Goal: Task Accomplishment & Management: Manage account settings

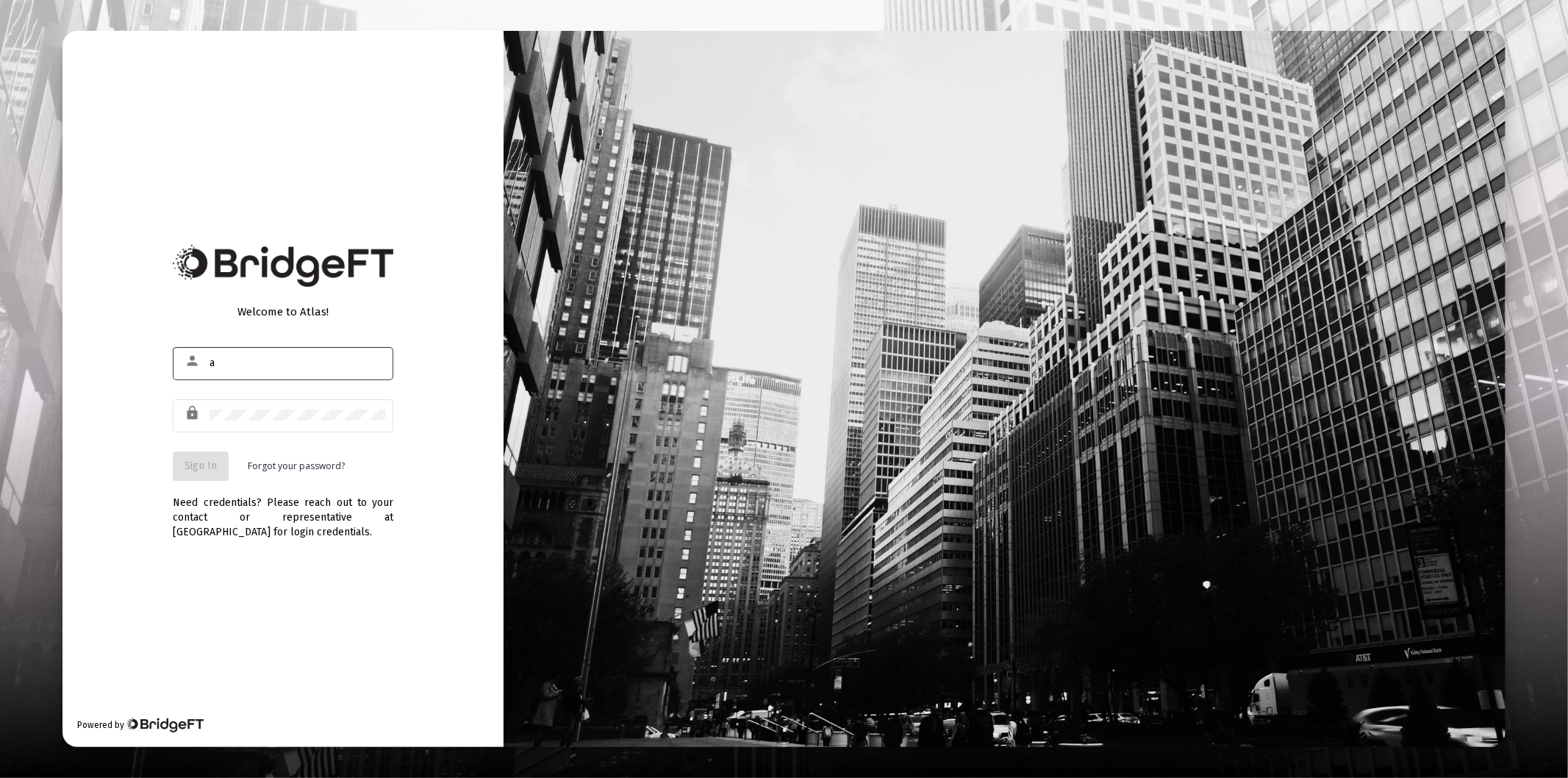
type input "[PERSON_NAME][EMAIL_ADDRESS][DOMAIN_NAME]"
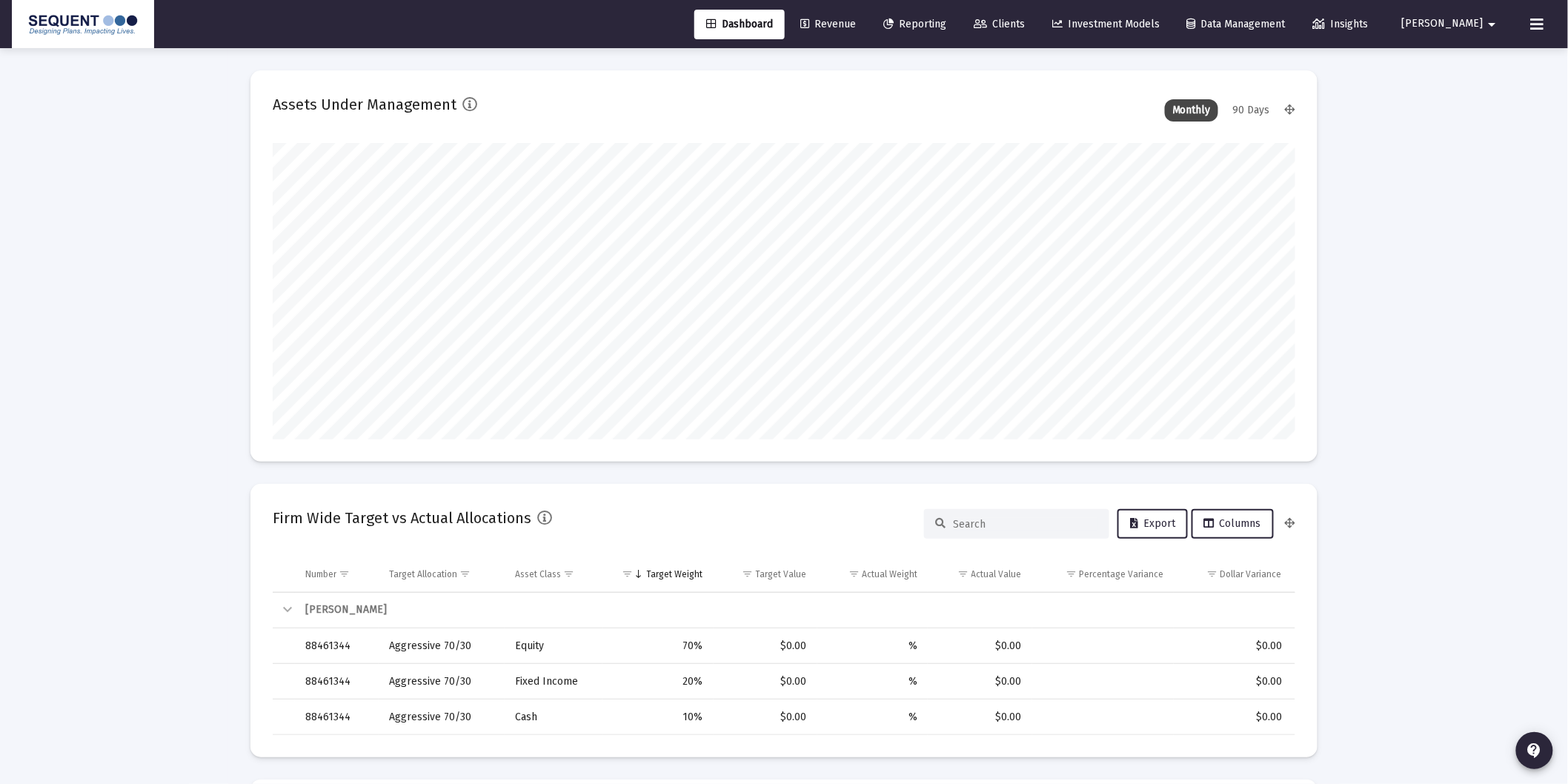
scroll to position [296, 550]
type input "[DATE]"
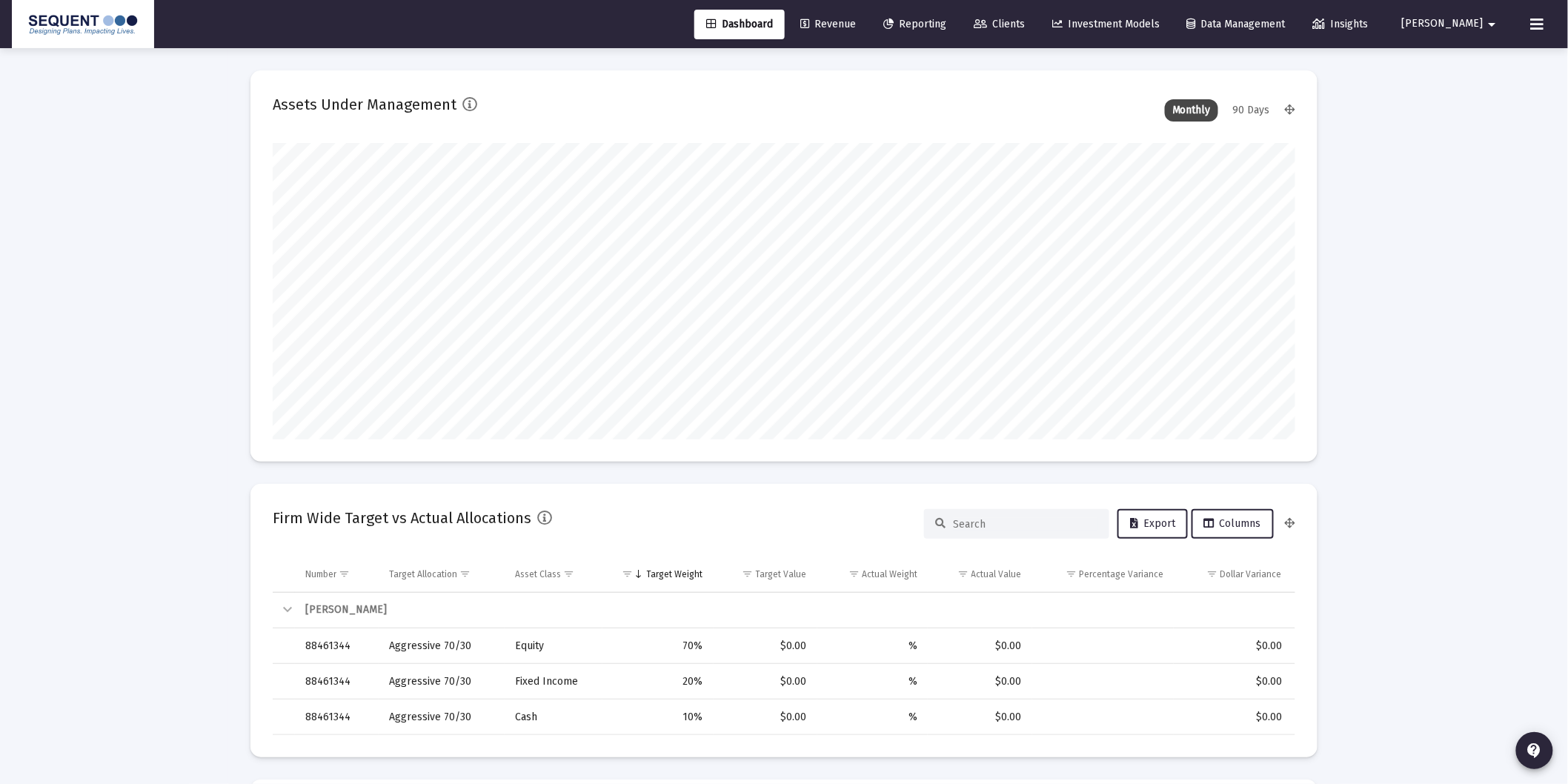
click at [1025, 28] on span "Clients" at bounding box center [999, 24] width 51 height 13
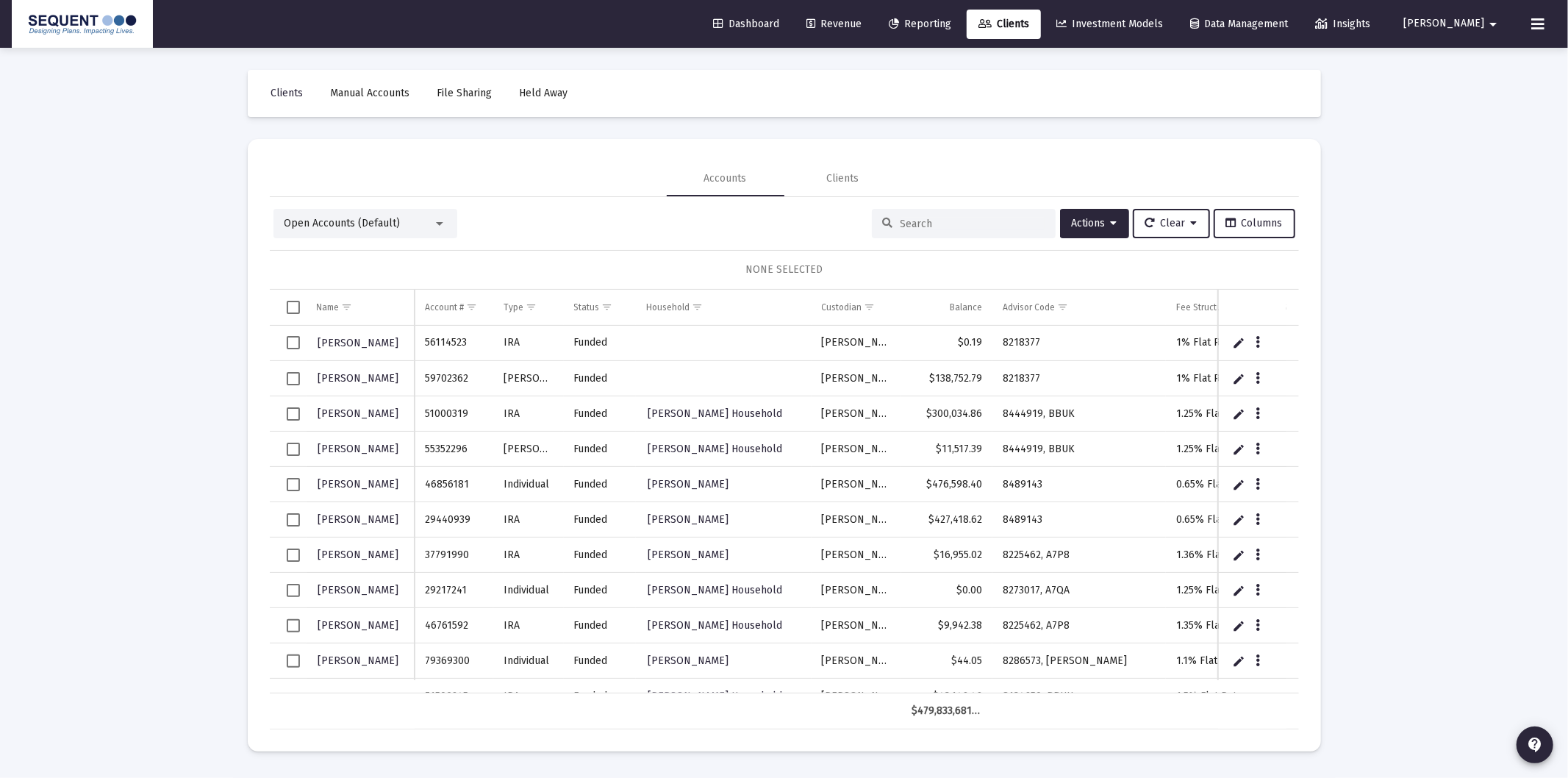
click at [992, 222] on input at bounding box center [972, 224] width 144 height 13
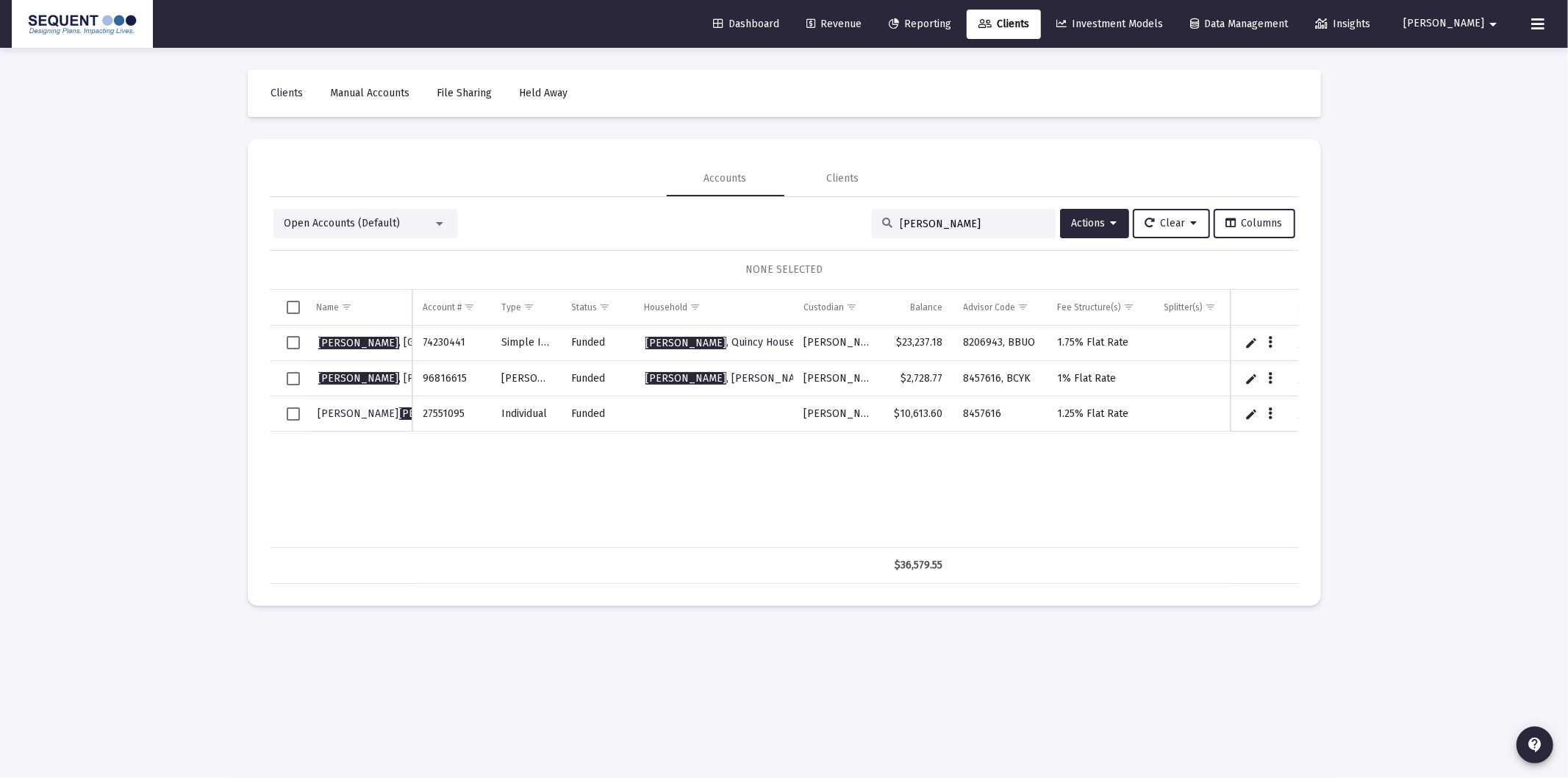
type input "[PERSON_NAME]"
click at [291, 340] on span "Select row" at bounding box center [293, 343] width 13 height 13
click at [1097, 233] on button "Actions" at bounding box center [1094, 223] width 69 height 29
click at [1284, 587] on div at bounding box center [784, 389] width 1568 height 778
click at [1090, 219] on span "Actions" at bounding box center [1094, 223] width 46 height 13
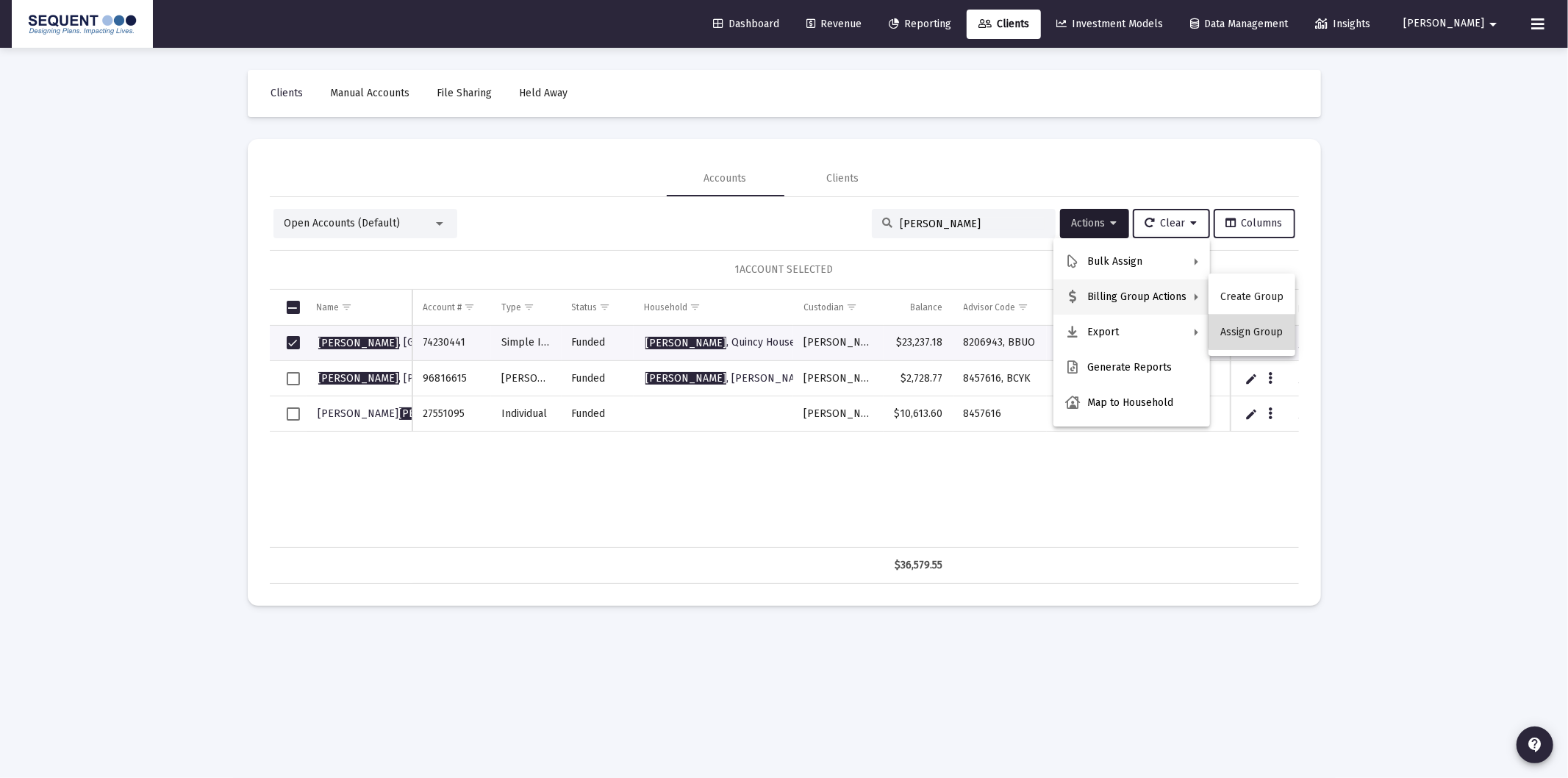
click at [1261, 325] on button "Assign Group" at bounding box center [1251, 332] width 86 height 35
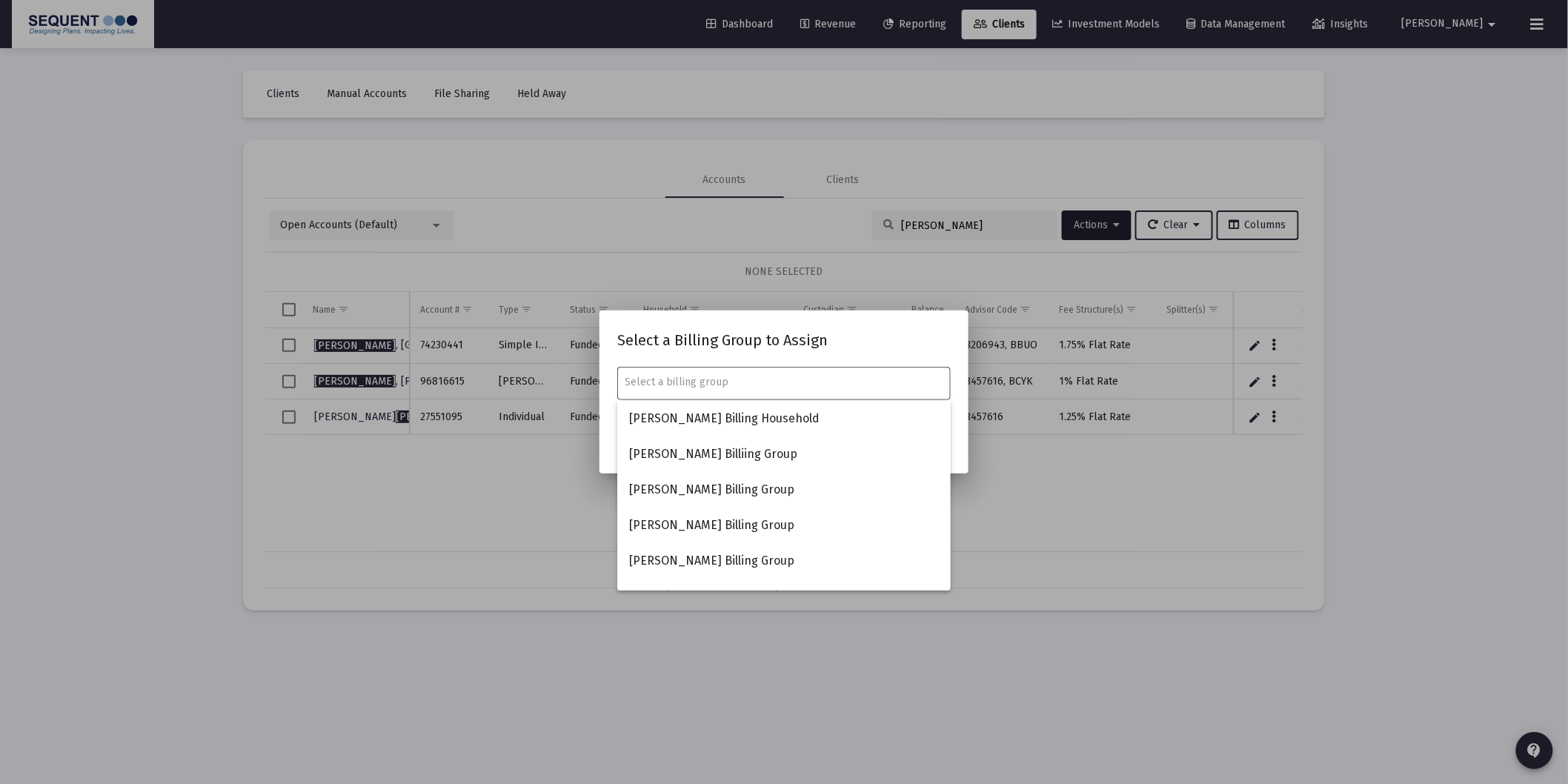
click at [1063, 515] on div at bounding box center [784, 392] width 1568 height 784
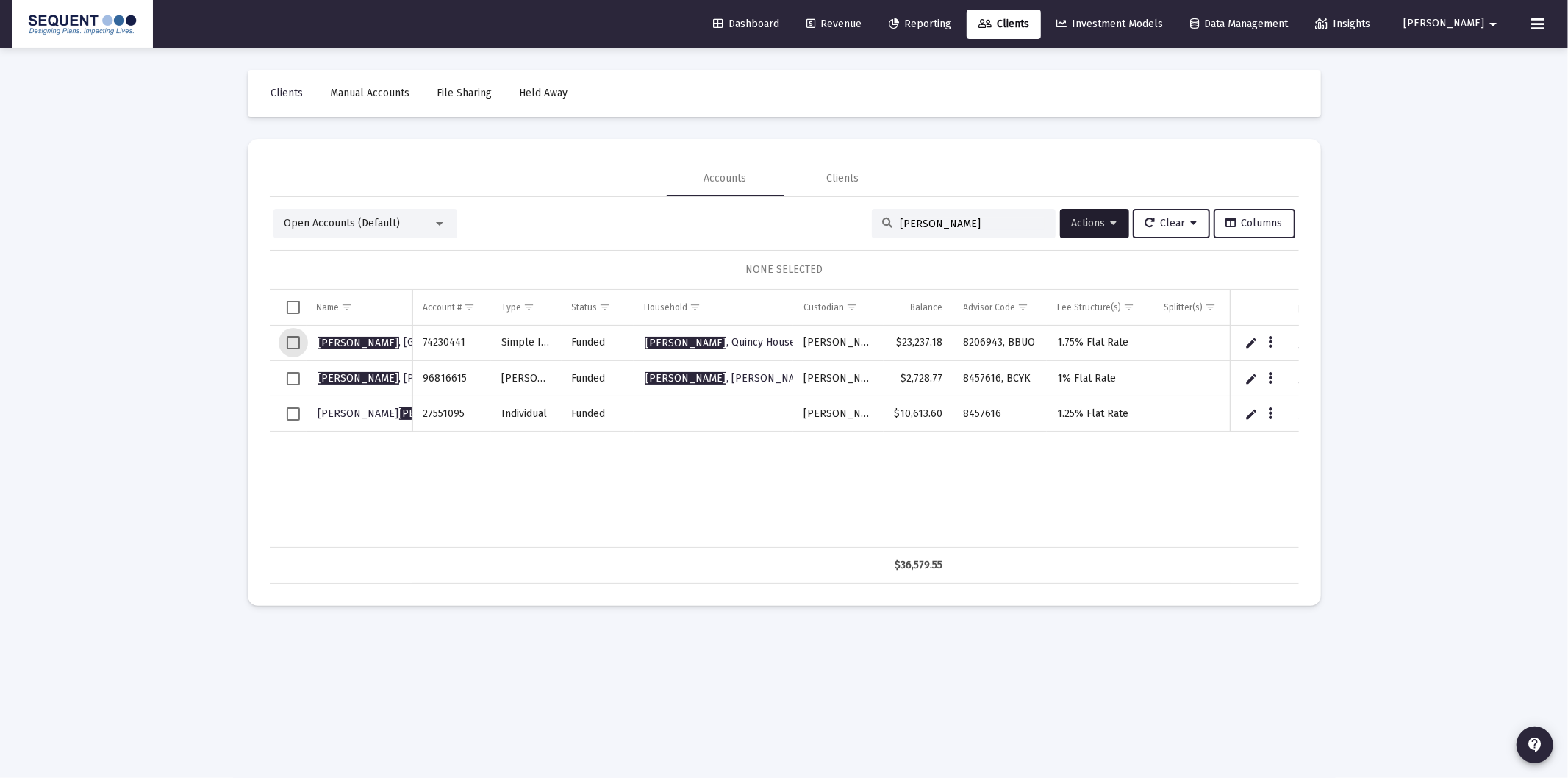
drag, startPoint x: 288, startPoint y: 342, endPoint x: 359, endPoint y: 343, distance: 71.0
click at [290, 342] on span "Select row" at bounding box center [293, 343] width 13 height 13
click at [1083, 224] on span "Actions" at bounding box center [1094, 223] width 46 height 13
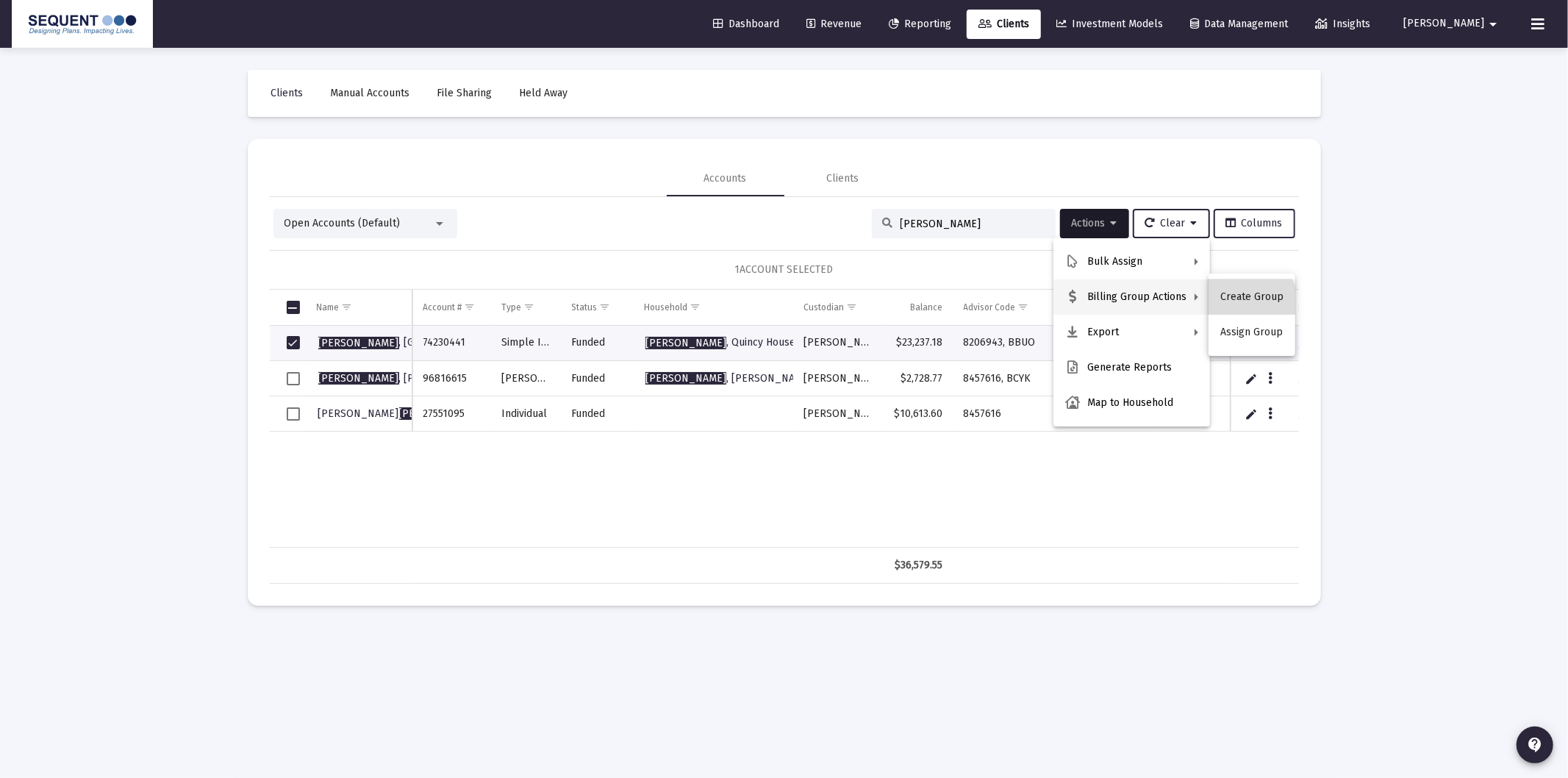
click at [1250, 300] on button "Create Group" at bounding box center [1251, 297] width 86 height 35
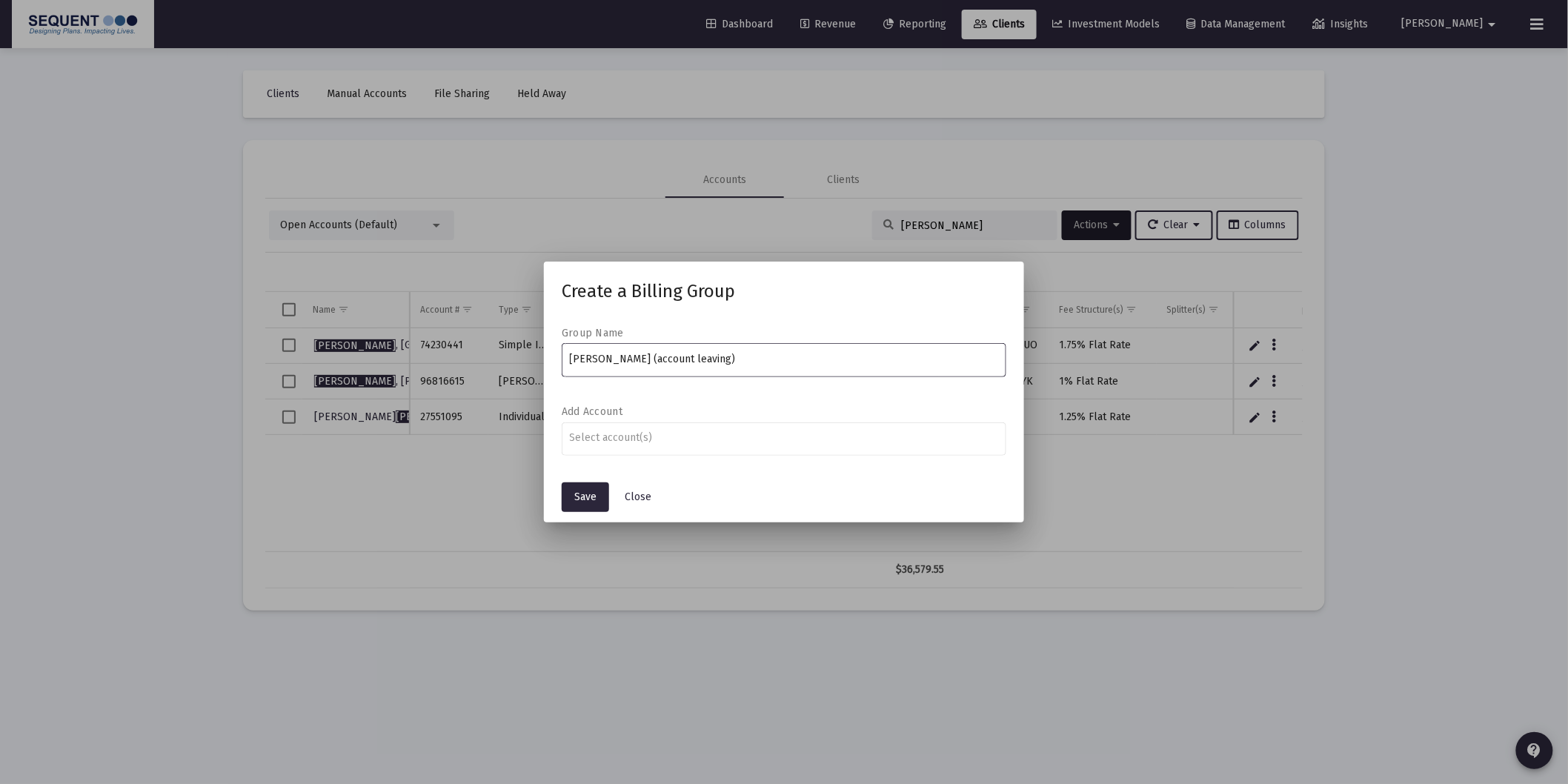
type input "[PERSON_NAME] (account leaving)"
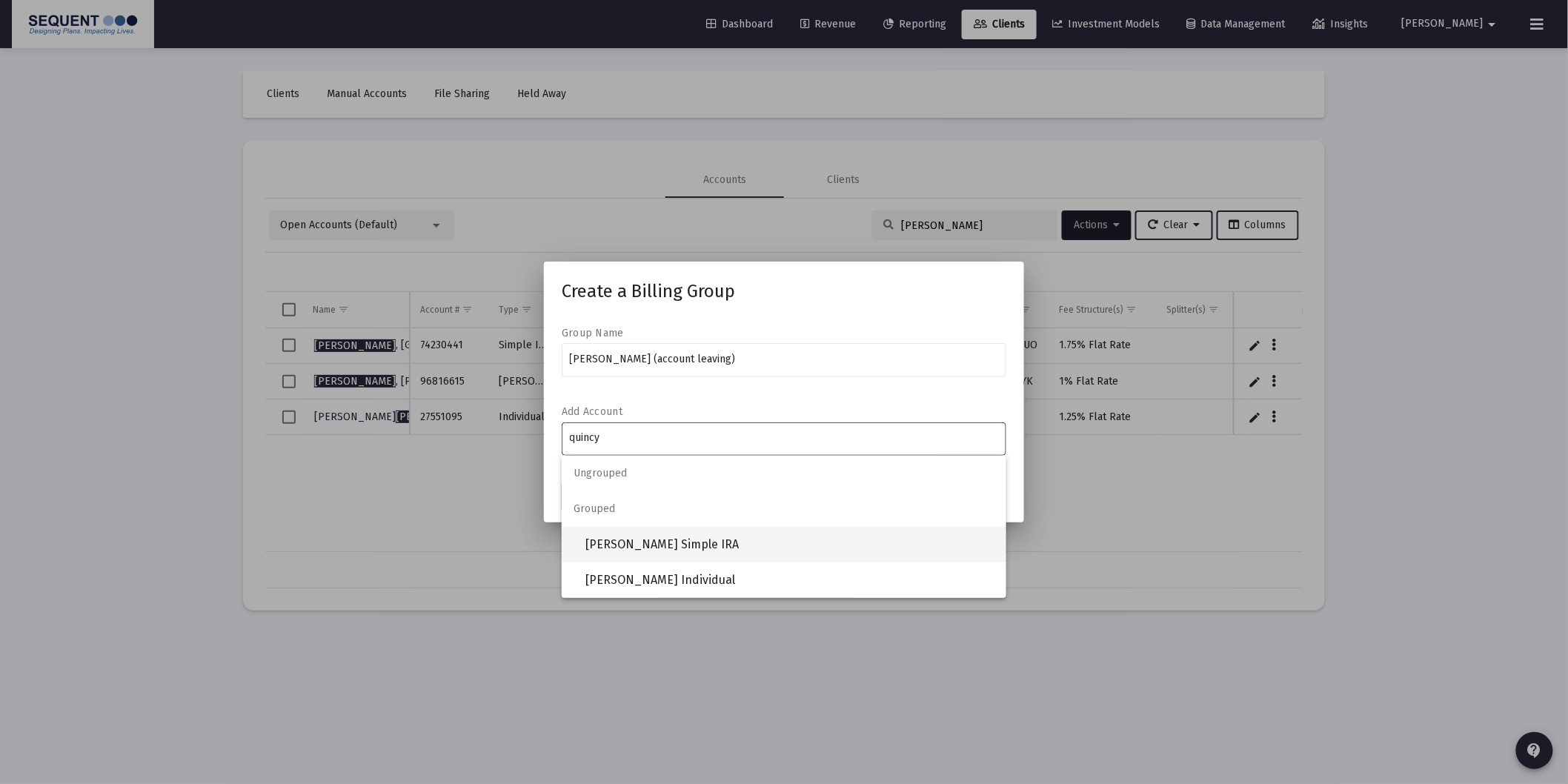
type input "quincy"
drag, startPoint x: 679, startPoint y: 550, endPoint x: 979, endPoint y: 526, distance: 301.0
click at [679, 550] on span "[PERSON_NAME] Simple IRA" at bounding box center [790, 544] width 409 height 36
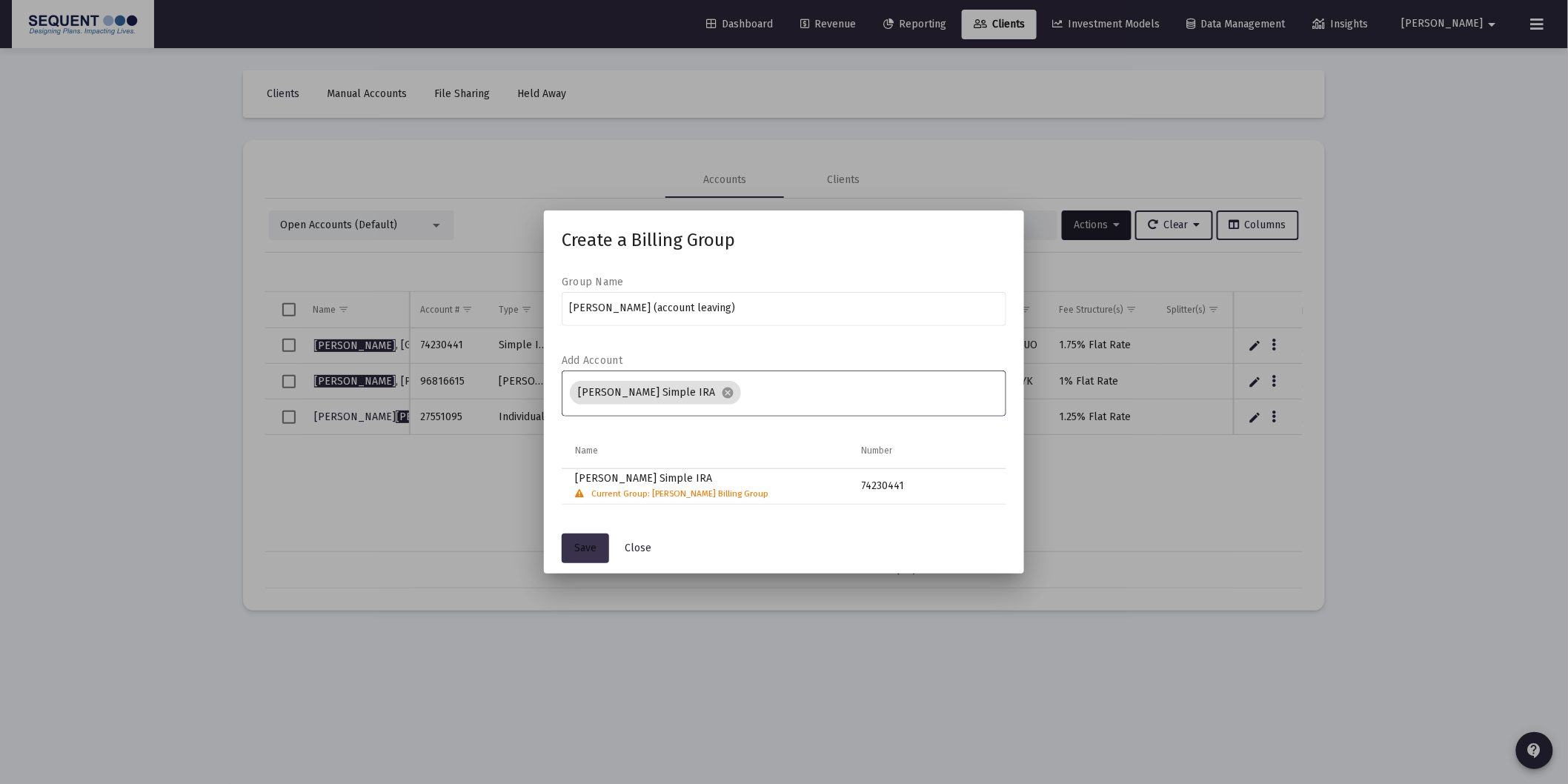
click at [588, 549] on span "Save" at bounding box center [585, 548] width 22 height 13
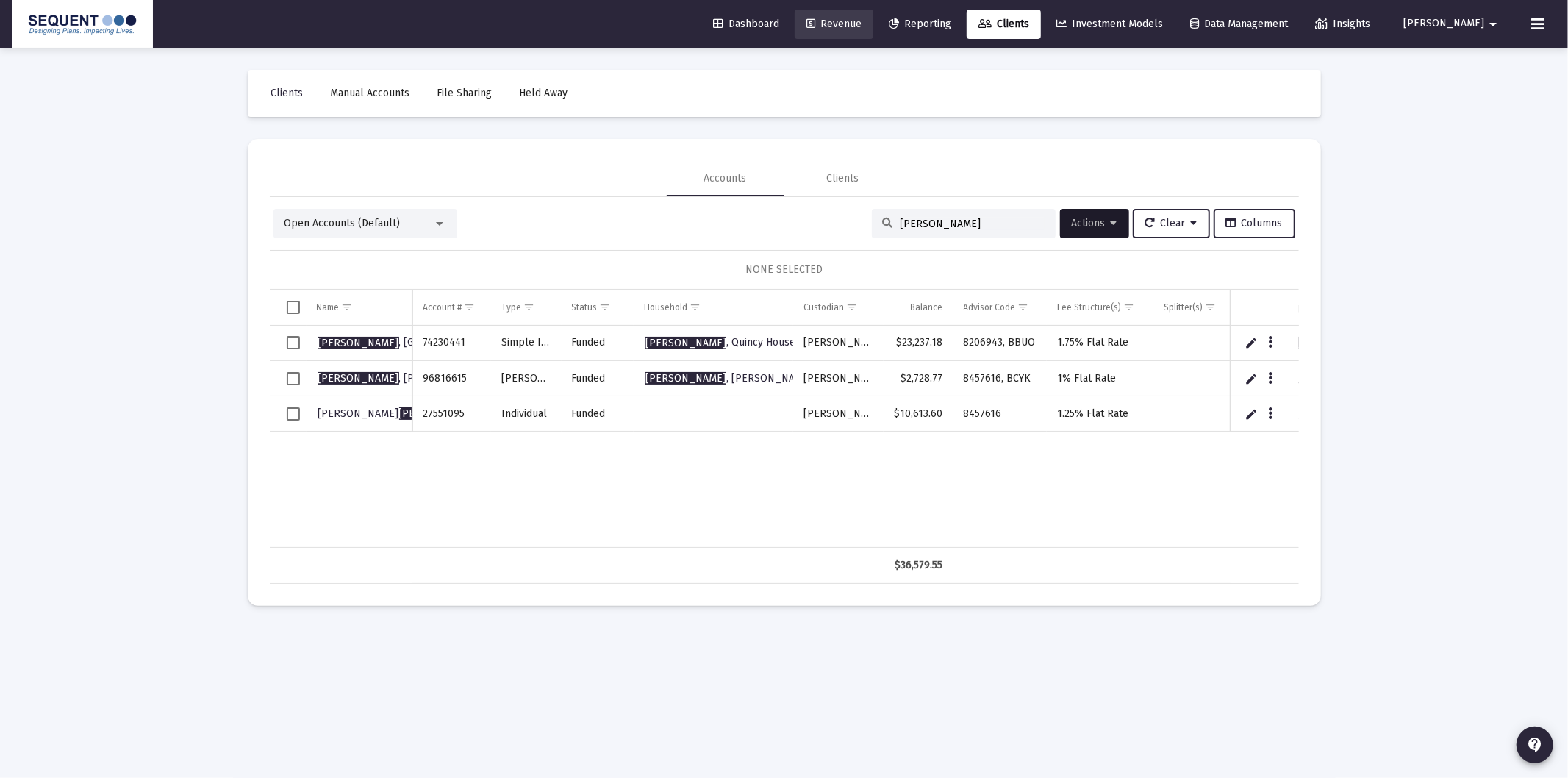
click at [862, 19] on span "Revenue" at bounding box center [833, 24] width 55 height 13
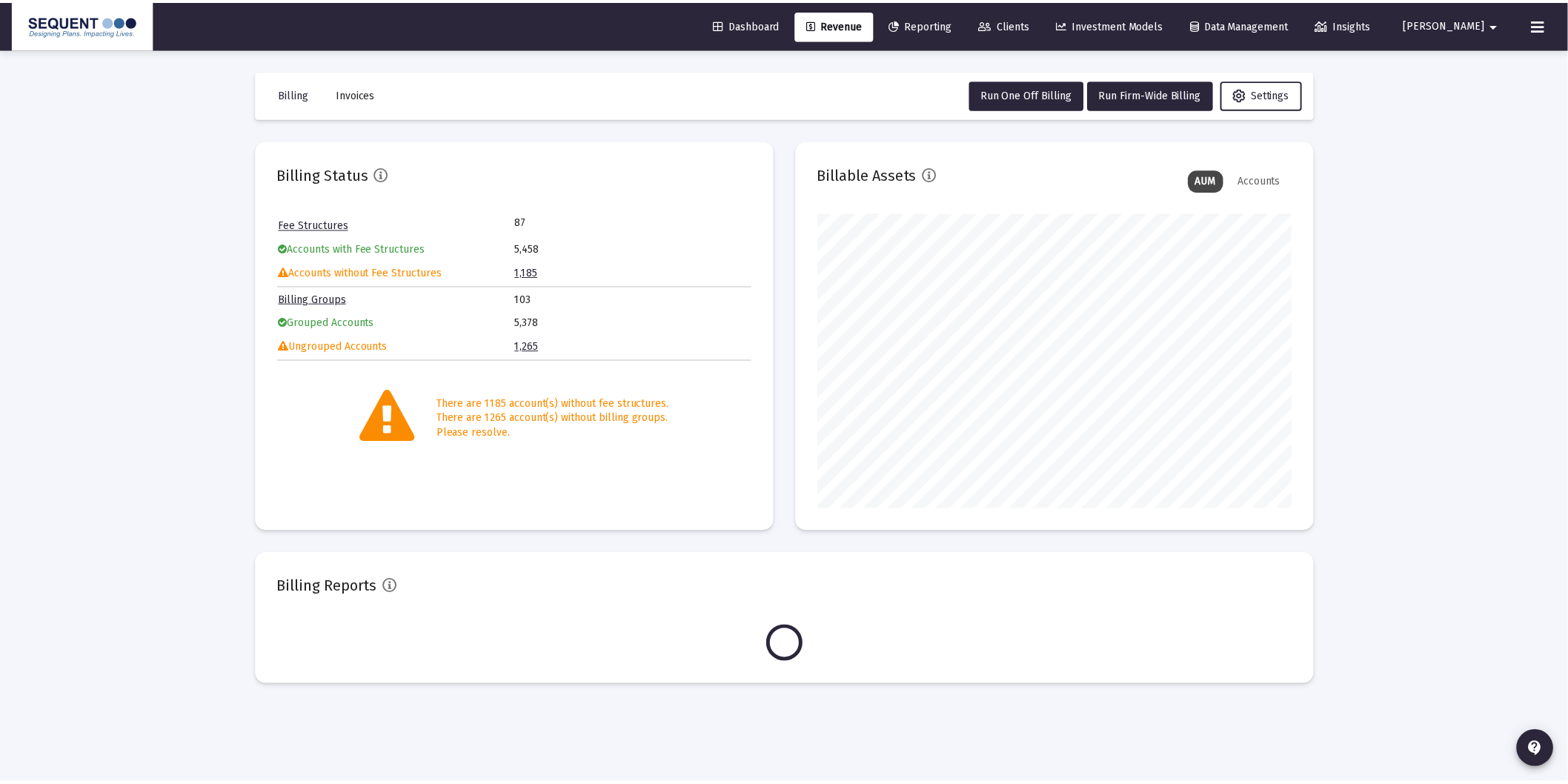
scroll to position [296, 478]
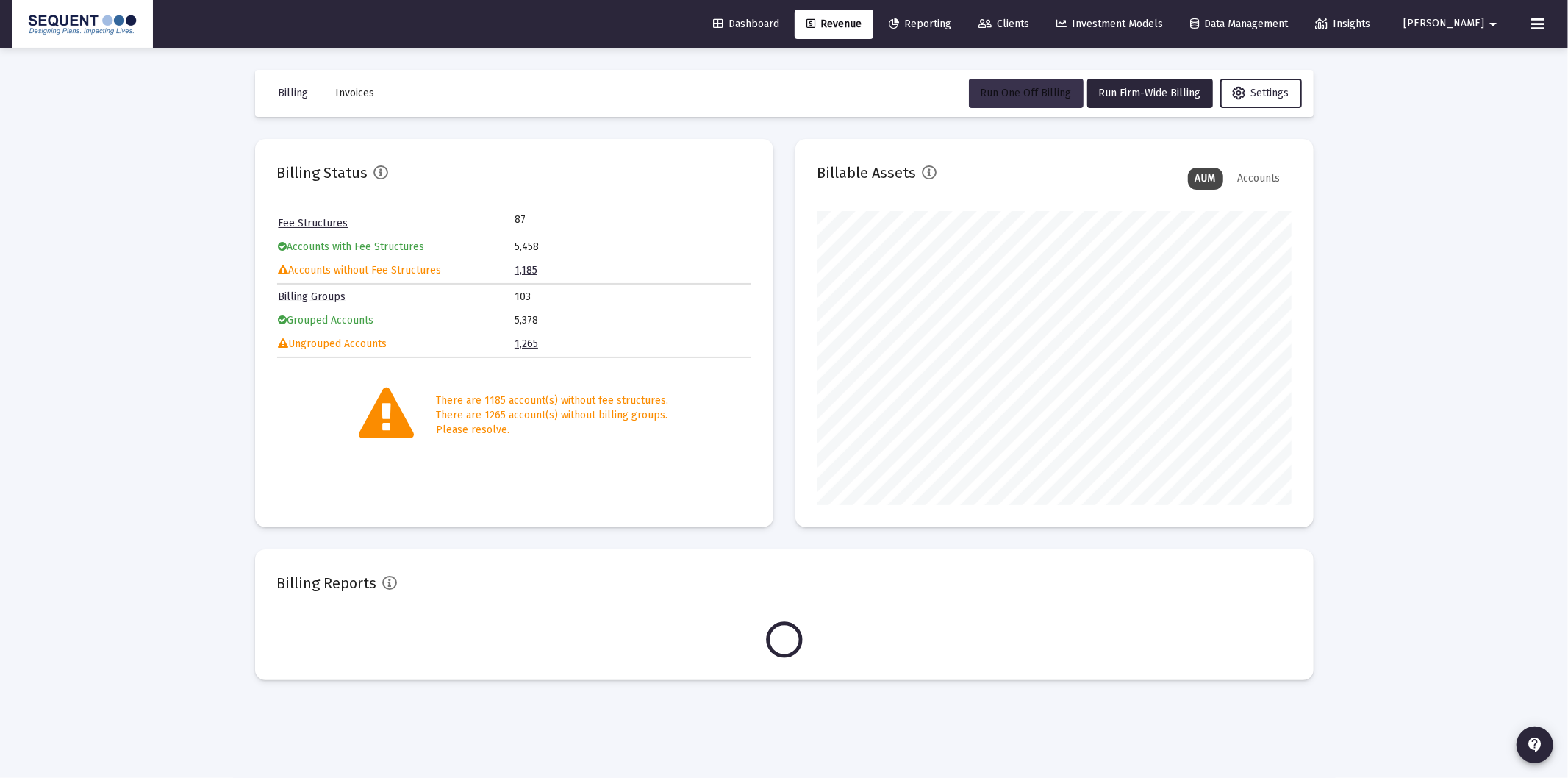
click at [1017, 85] on button "Run One Off Billing" at bounding box center [1026, 93] width 115 height 29
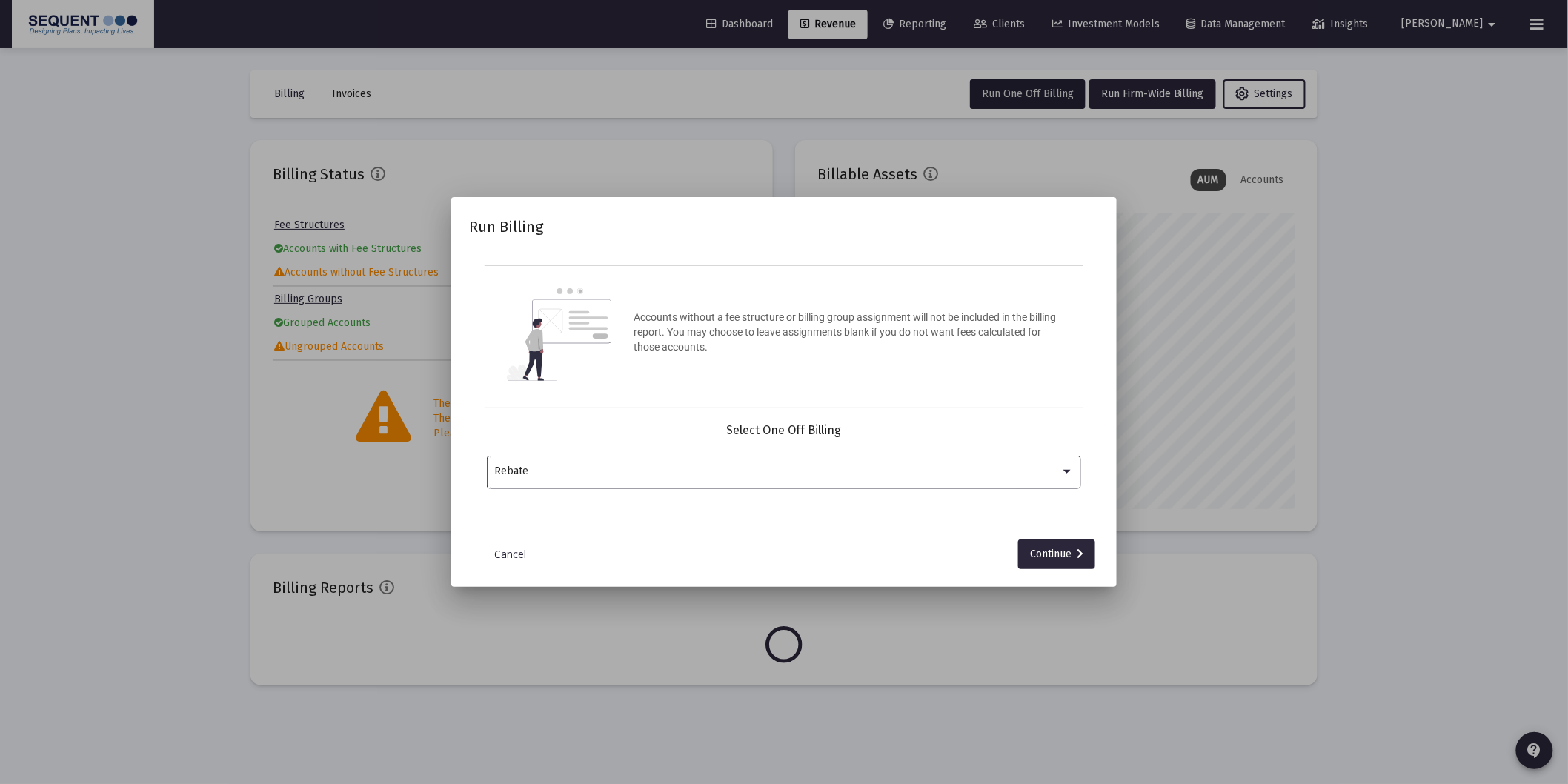
click at [966, 479] on div "Rebate" at bounding box center [784, 471] width 579 height 36
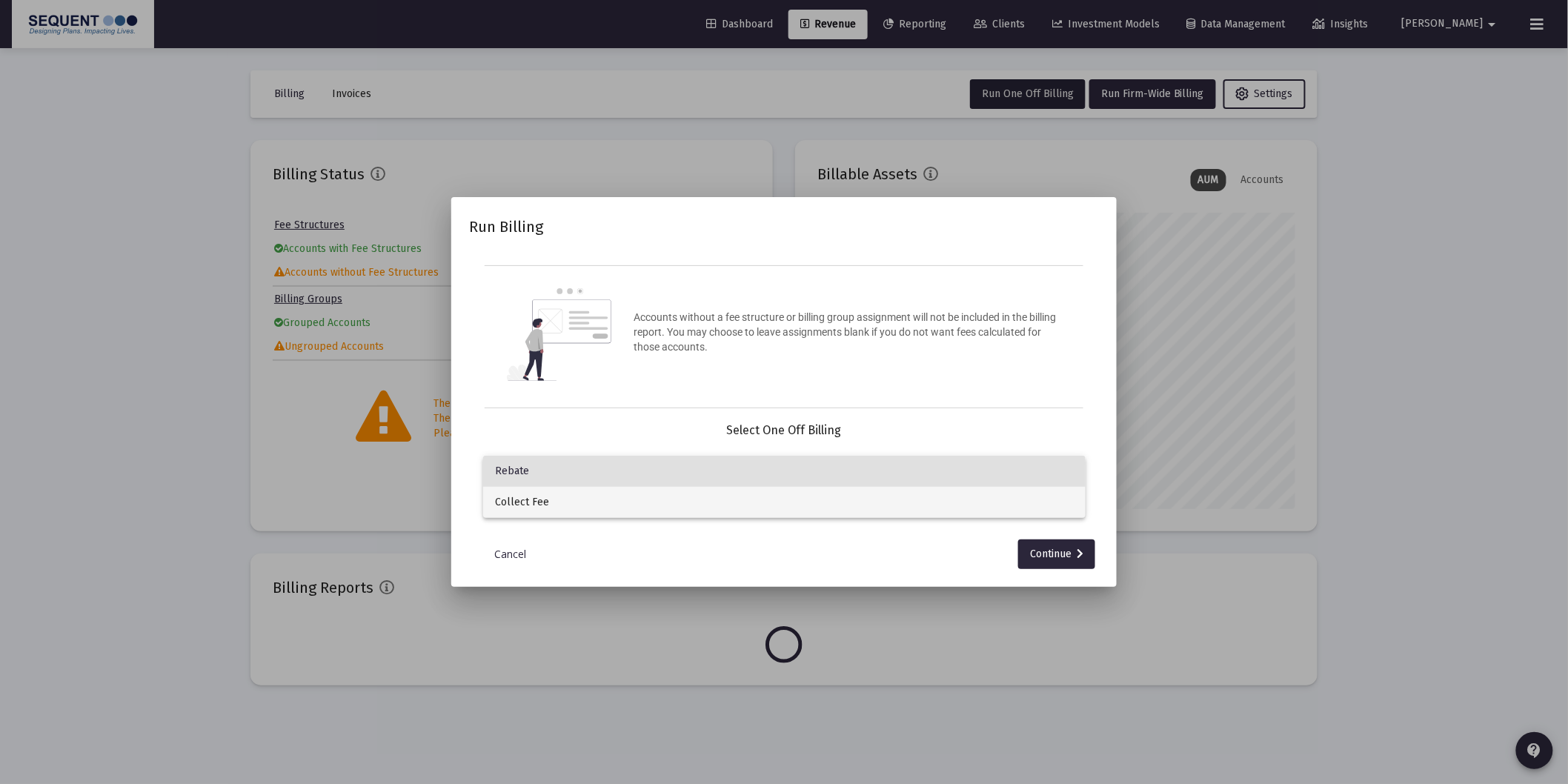
click at [558, 493] on span "Collect Fee" at bounding box center [784, 502] width 579 height 31
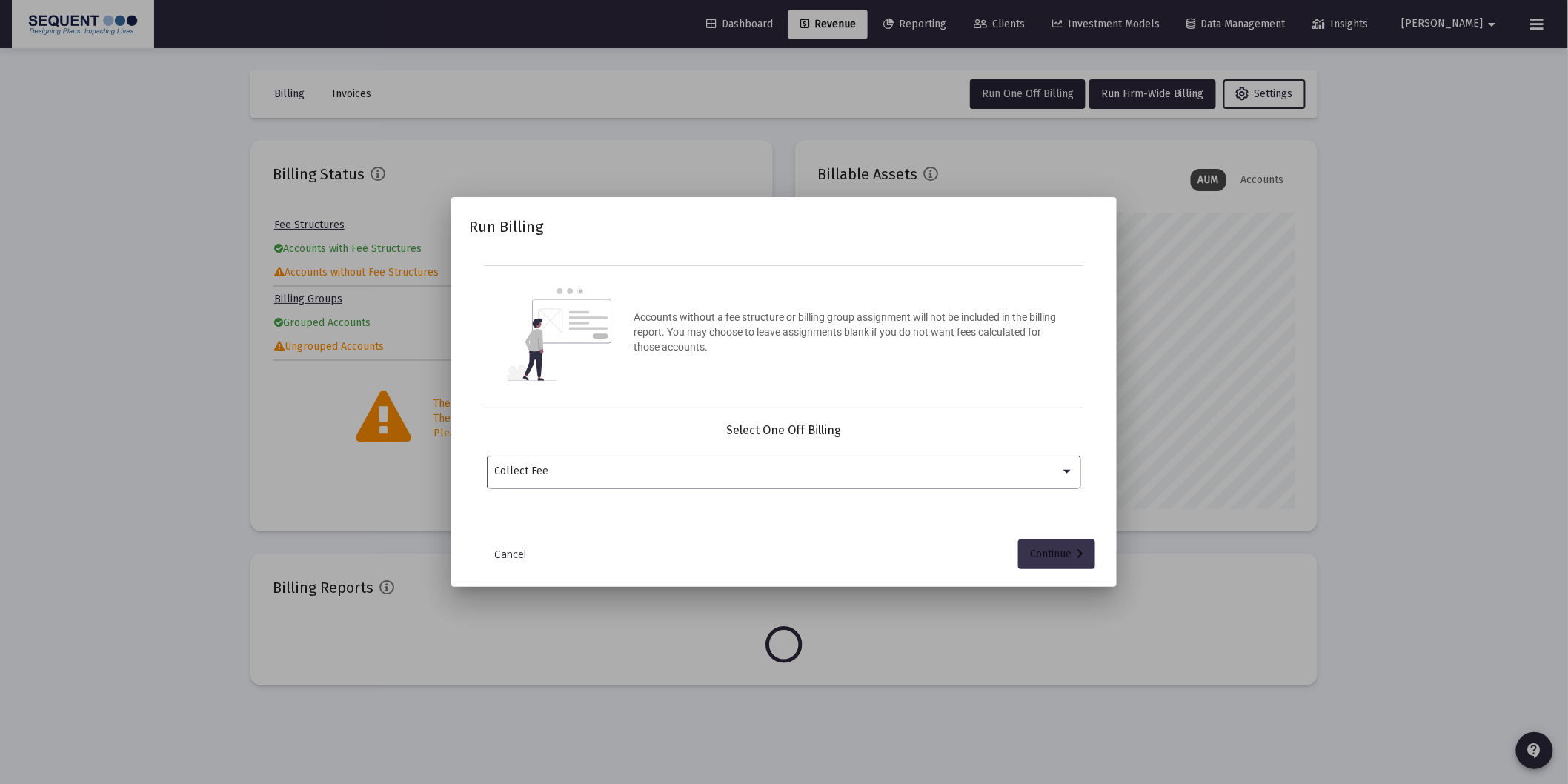
click at [1053, 554] on div "Continue" at bounding box center [1056, 554] width 53 height 29
click at [654, 474] on input "Selection" at bounding box center [775, 471] width 561 height 12
type input "sher"
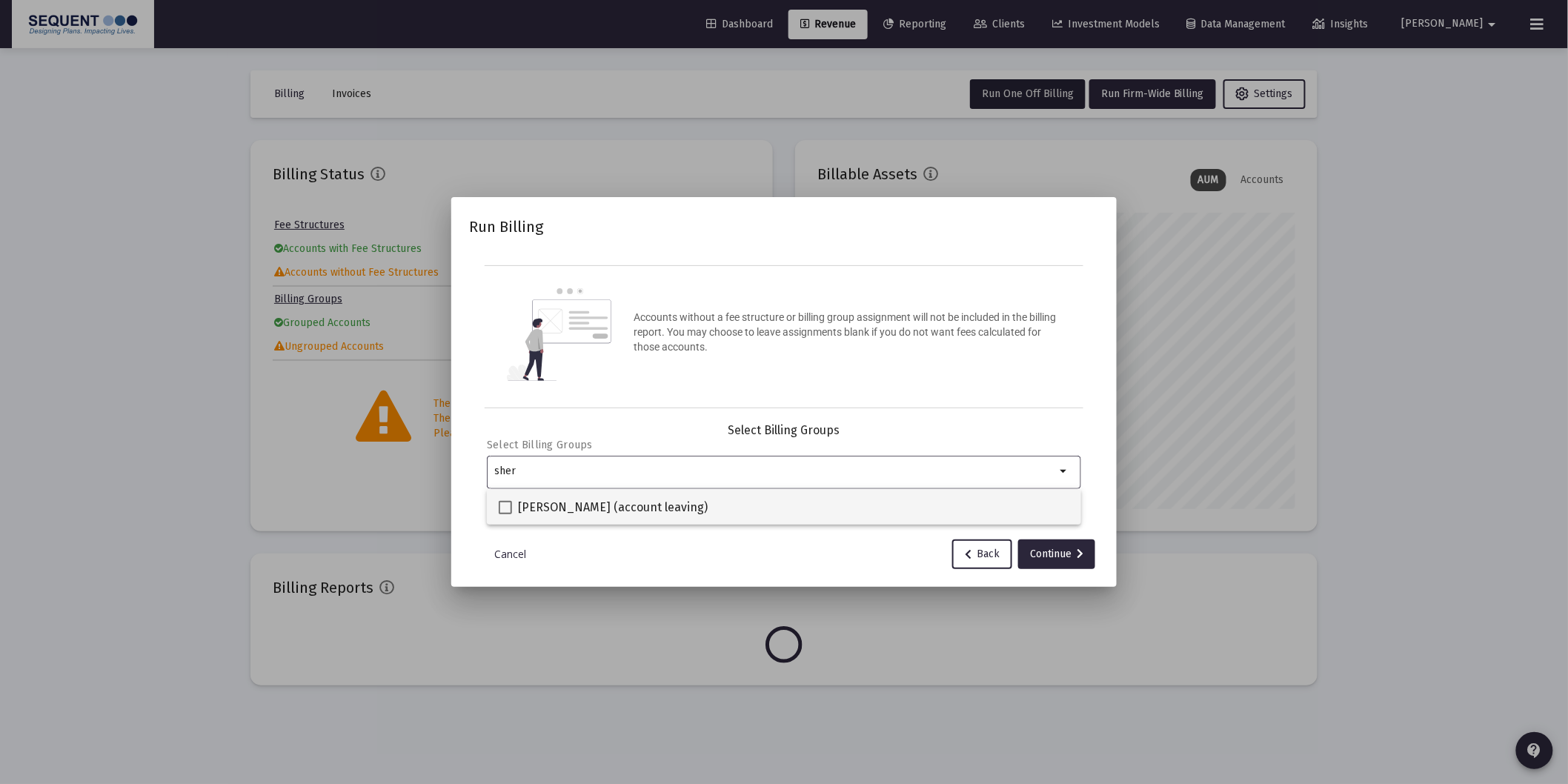
click at [609, 506] on span "[PERSON_NAME] (account leaving)" at bounding box center [613, 508] width 190 height 17
click at [505, 514] on input "[PERSON_NAME] (account leaving)" at bounding box center [504, 514] width 1 height 1
checkbox input "true"
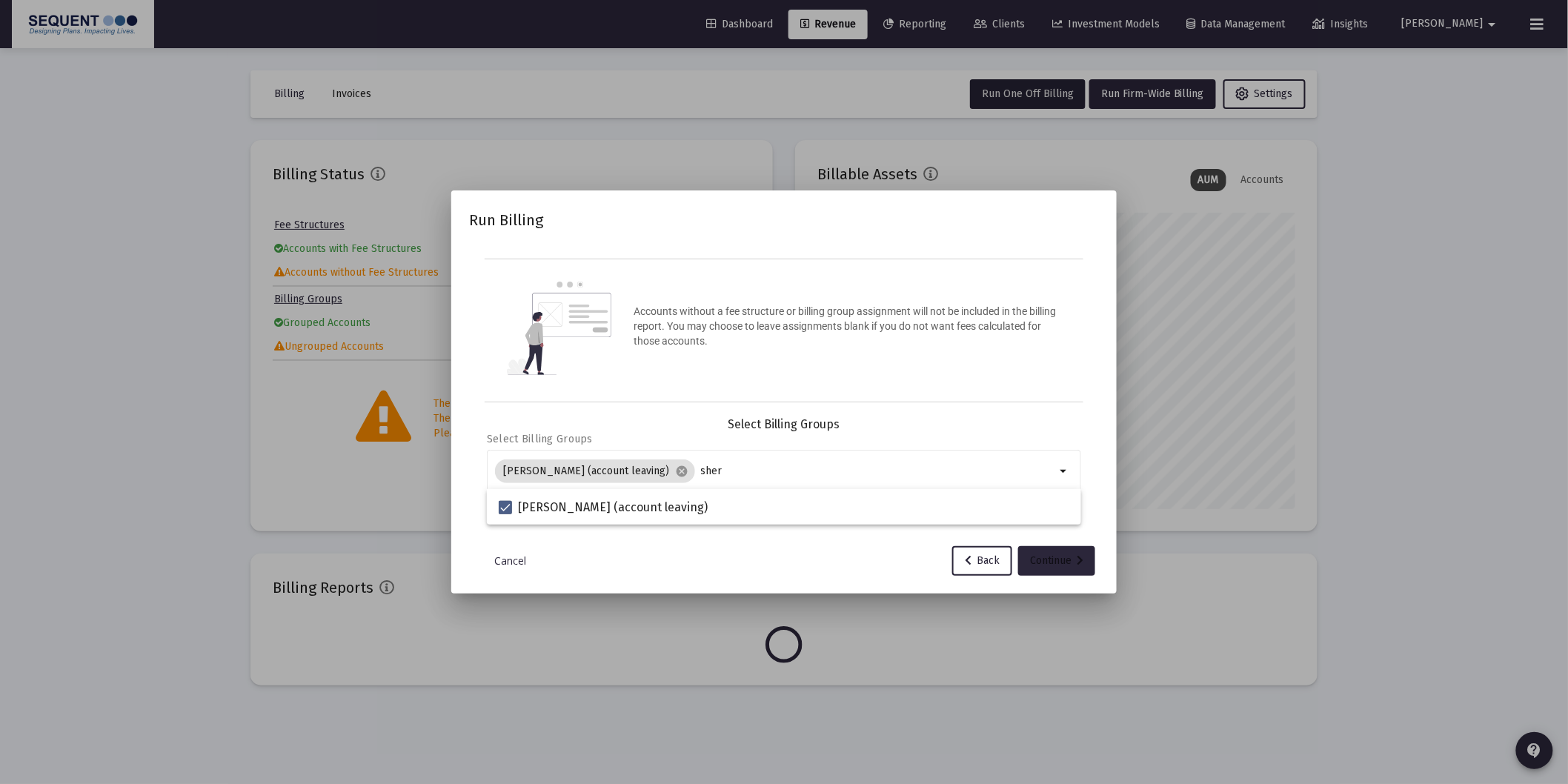
click at [1072, 565] on div "Continue" at bounding box center [1056, 561] width 53 height 29
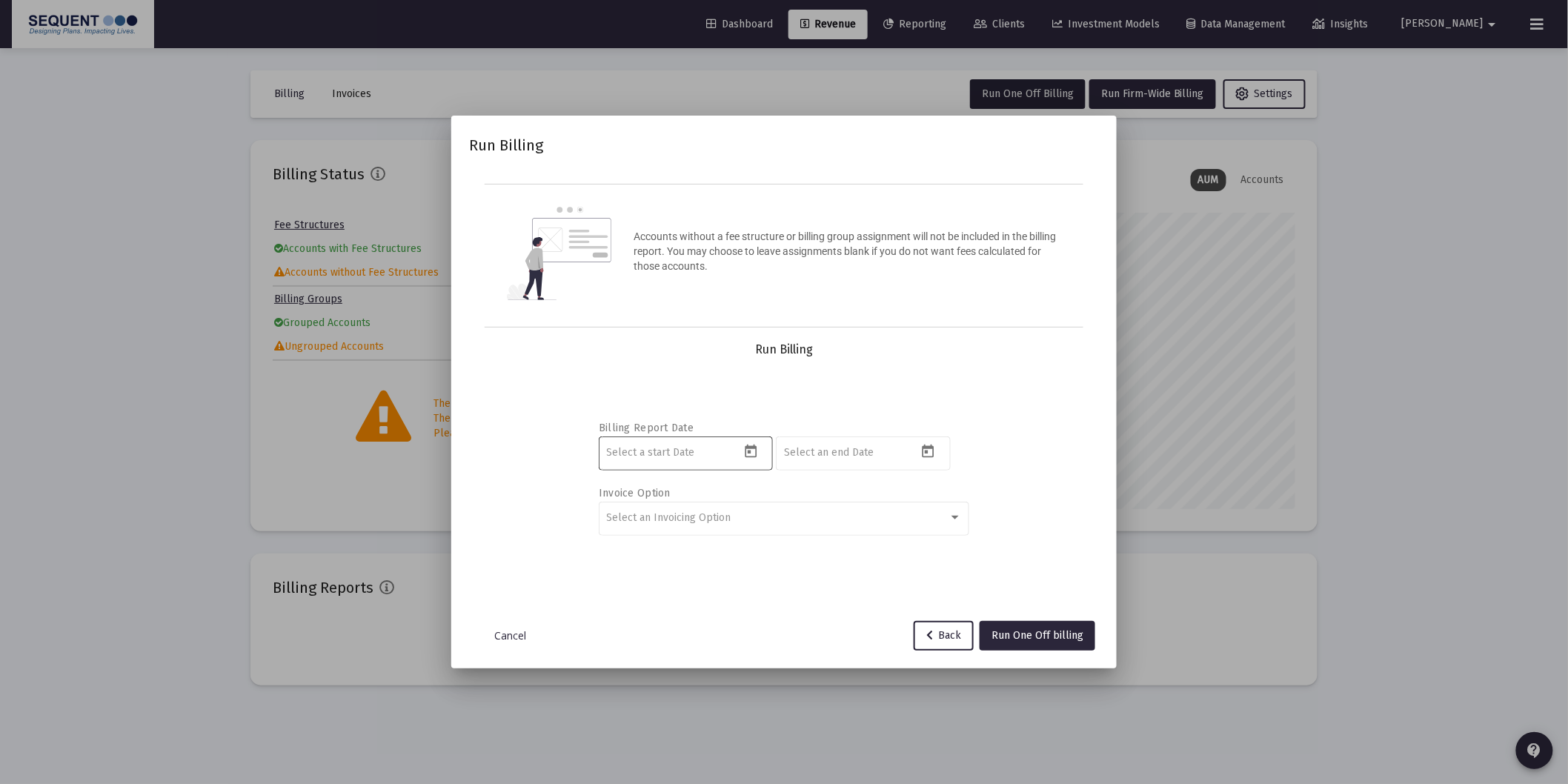
click at [747, 455] on icon "Open calendar" at bounding box center [751, 451] width 16 height 16
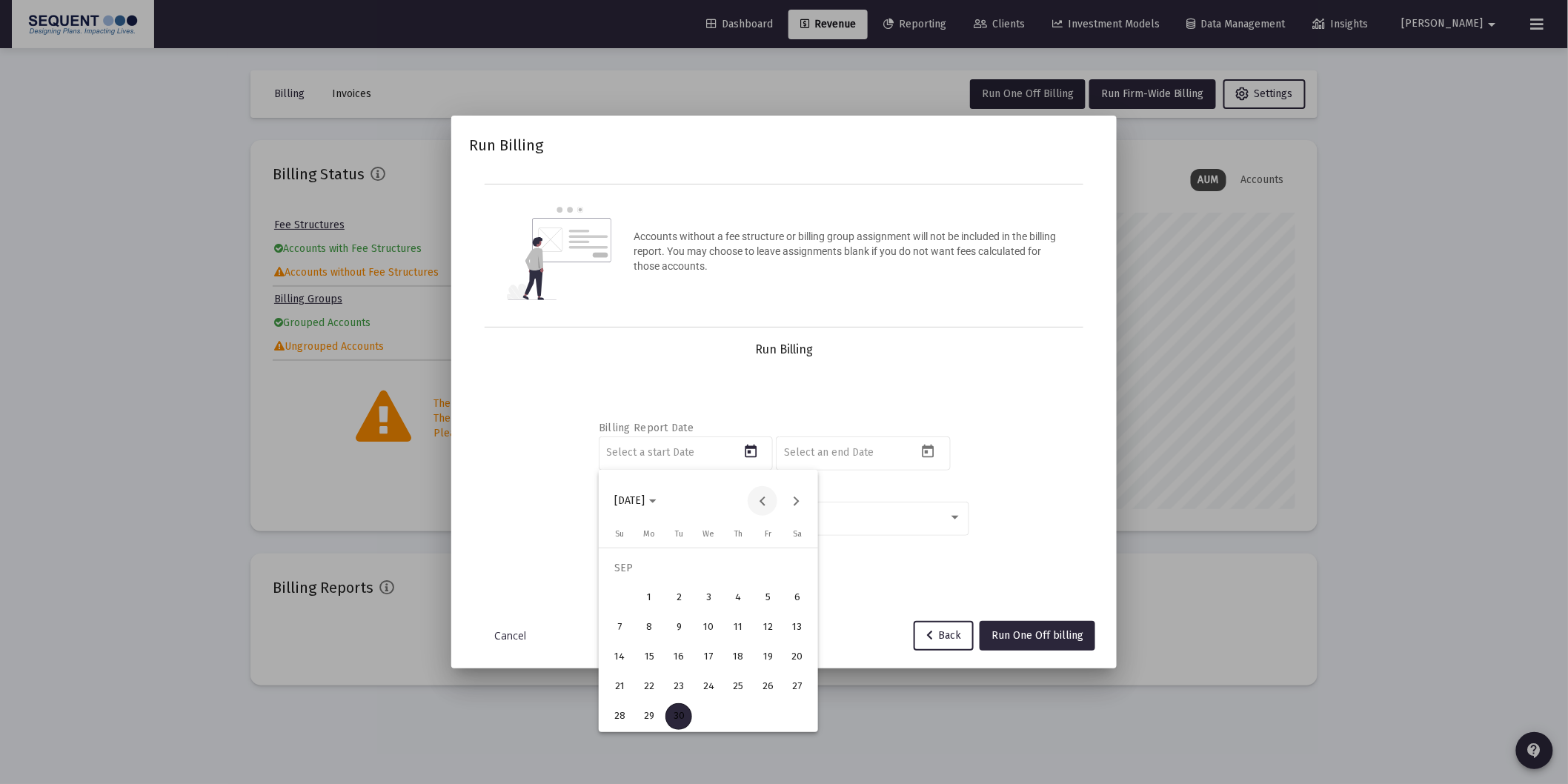
click at [762, 501] on button "Previous month" at bounding box center [762, 500] width 29 height 29
click at [685, 592] on div "1" at bounding box center [679, 598] width 27 height 27
type input "[DATE]"
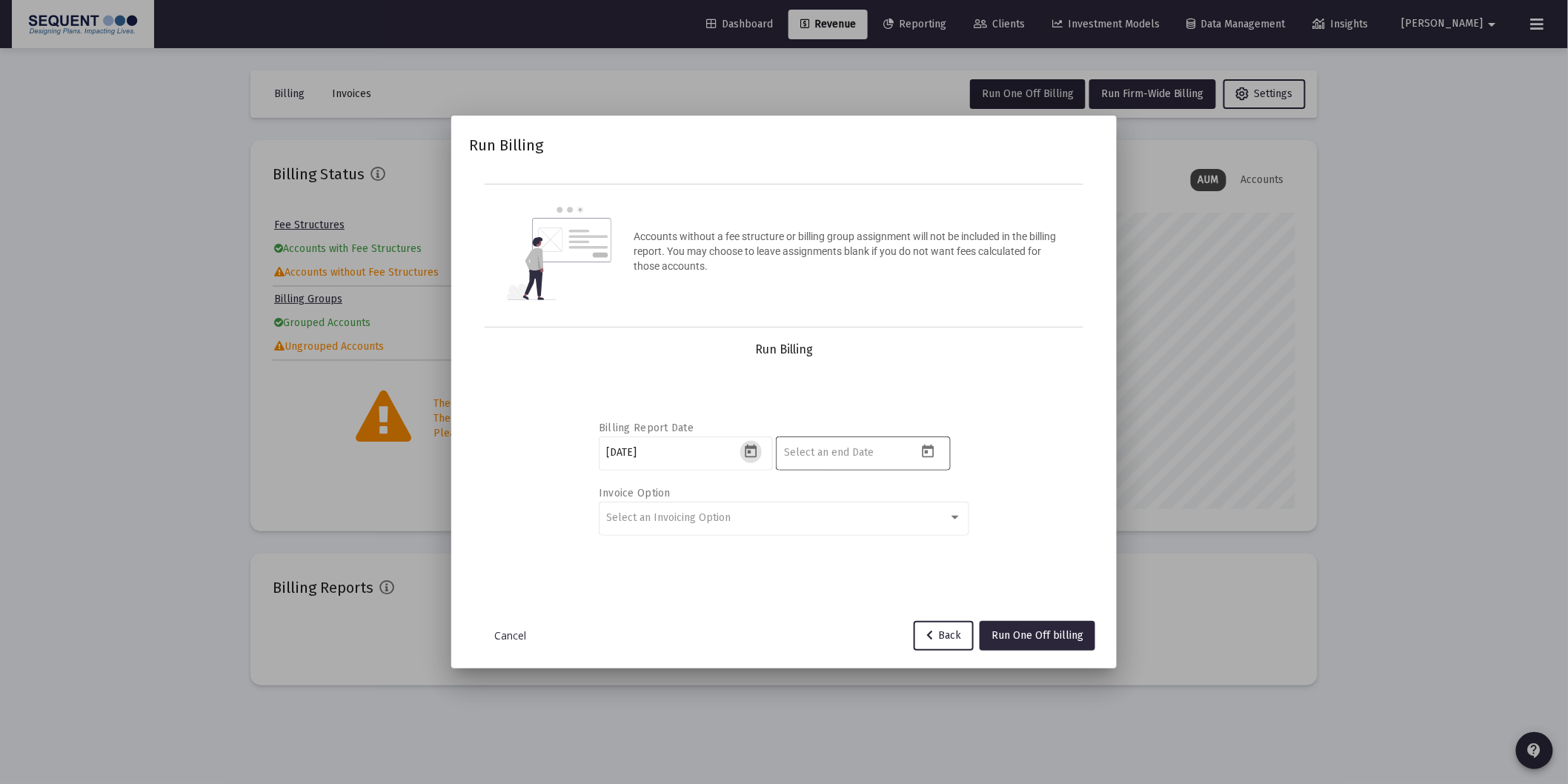
click at [929, 449] on icon "Open calendar" at bounding box center [928, 451] width 16 height 16
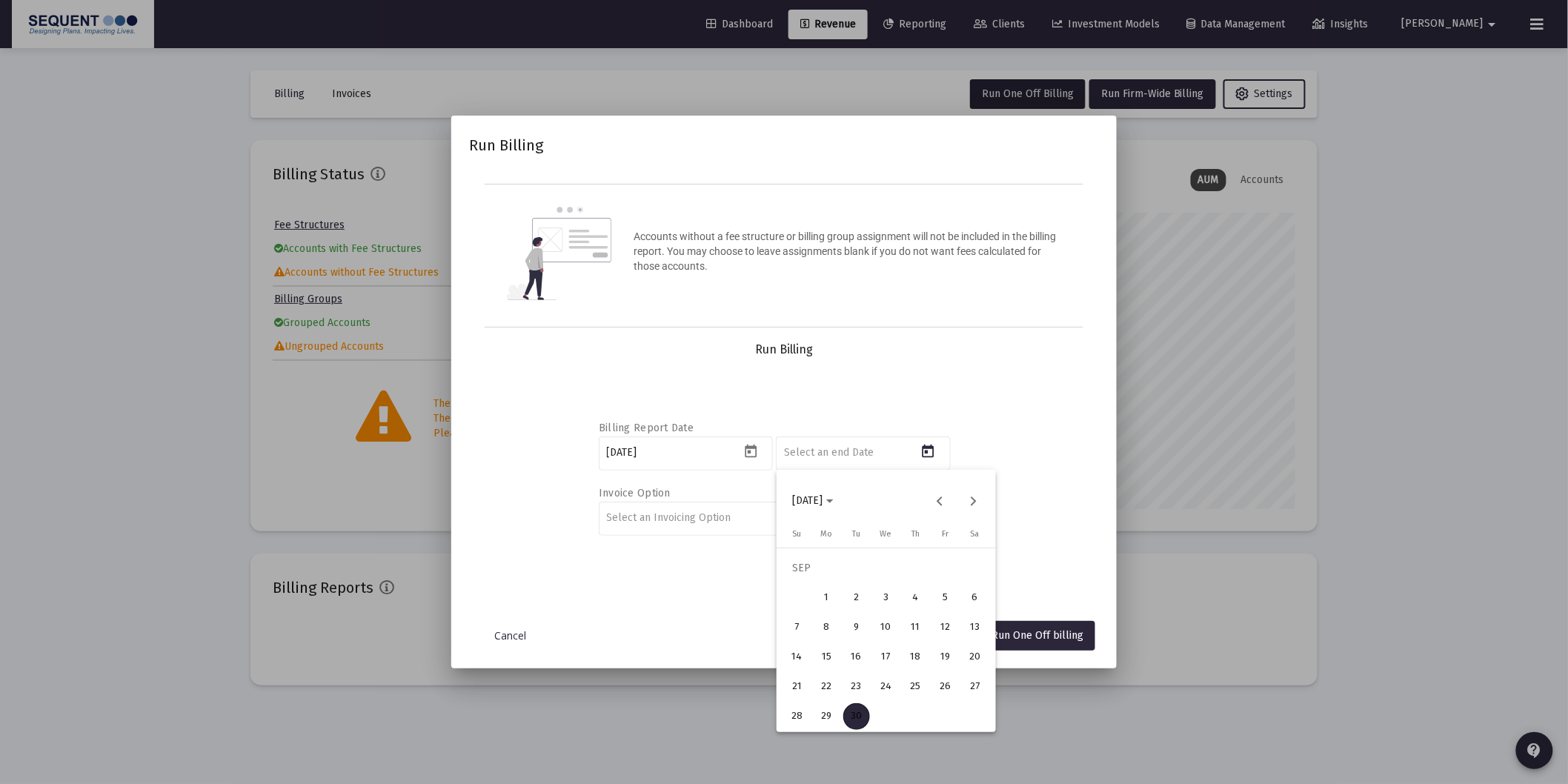
click at [923, 685] on div "25" at bounding box center [916, 687] width 27 height 27
type input "[DATE]"
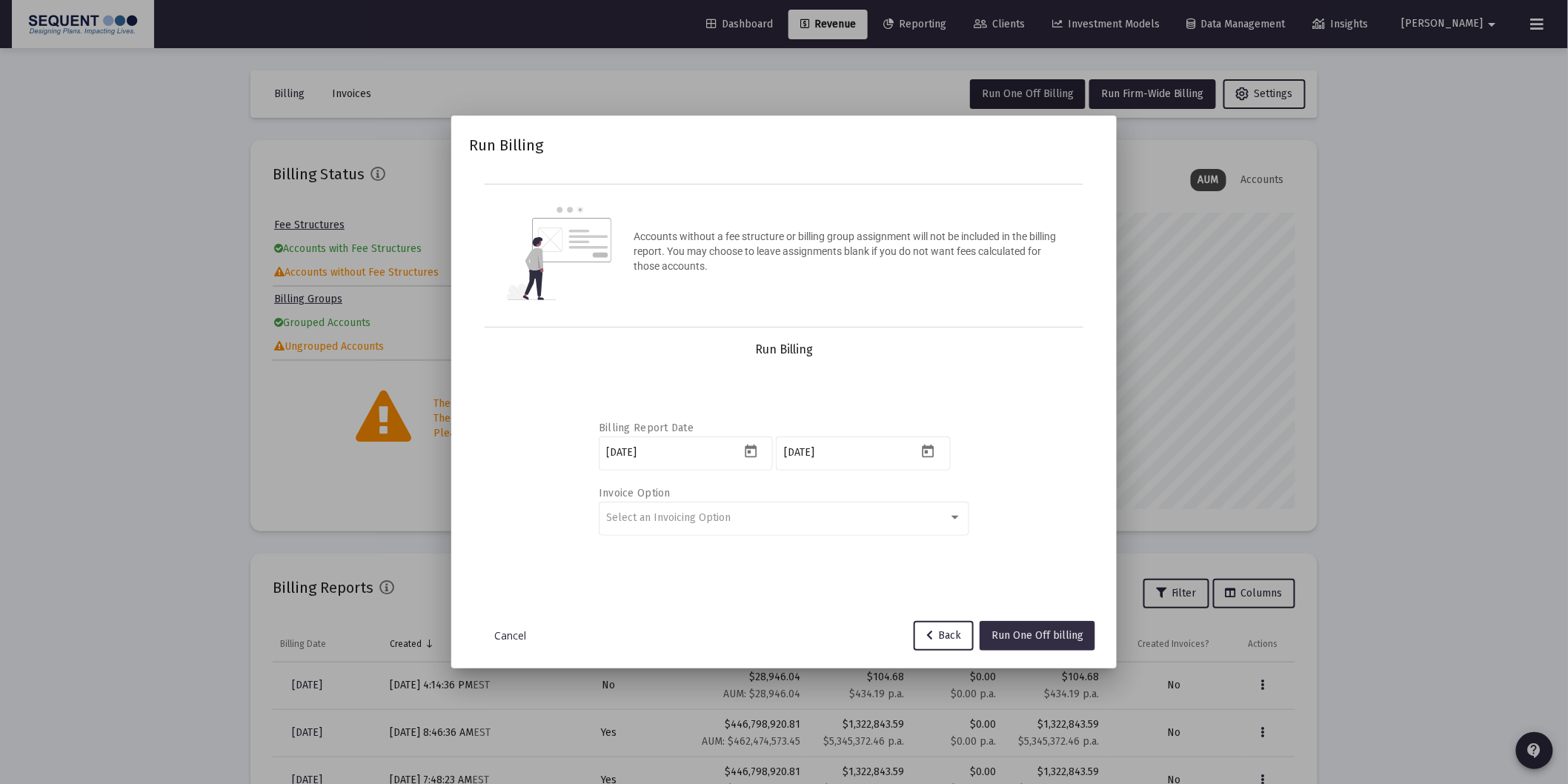
click at [1007, 633] on span "Run One Off billing" at bounding box center [1037, 635] width 92 height 13
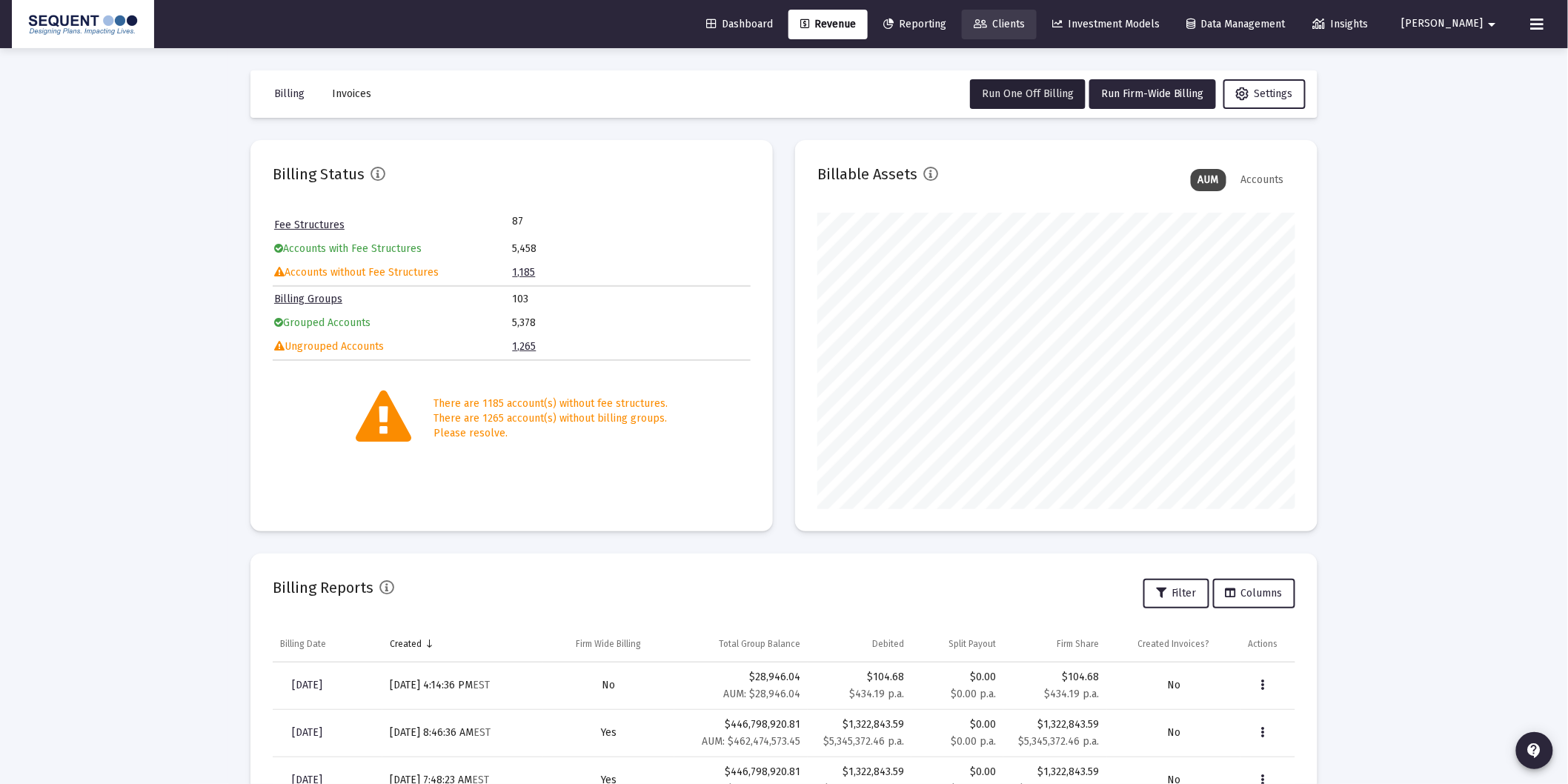
click at [1025, 25] on span "Clients" at bounding box center [999, 24] width 51 height 13
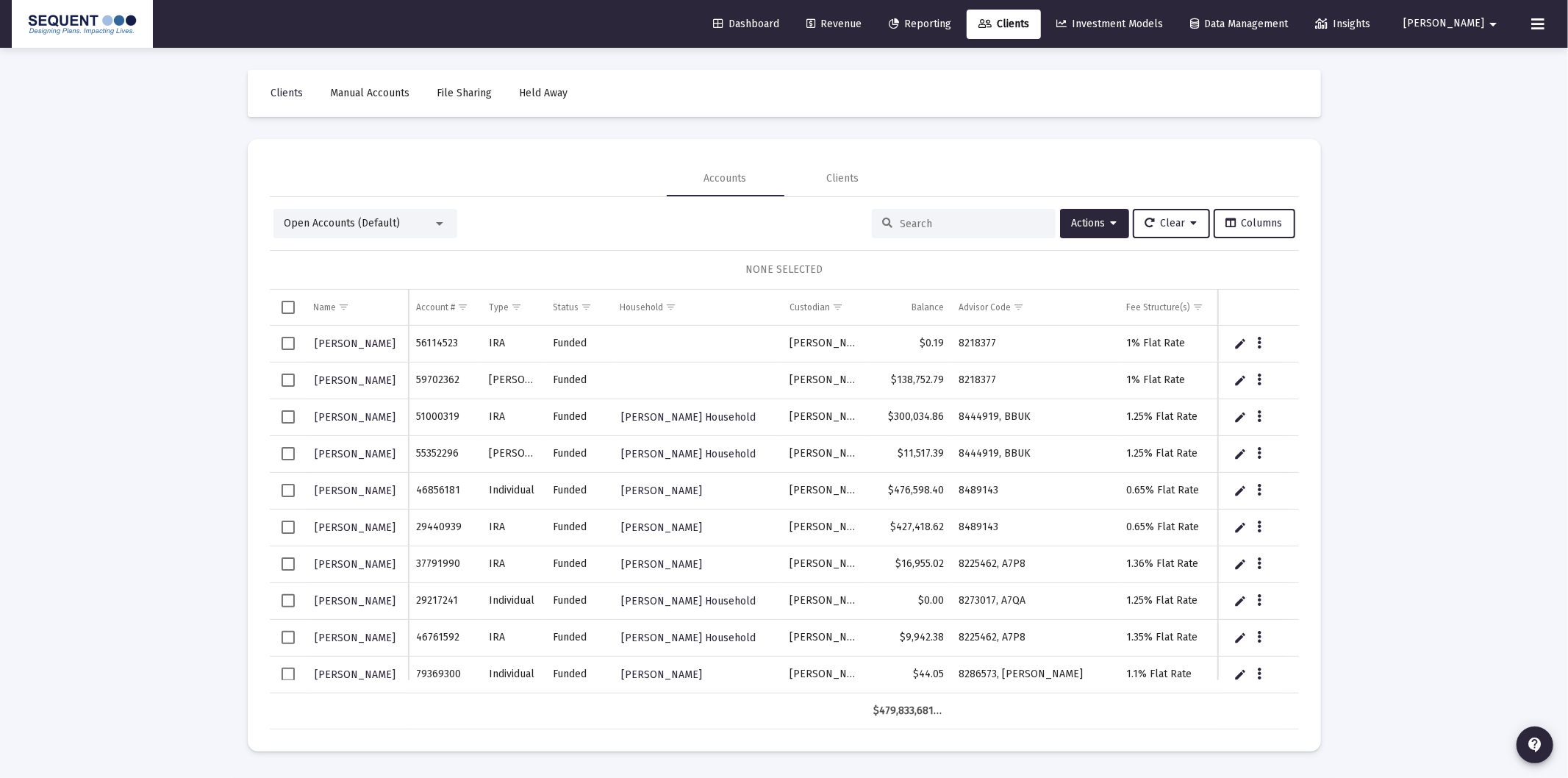
click at [911, 222] on input at bounding box center [972, 224] width 144 height 13
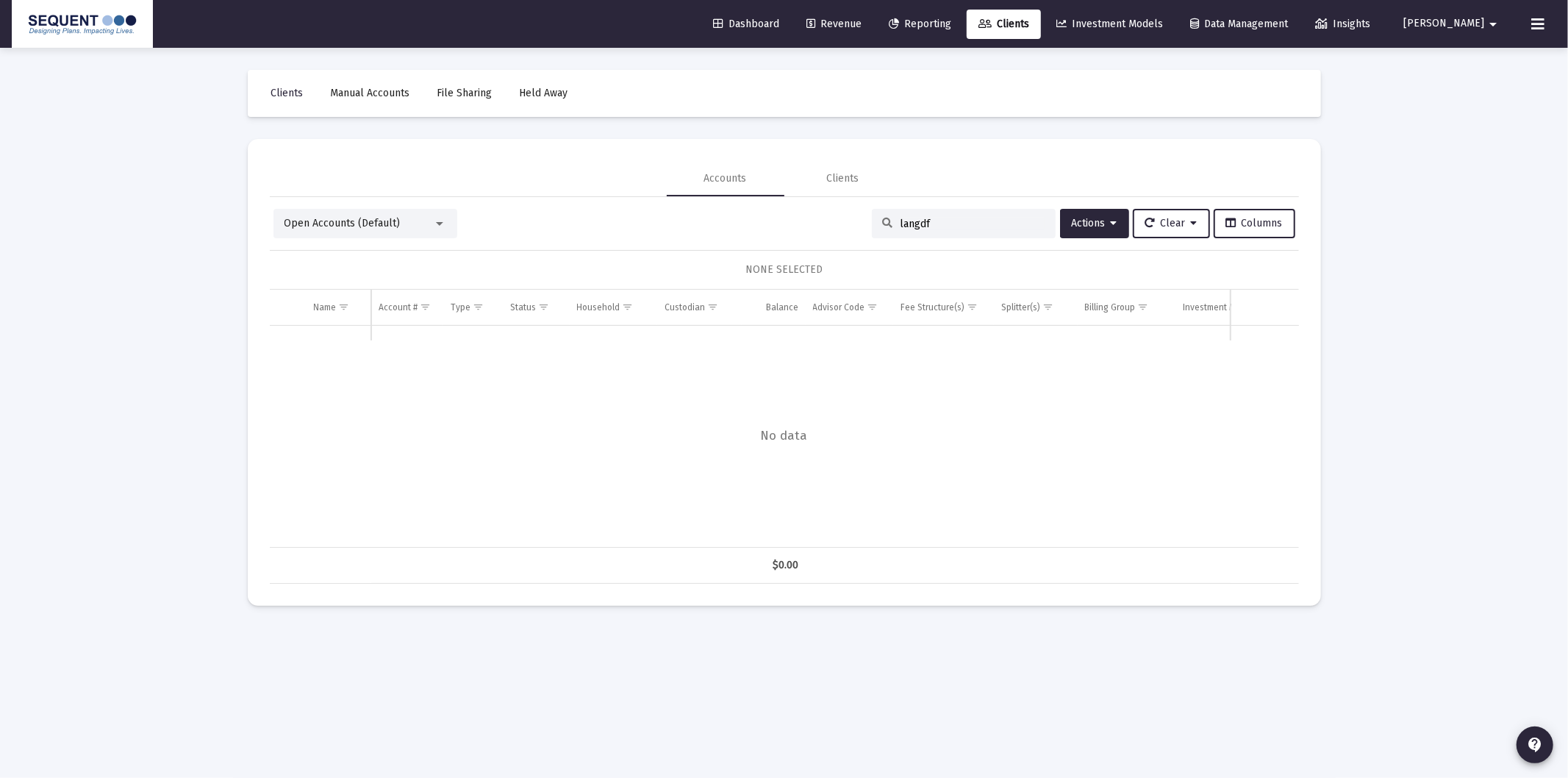
click at [912, 224] on input "langdf" at bounding box center [972, 224] width 144 height 13
click at [912, 223] on input "langdf" at bounding box center [972, 224] width 144 height 13
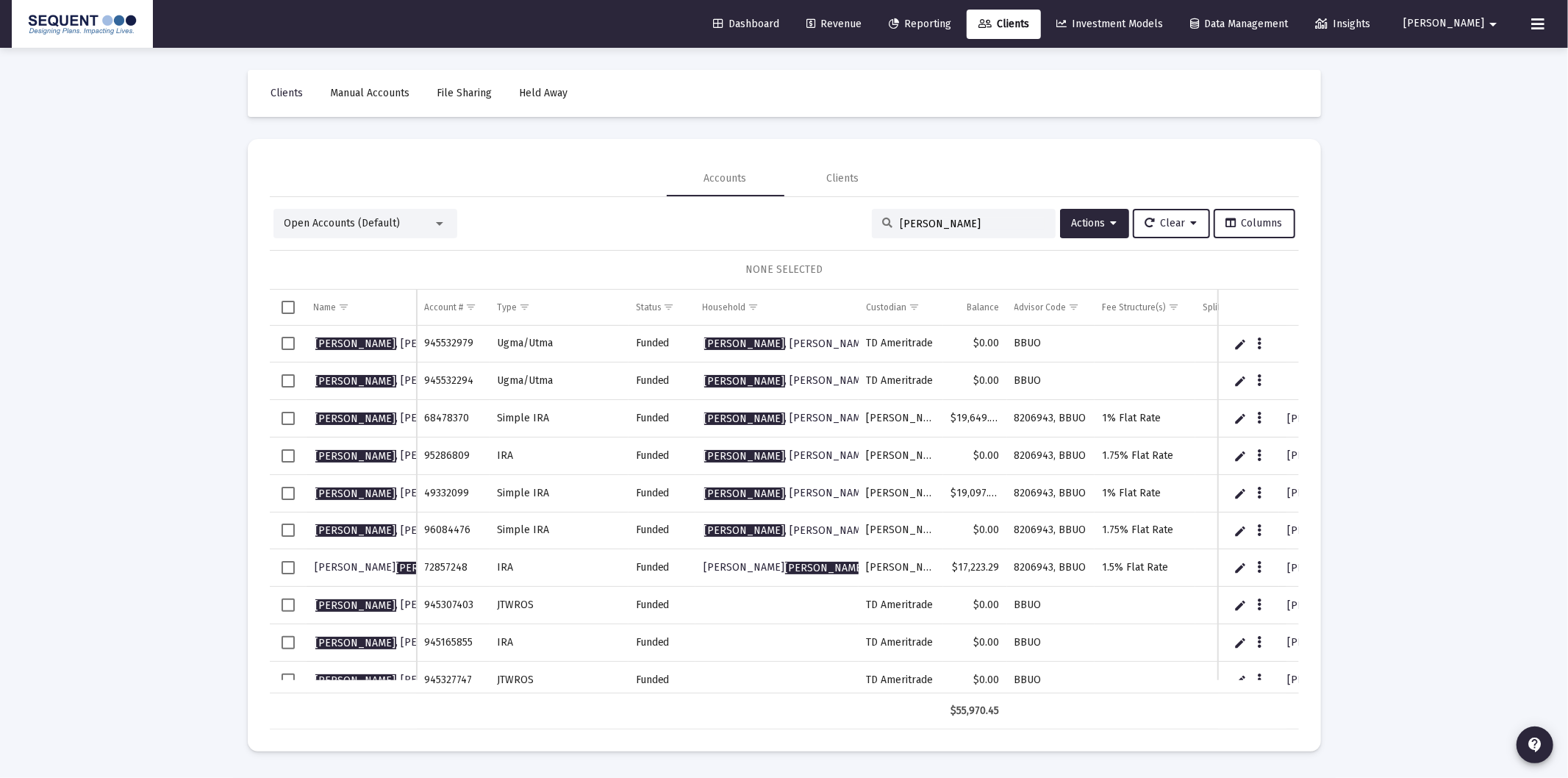
type input "[PERSON_NAME]"
click at [288, 414] on span "Select row" at bounding box center [288, 418] width 13 height 13
click at [1111, 218] on icon at bounding box center [1114, 223] width 6 height 10
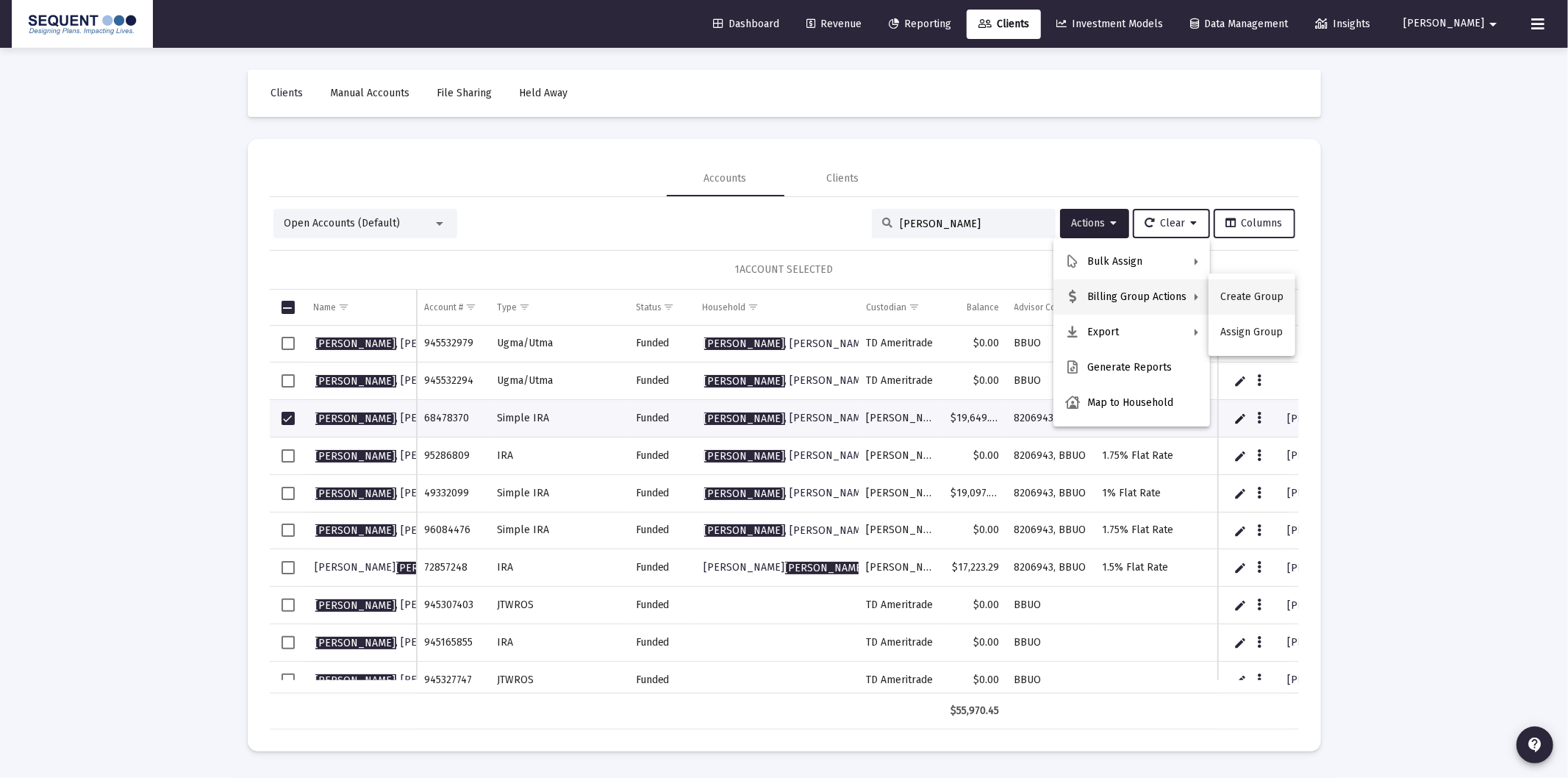
click at [1252, 288] on button "Create Group" at bounding box center [1251, 297] width 86 height 35
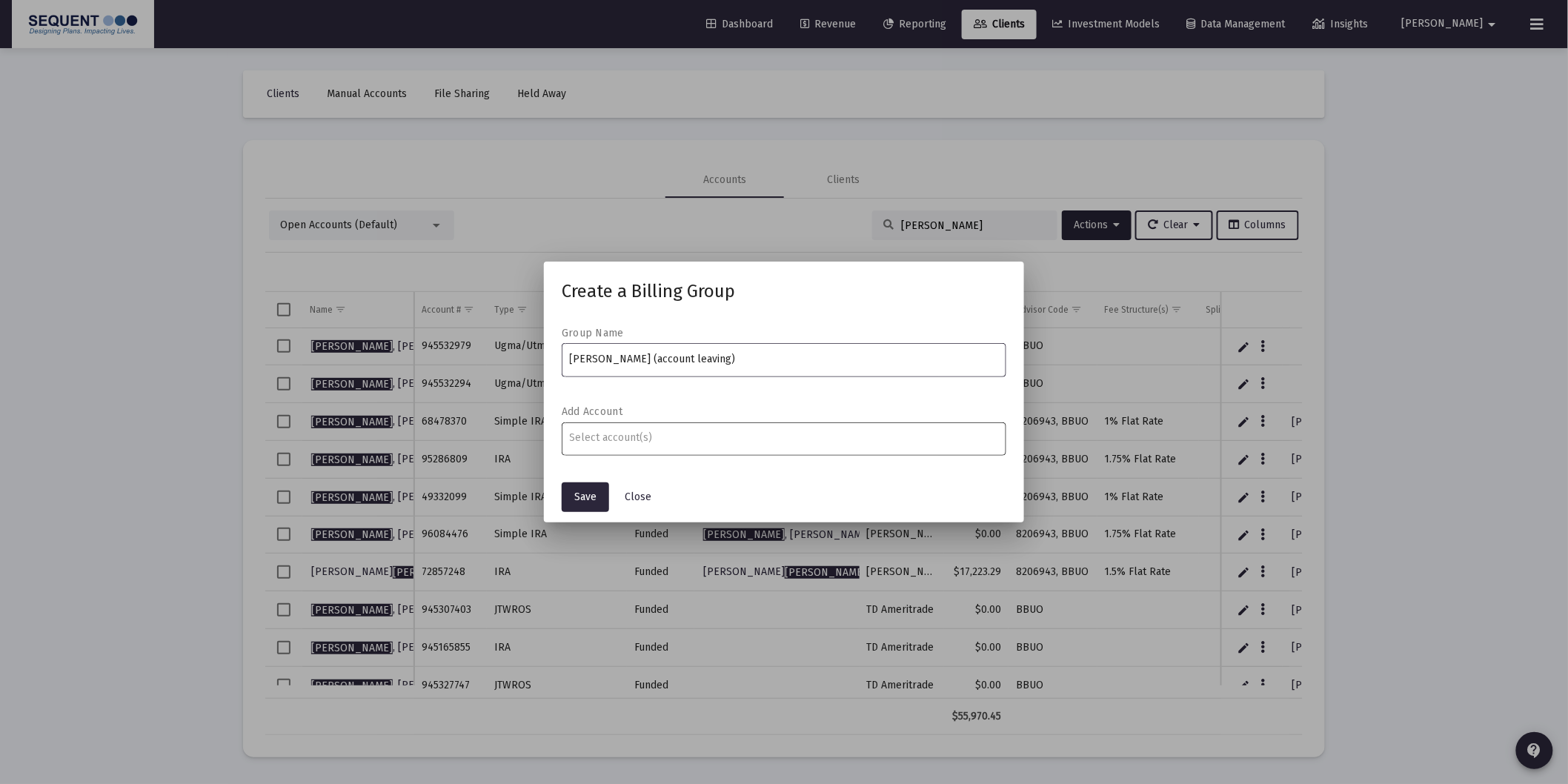
type input "[PERSON_NAME] (account leaving)"
click at [649, 433] on input "Assignment Selection" at bounding box center [784, 437] width 429 height 12
click at [650, 435] on input "Assignment Selection" at bounding box center [784, 437] width 429 height 12
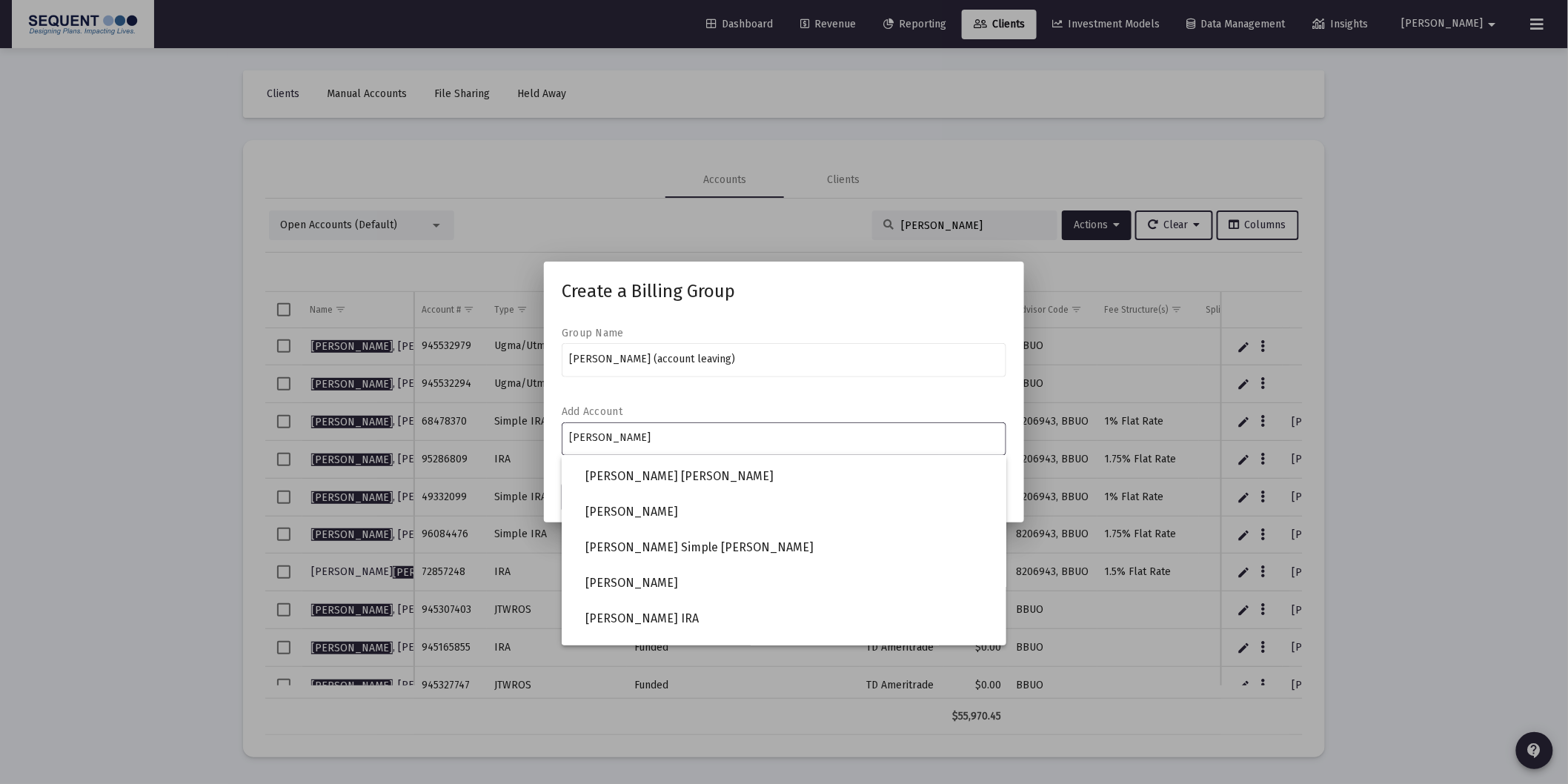
scroll to position [247, 0]
type input "[PERSON_NAME]"
drag, startPoint x: 721, startPoint y: 550, endPoint x: 1009, endPoint y: 507, distance: 291.2
click at [721, 548] on span "[PERSON_NAME] Simple [PERSON_NAME]" at bounding box center [790, 546] width 409 height 36
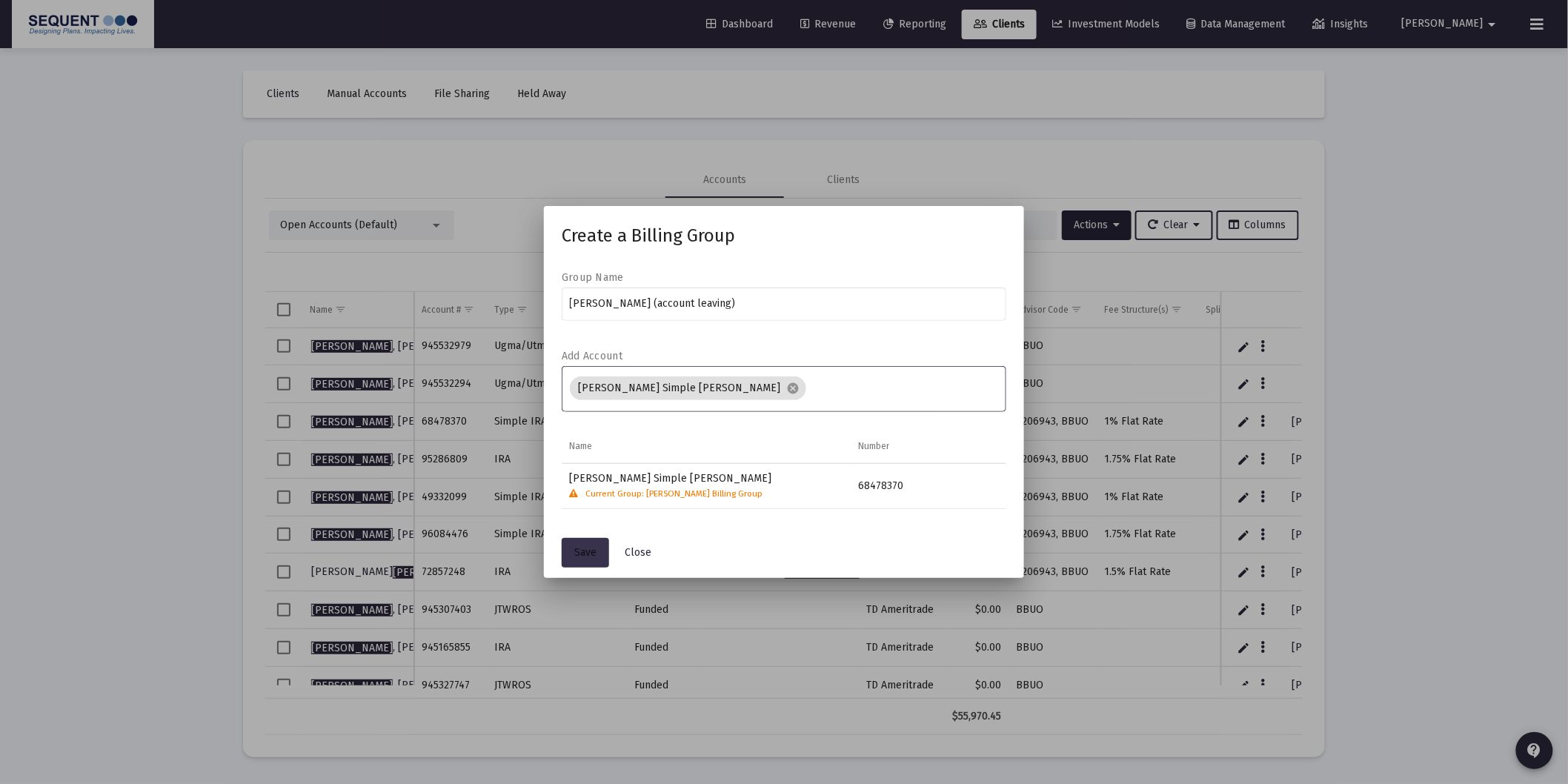
click at [581, 546] on button "Save" at bounding box center [585, 552] width 48 height 29
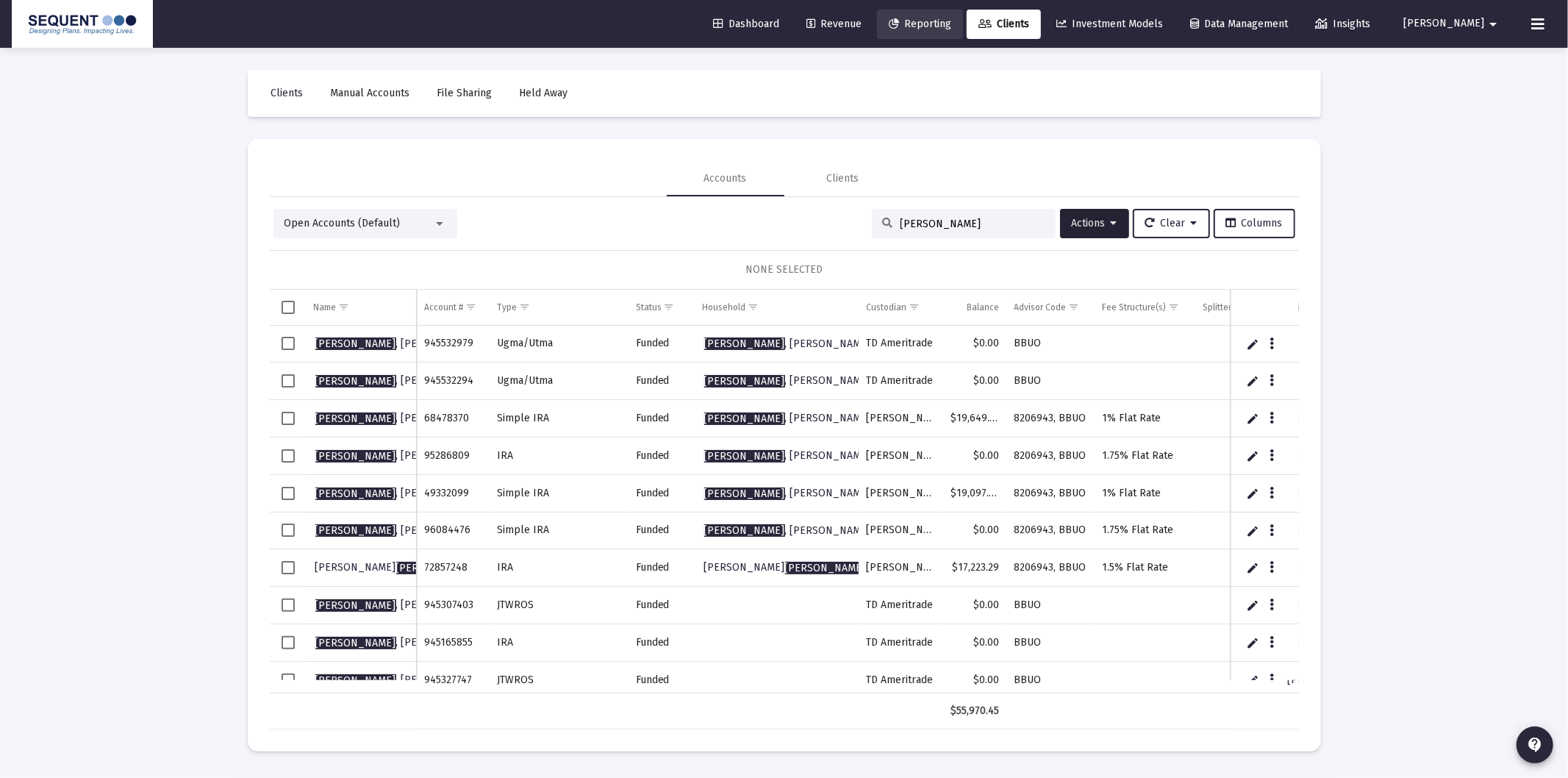
click at [947, 17] on span "Reporting" at bounding box center [920, 24] width 63 height 13
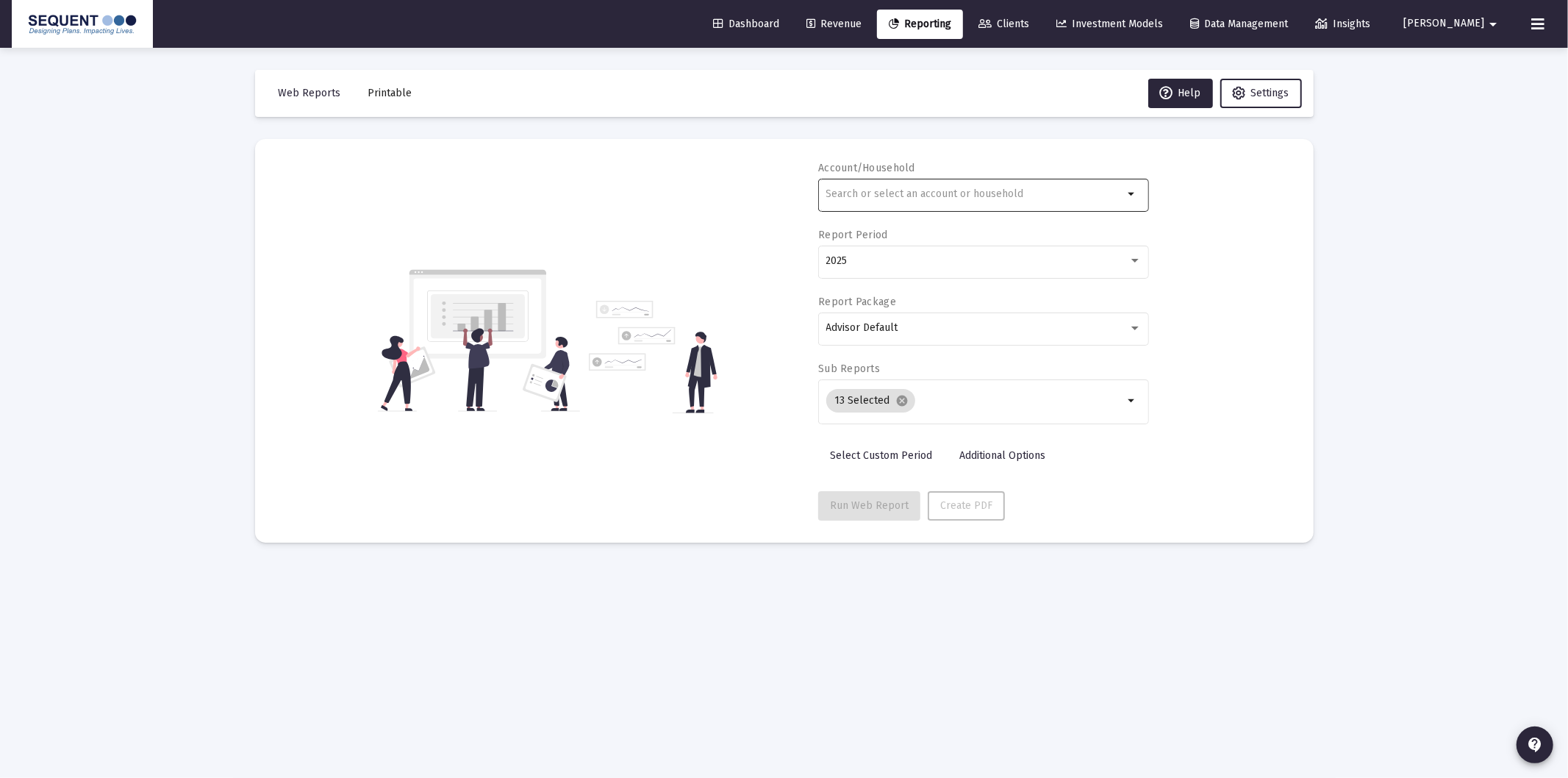
click at [883, 200] on input "text" at bounding box center [975, 194] width 298 height 12
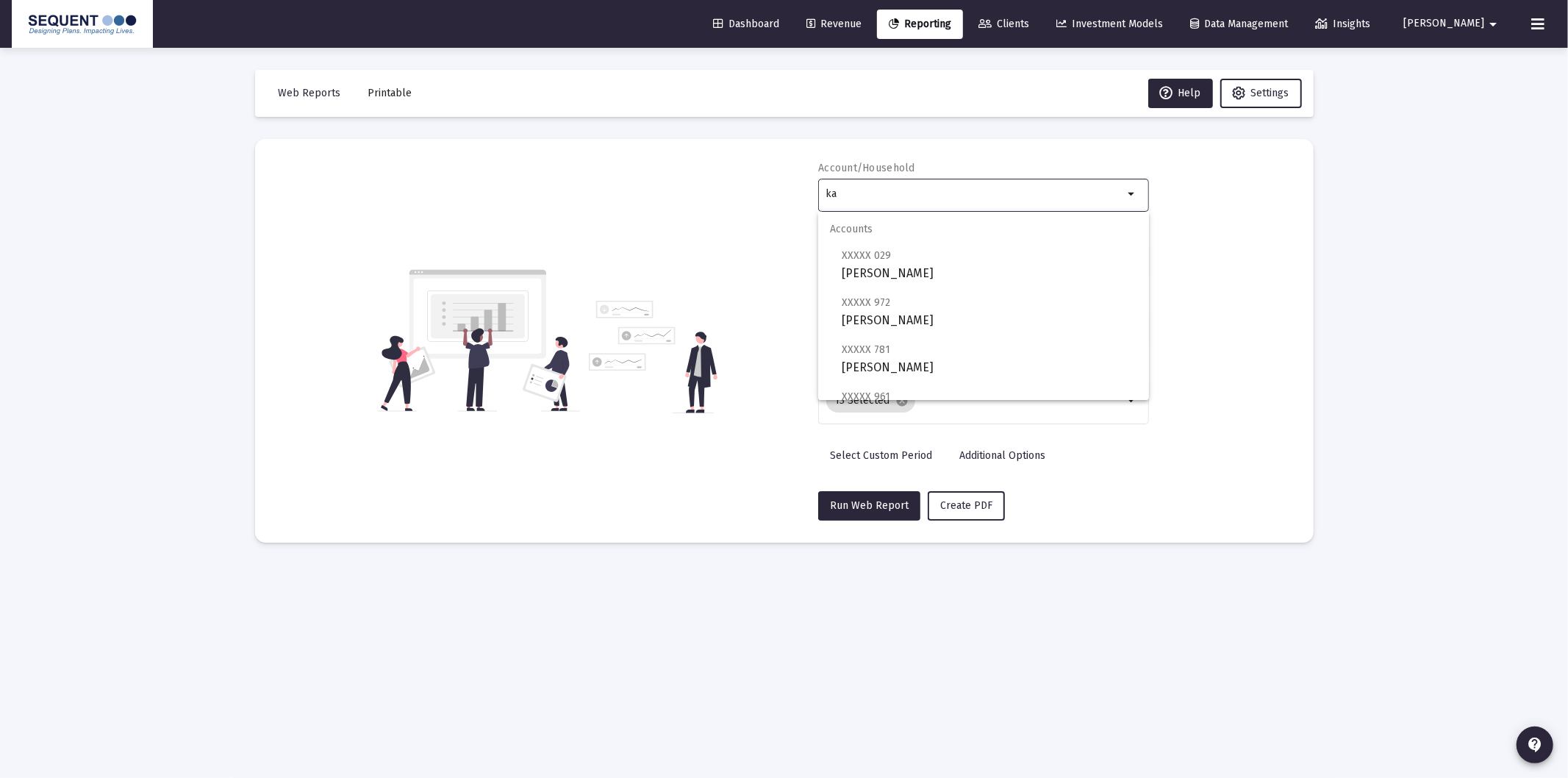
type input "k"
type input "langfel"
click at [840, 34] on link "Revenue" at bounding box center [833, 24] width 79 height 29
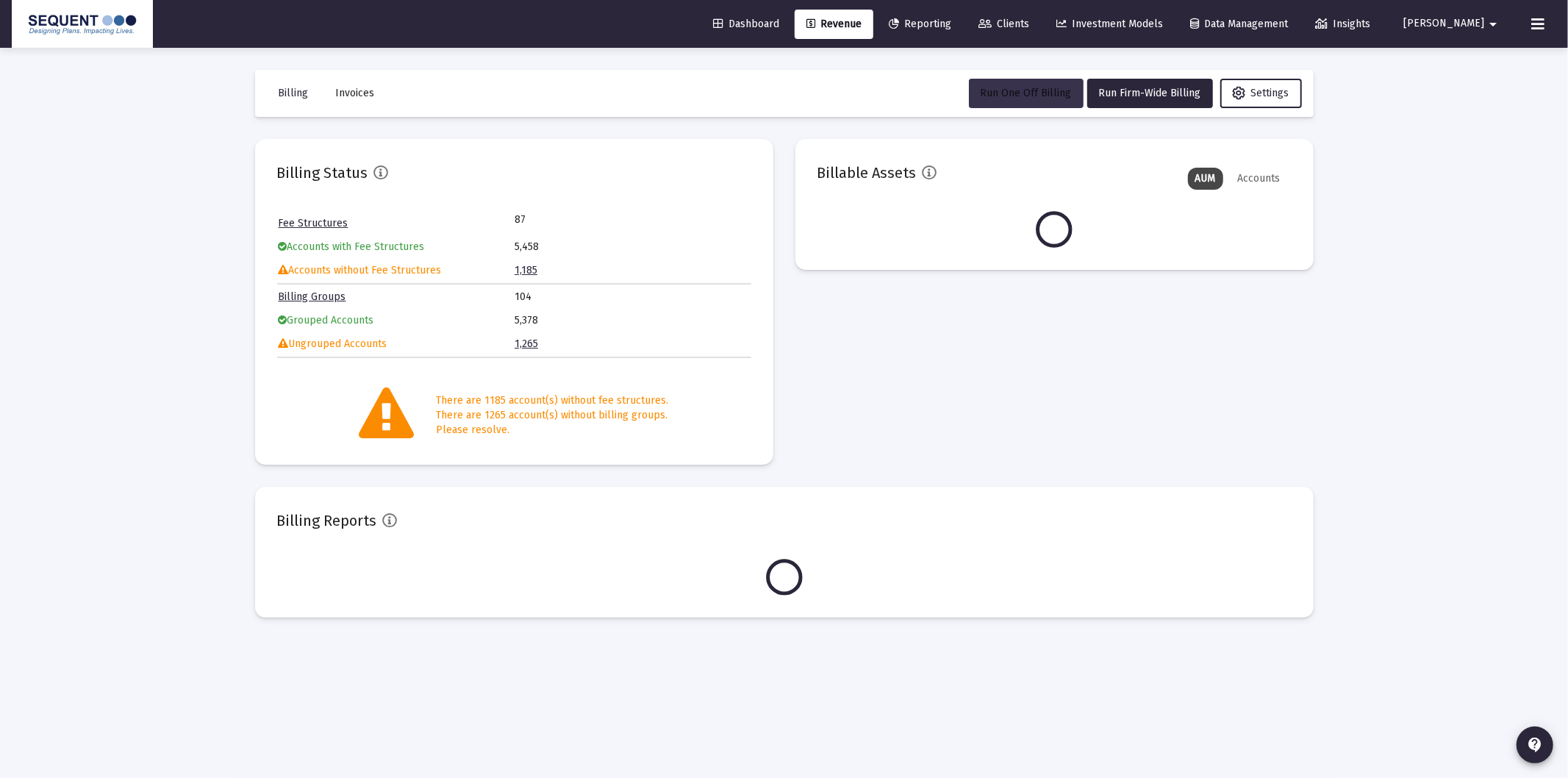
click at [1032, 97] on span "Run One Off Billing" at bounding box center [1026, 93] width 91 height 13
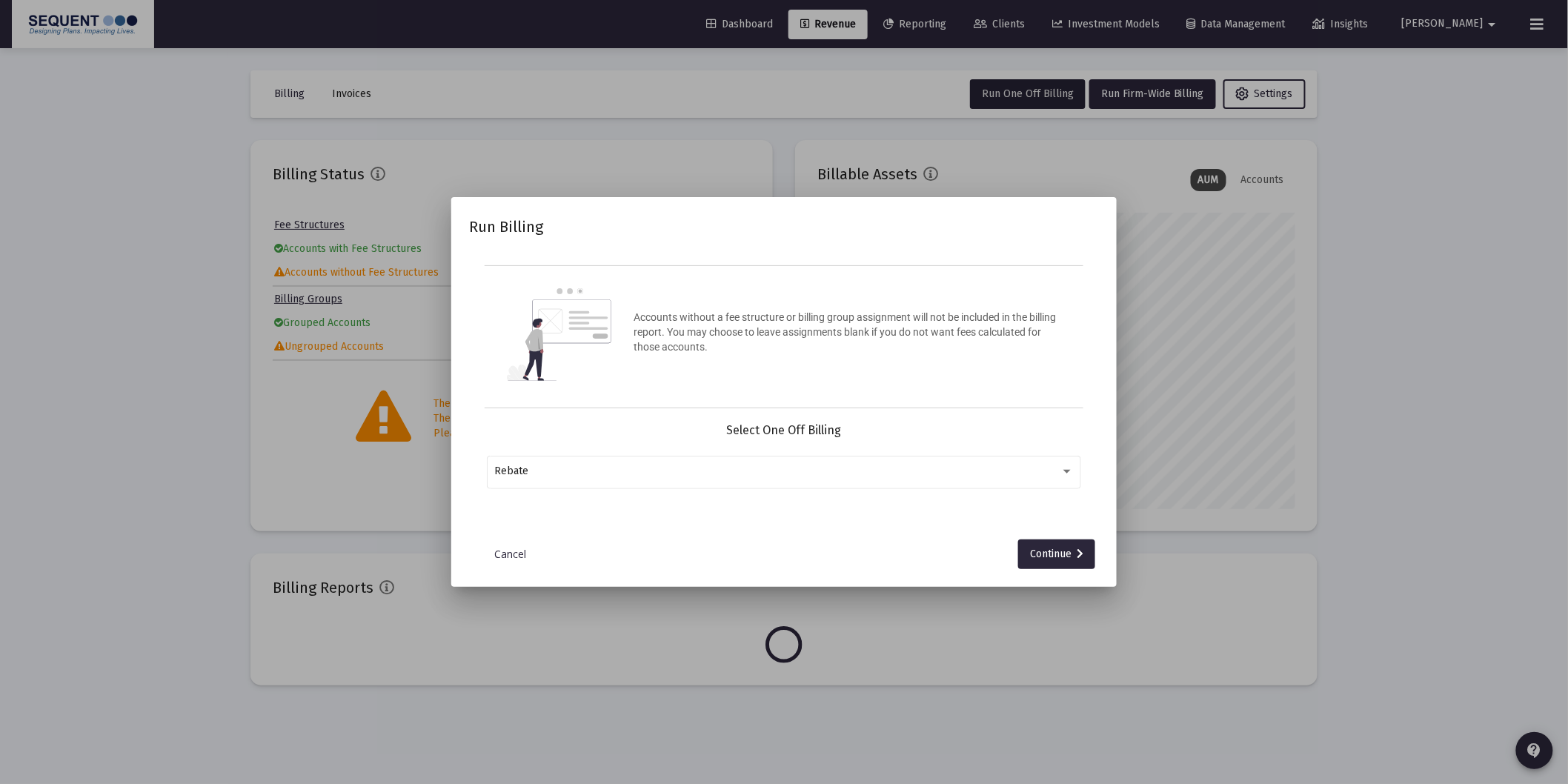
scroll to position [296, 478]
click at [650, 485] on div "Rebate" at bounding box center [784, 471] width 579 height 36
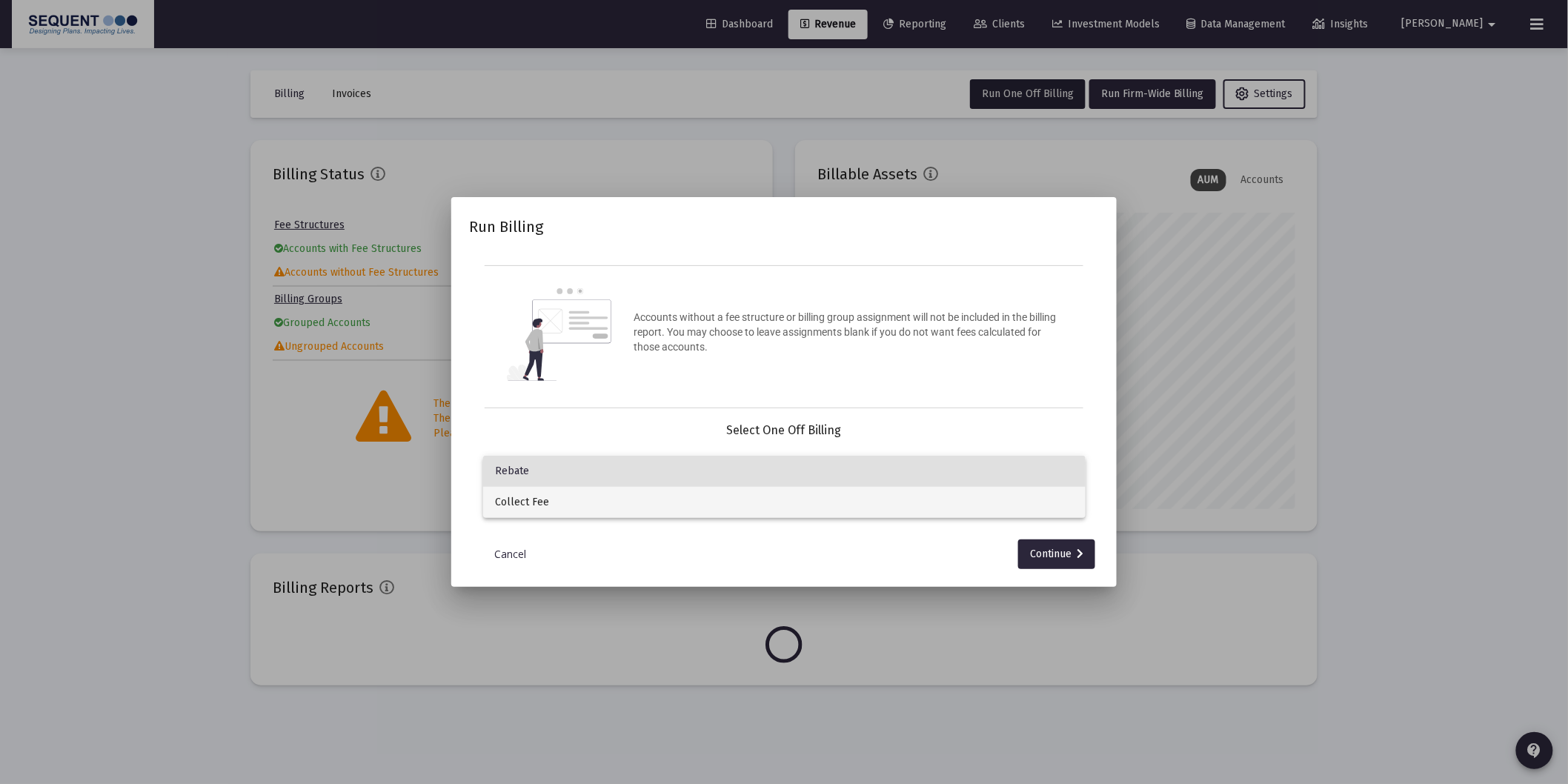
click at [618, 502] on span "Collect Fee" at bounding box center [784, 502] width 579 height 31
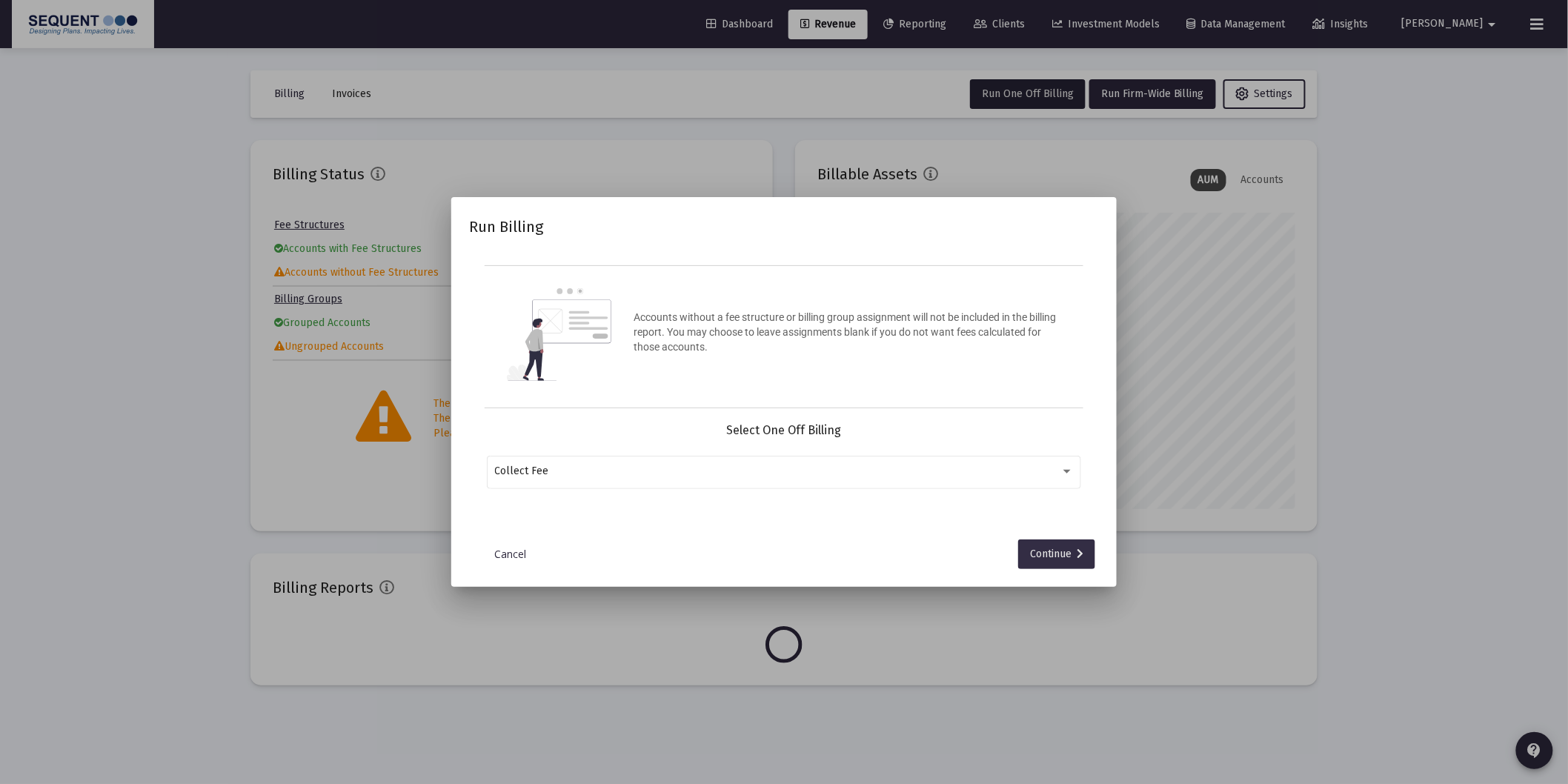
click at [1055, 548] on div "Continue" at bounding box center [1056, 554] width 53 height 29
click at [610, 470] on input "Selection" at bounding box center [775, 471] width 561 height 12
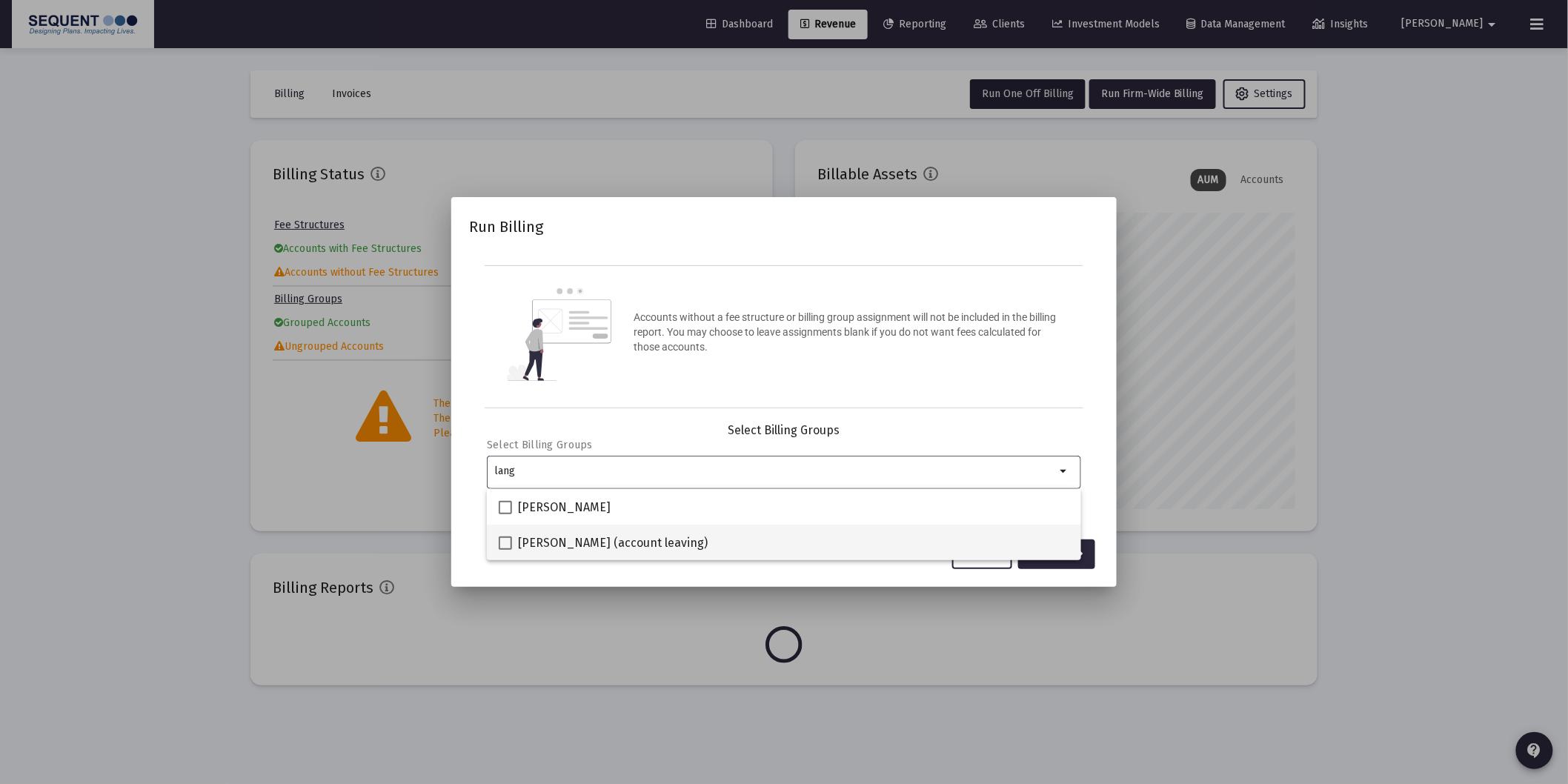
type input "lang"
click at [604, 549] on span "[PERSON_NAME] (account leaving)" at bounding box center [613, 543] width 190 height 17
click at [505, 550] on input "[PERSON_NAME] (account leaving)" at bounding box center [504, 550] width 1 height 1
checkbox input "true"
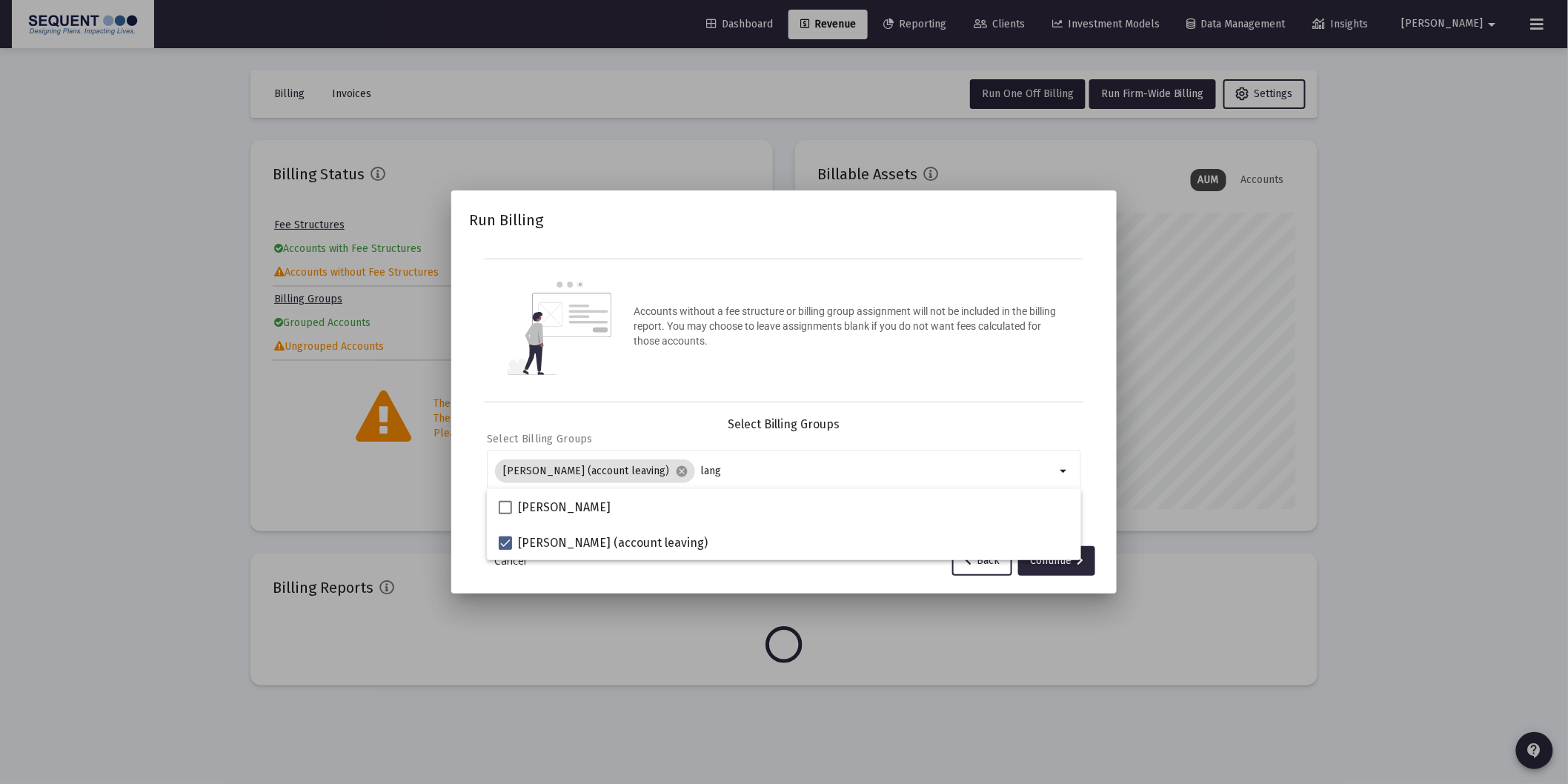
click at [1067, 439] on div "Select Billing Groups Select Billing Groups [PERSON_NAME] (account leaving) can…" at bounding box center [784, 464] width 594 height 94
click at [1070, 570] on div "Continue" at bounding box center [1056, 561] width 53 height 29
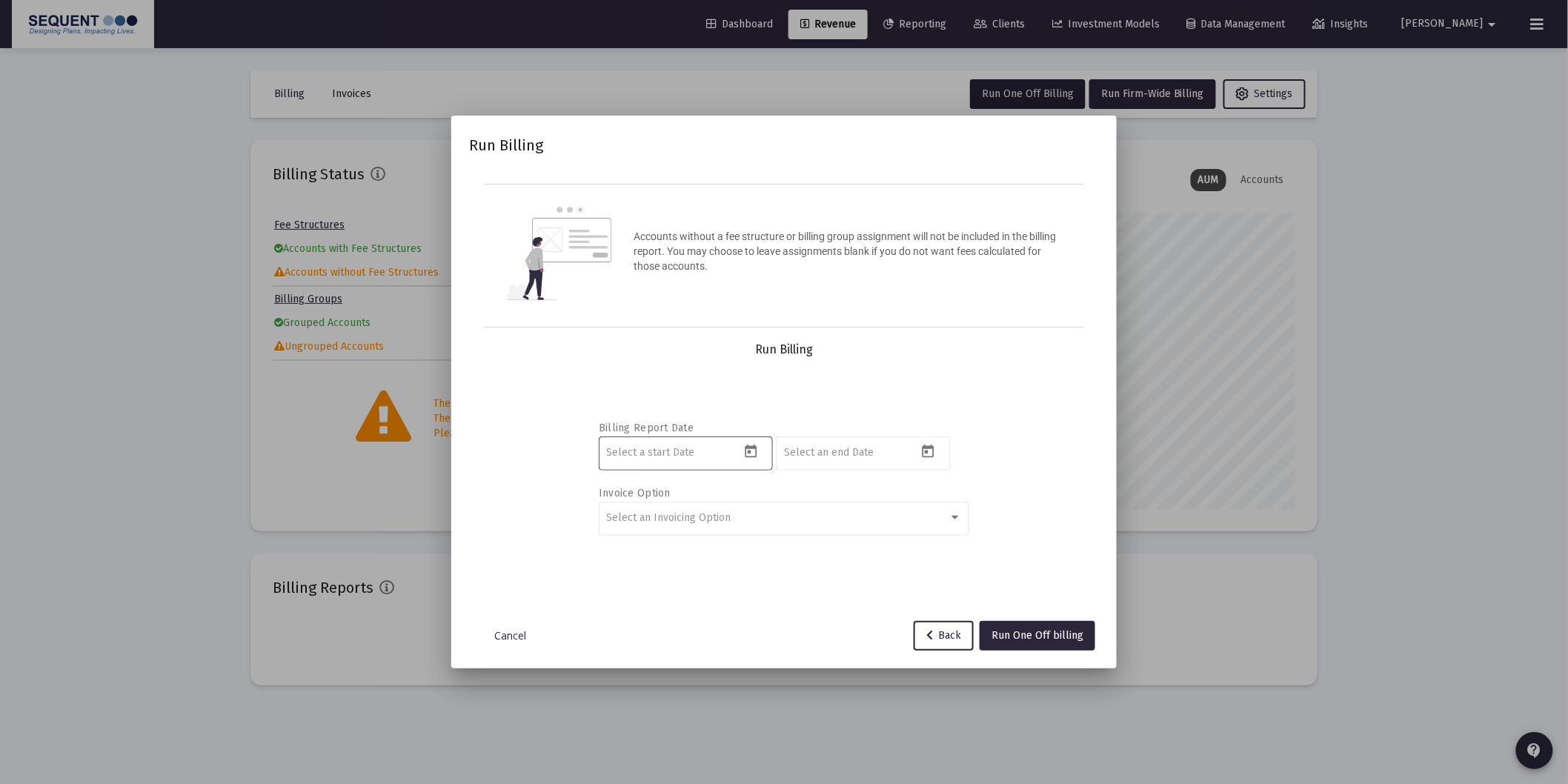
click at [751, 462] on button "Open calendar" at bounding box center [751, 451] width 21 height 21
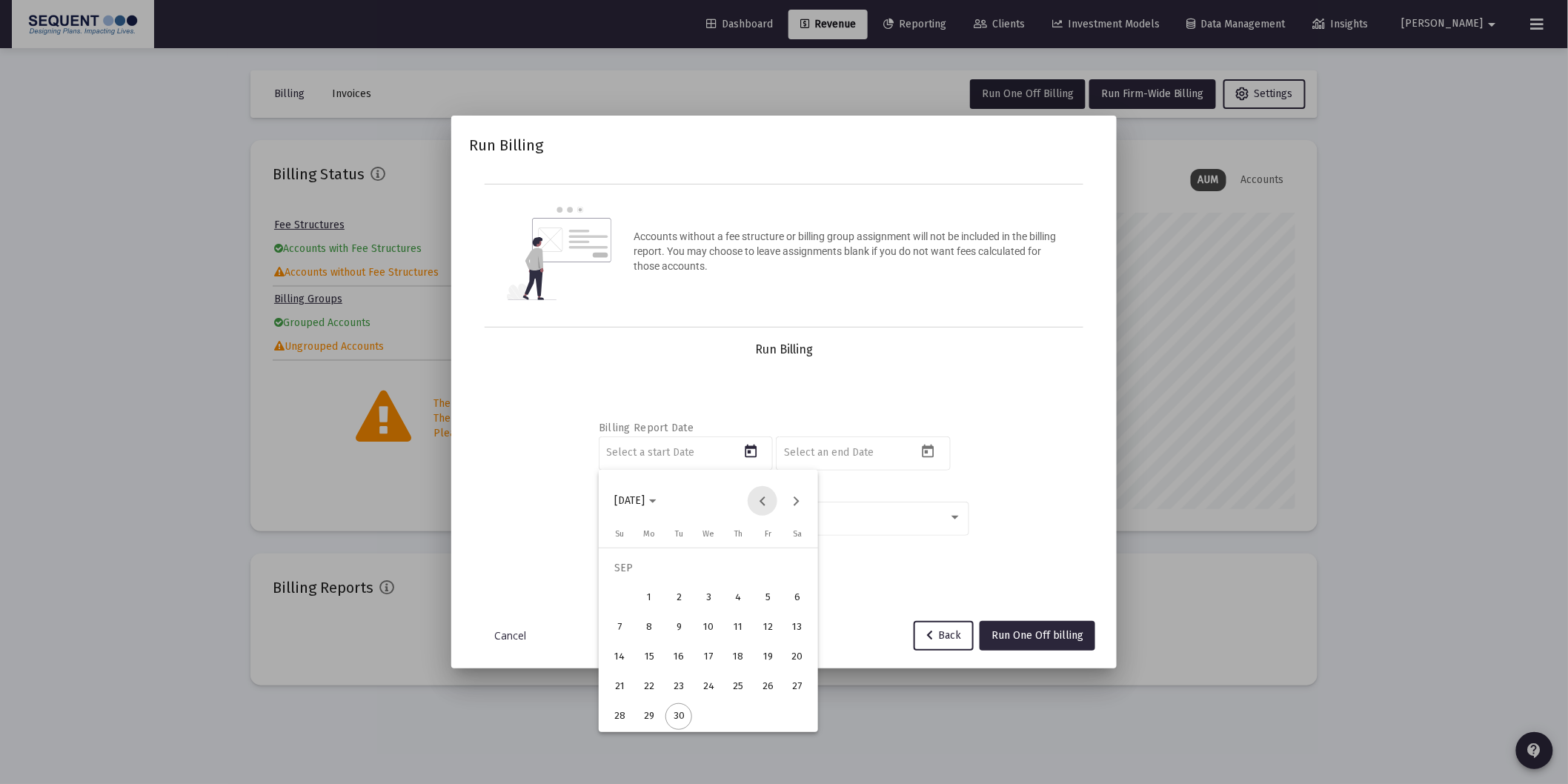
click at [764, 500] on button "Previous month" at bounding box center [762, 500] width 29 height 29
click at [680, 596] on div "1" at bounding box center [679, 598] width 27 height 27
type input "[DATE]"
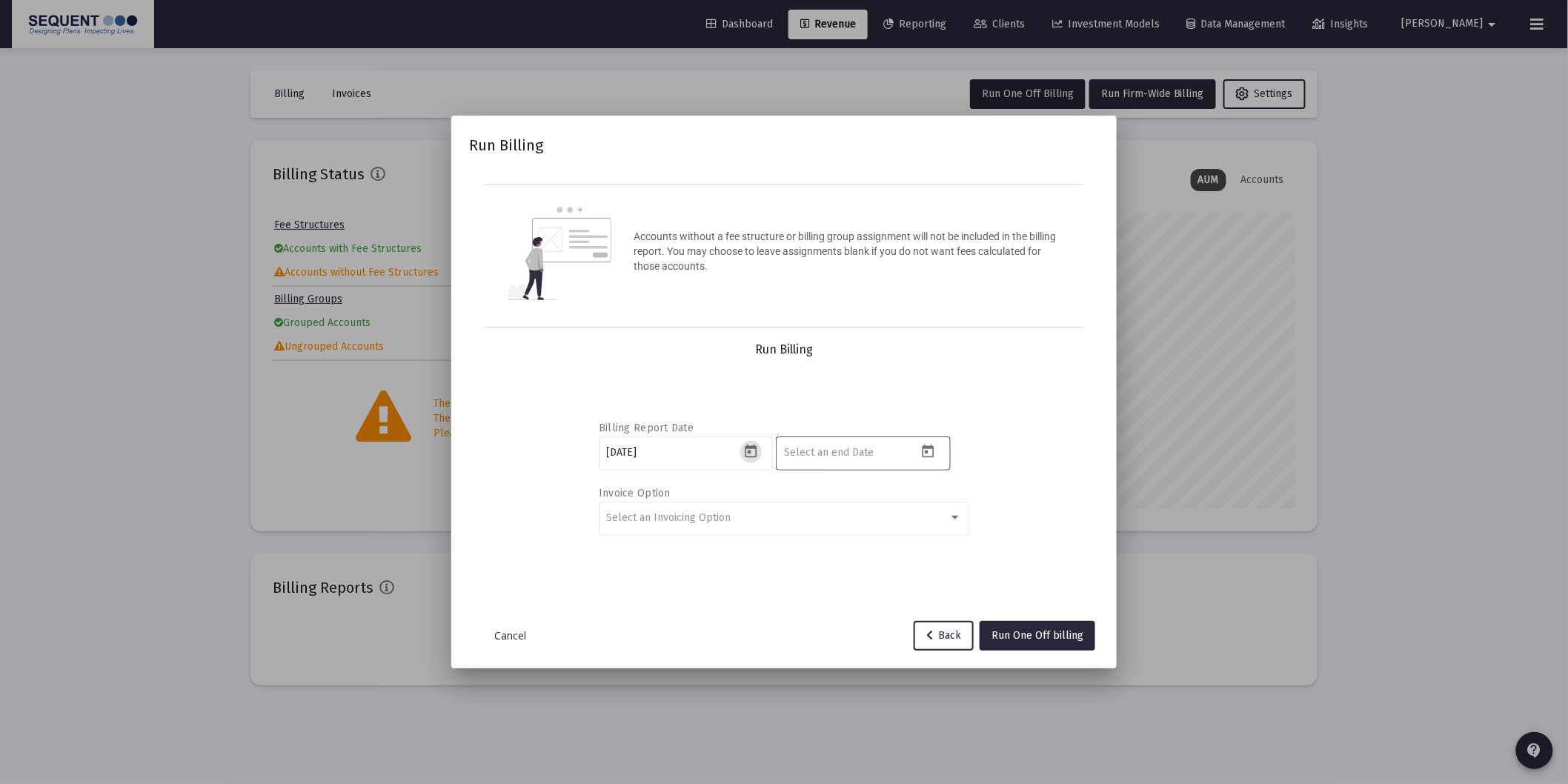
click at [927, 447] on icon "Open calendar" at bounding box center [928, 451] width 12 height 13
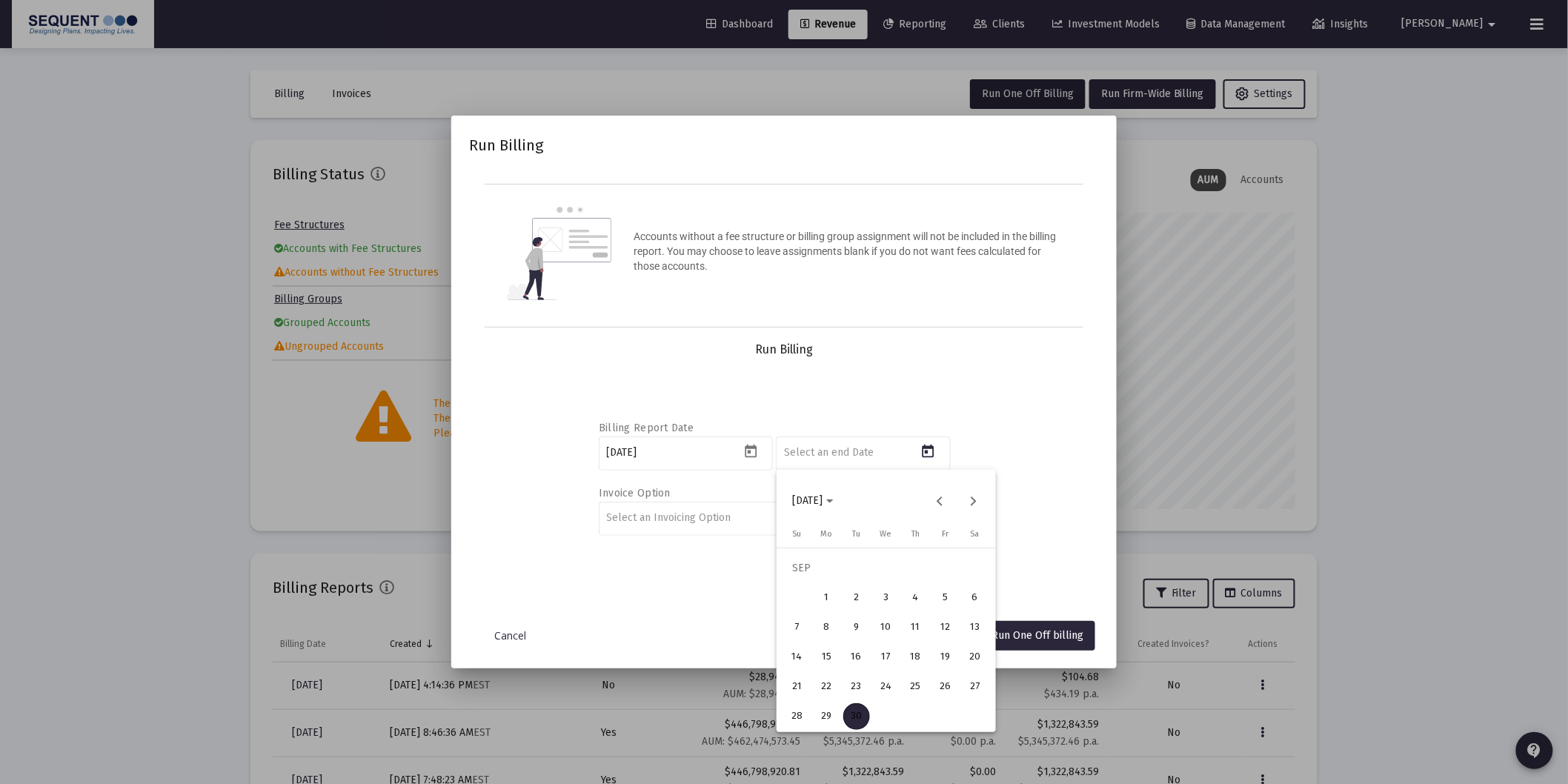
click at [830, 716] on div "29" at bounding box center [827, 717] width 27 height 27
type input "[DATE]"
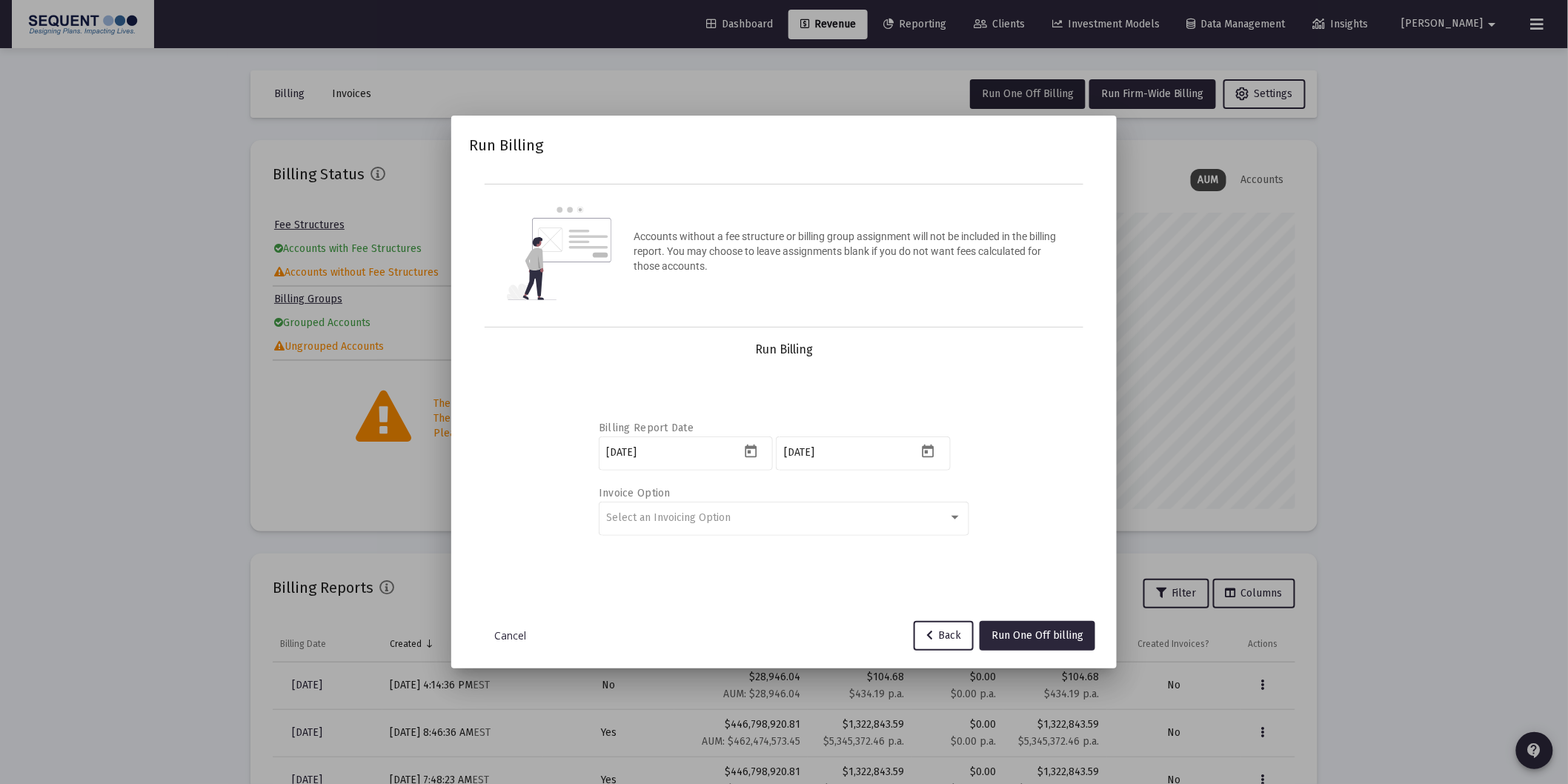
click at [1064, 500] on div "Billing Report Date [DATE] [DATE] Invoice Option Select an Invoicing Option" at bounding box center [784, 475] width 594 height 237
click at [1007, 638] on span "Run One Off billing" at bounding box center [1037, 635] width 92 height 13
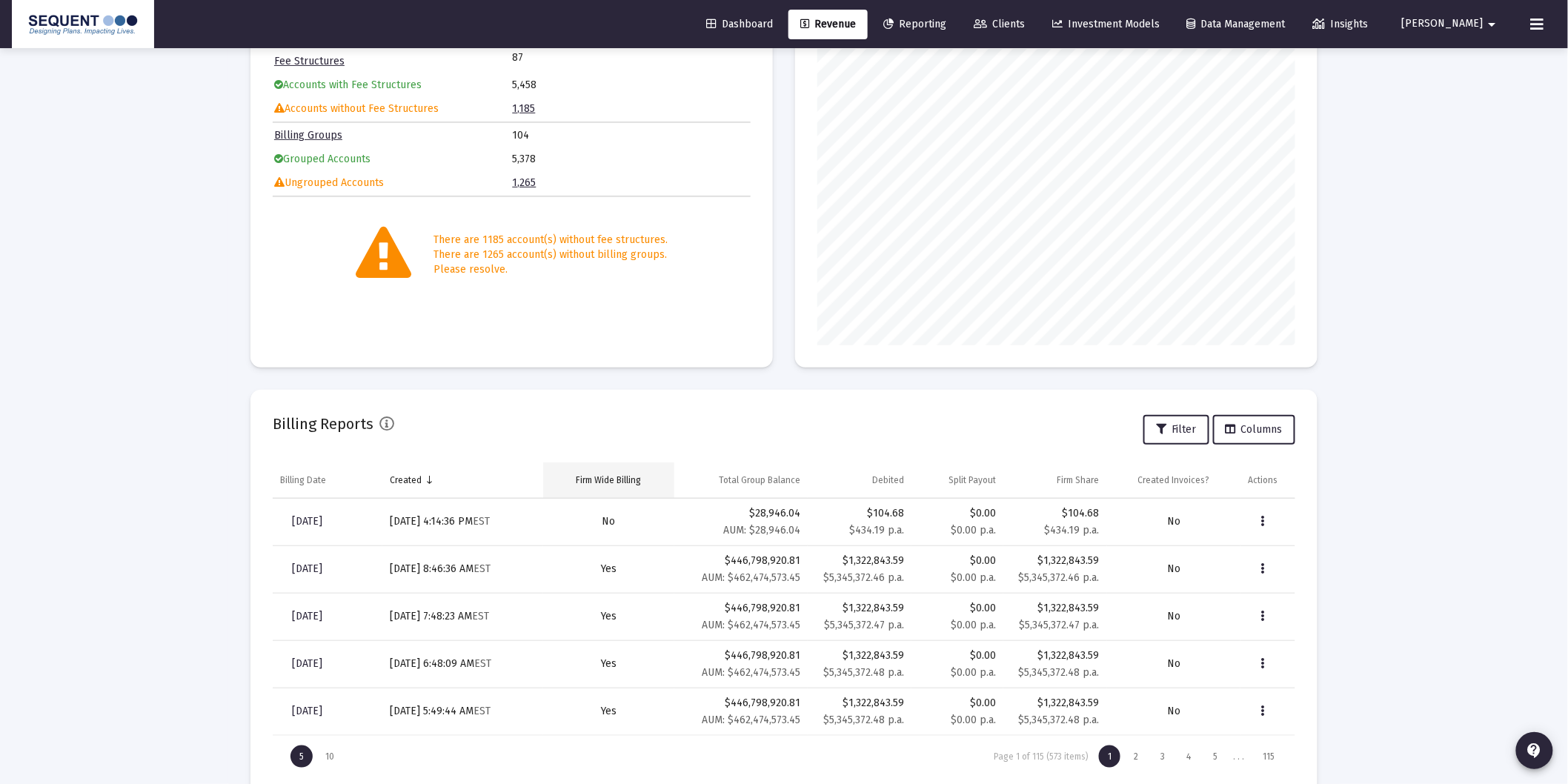
scroll to position [165, 0]
click at [322, 522] on span "[DATE]" at bounding box center [307, 520] width 30 height 13
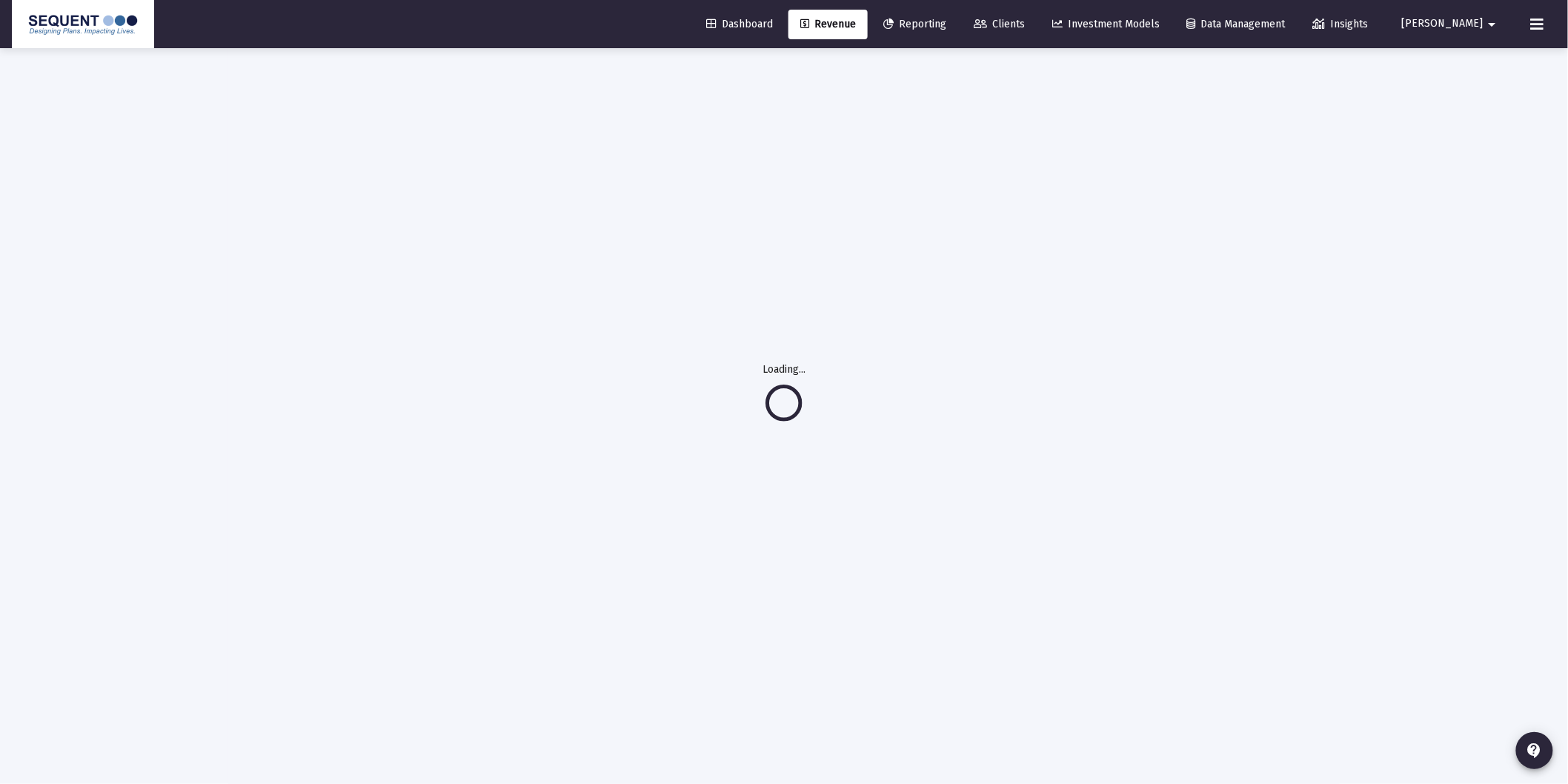
scroll to position [48, 0]
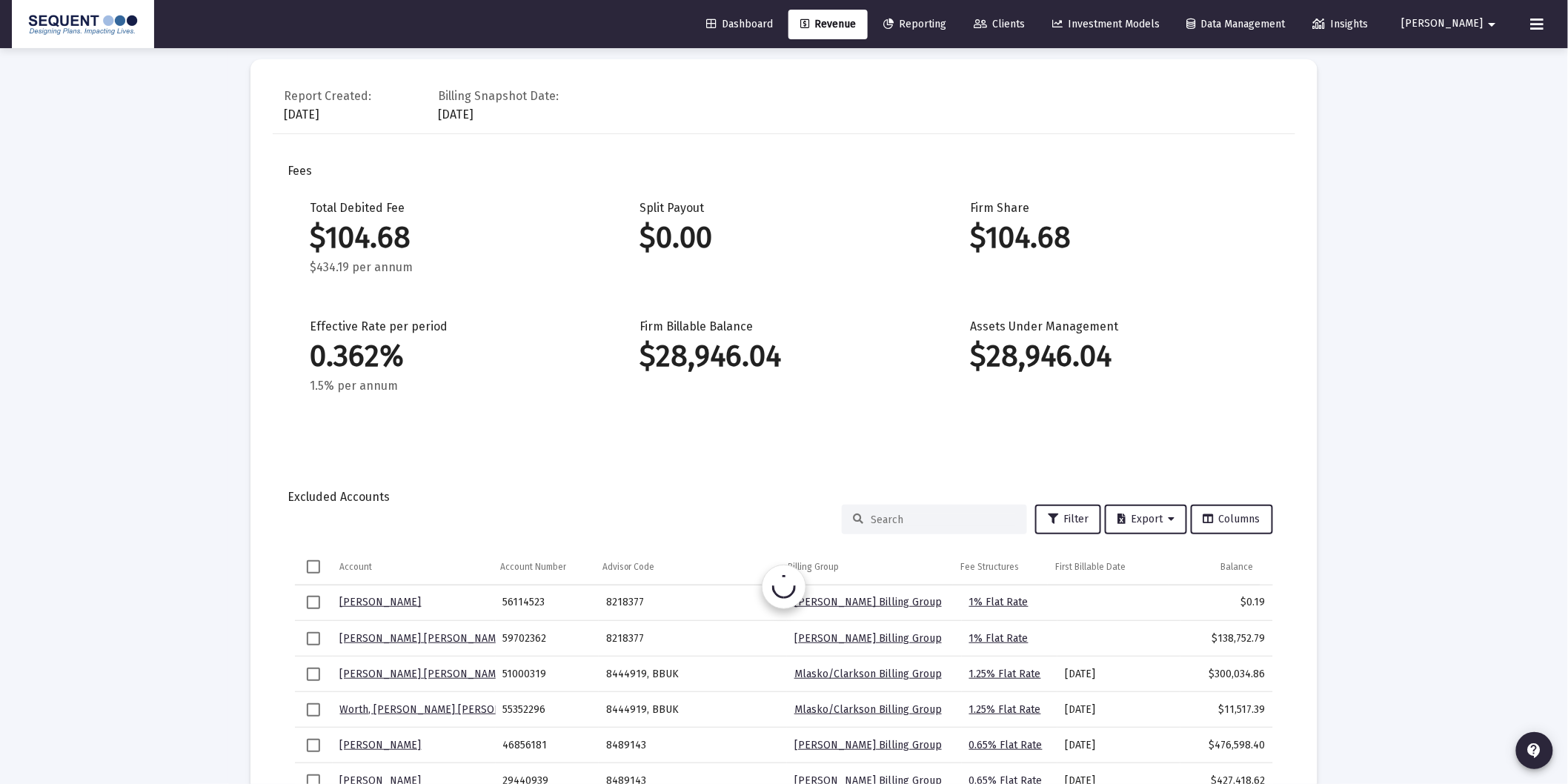
scroll to position [449, 0]
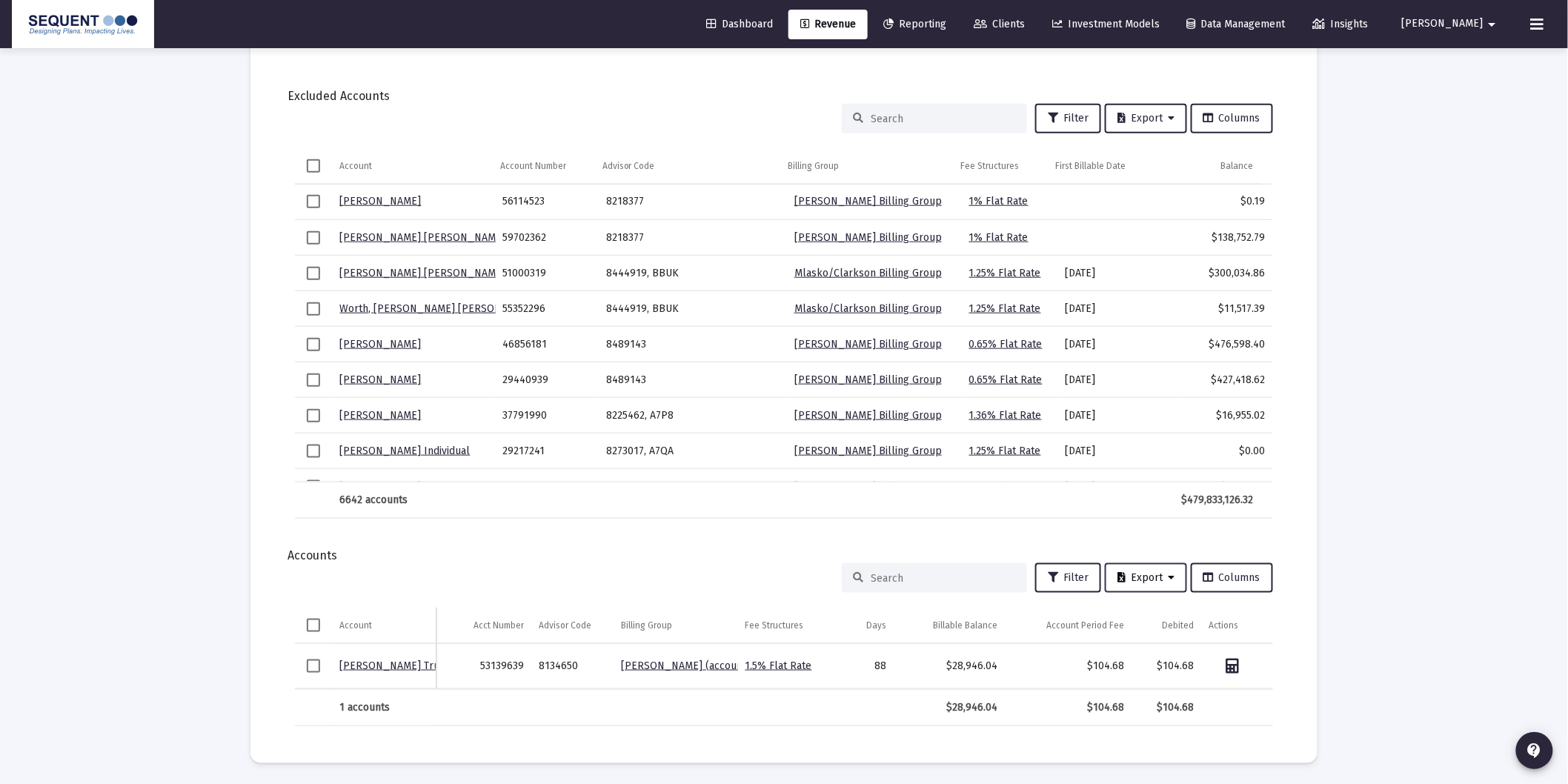
click at [1143, 581] on span "Export" at bounding box center [1146, 577] width 57 height 13
click at [1147, 618] on button "Export All Rows" at bounding box center [1152, 615] width 101 height 36
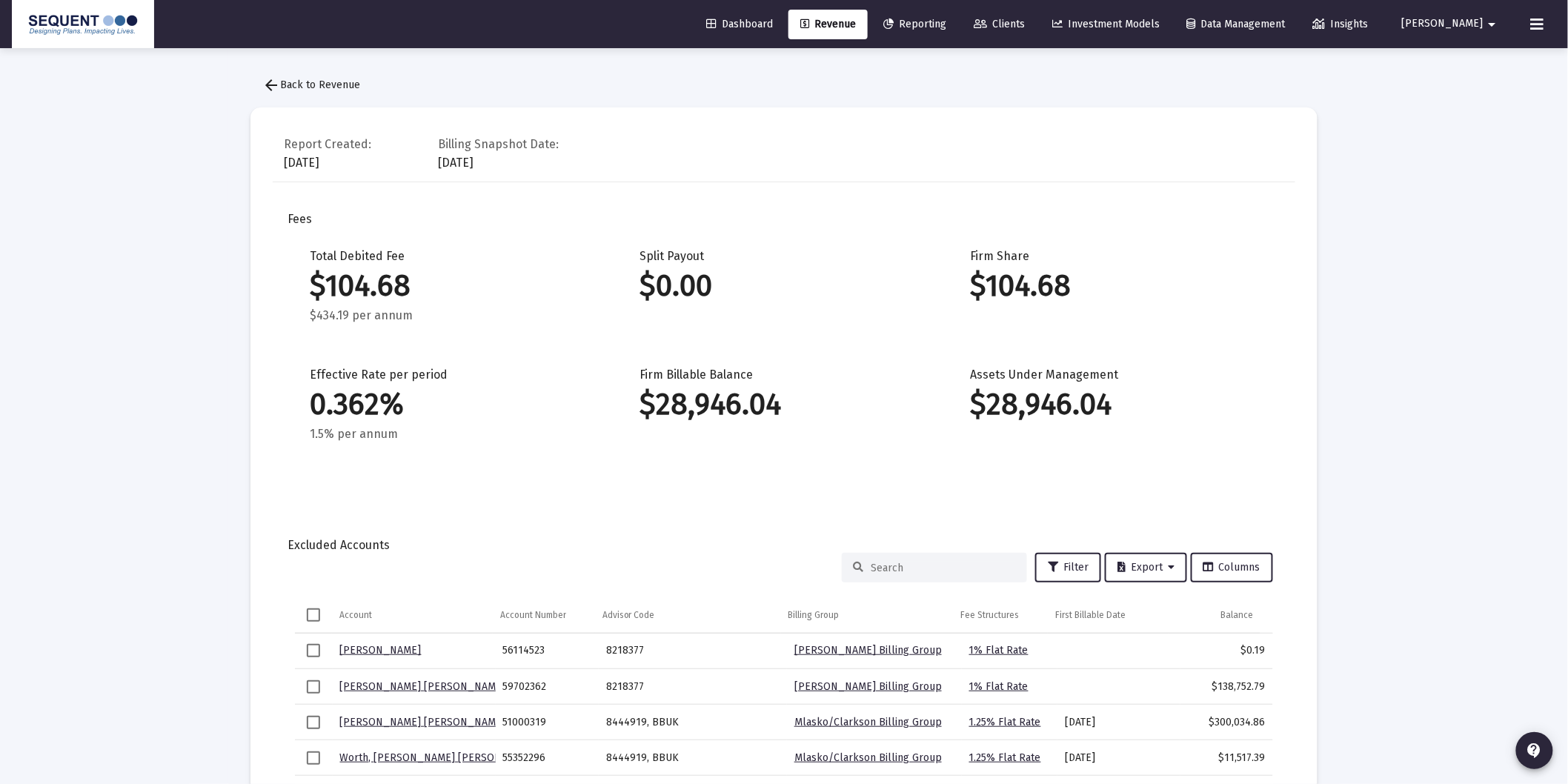
click at [843, 25] on span "Revenue" at bounding box center [828, 24] width 55 height 13
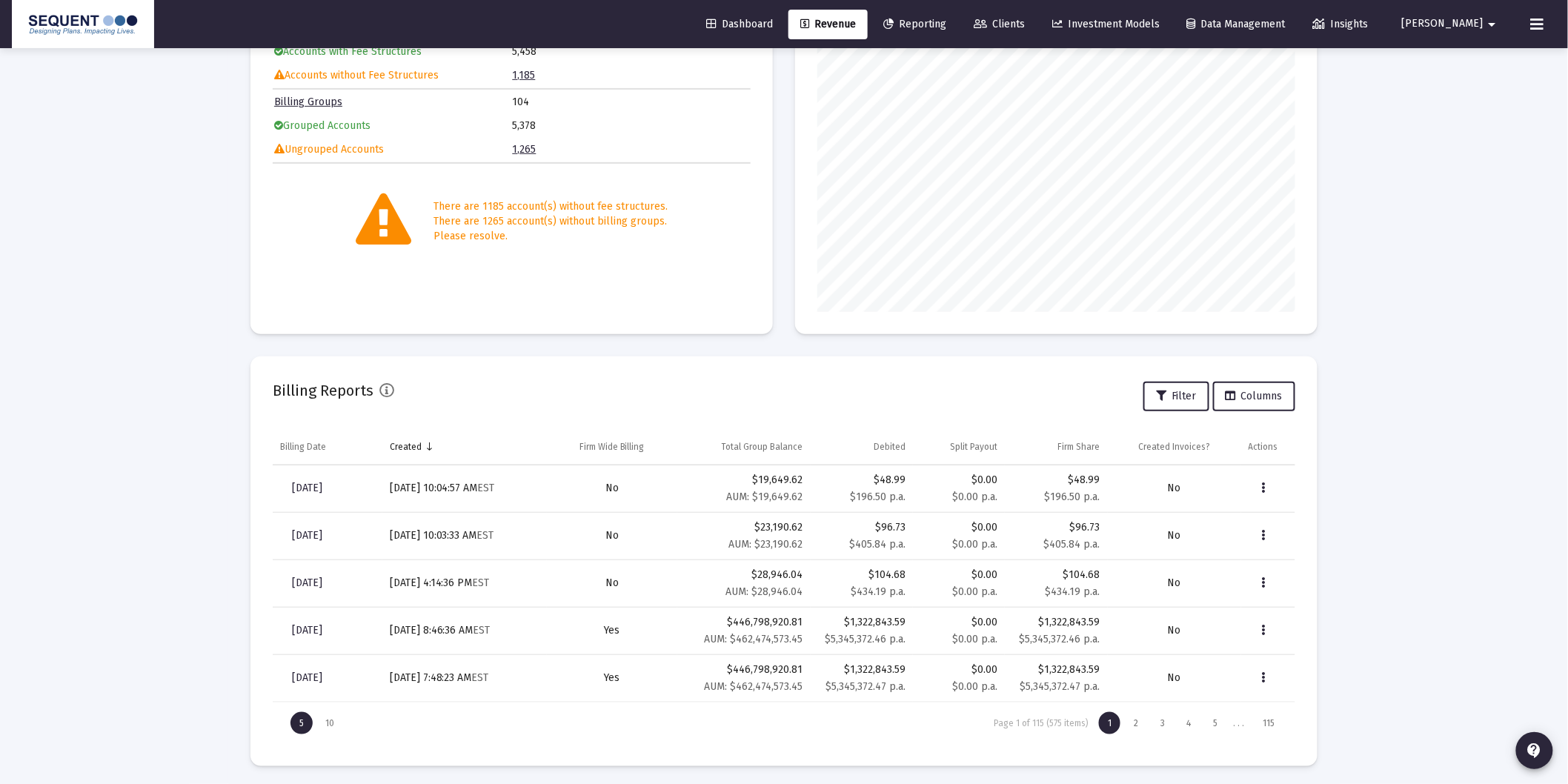
scroll to position [201, 0]
click at [322, 531] on span "[DATE]" at bounding box center [307, 531] width 30 height 13
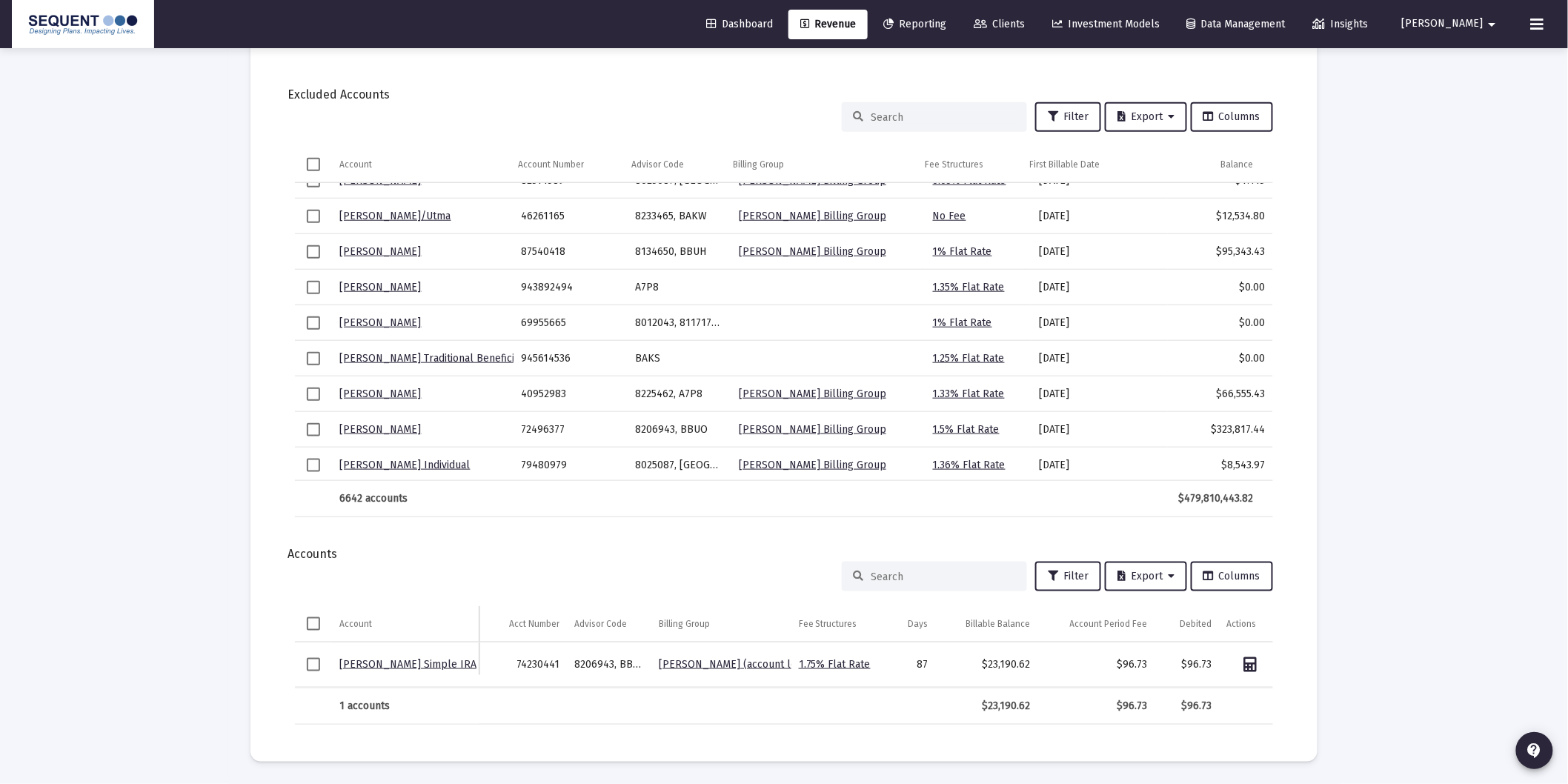
scroll to position [462, 0]
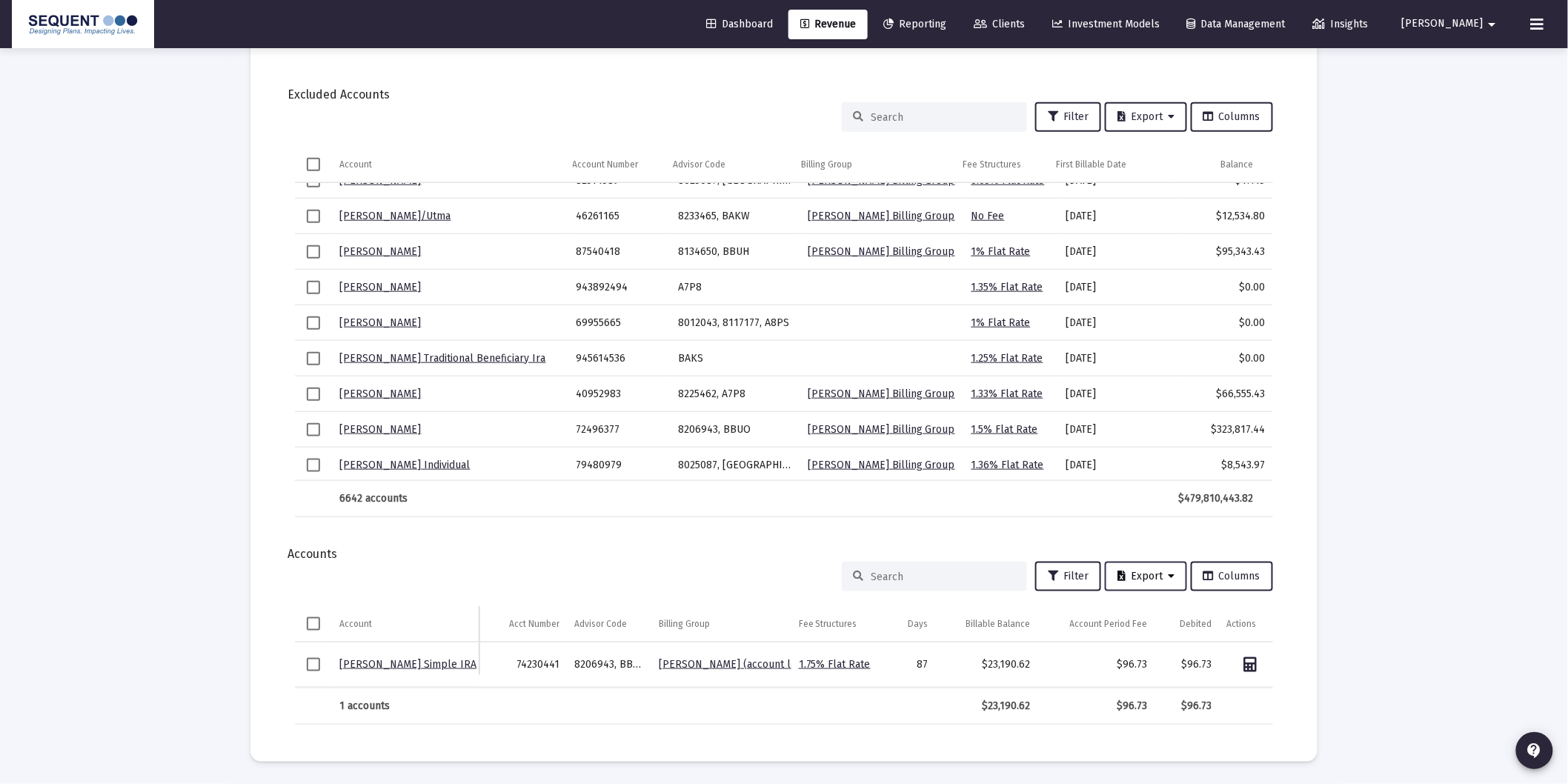
click at [1147, 569] on span "Export" at bounding box center [1146, 576] width 57 height 13
click at [1126, 597] on button "Export All Rows" at bounding box center [1152, 603] width 101 height 36
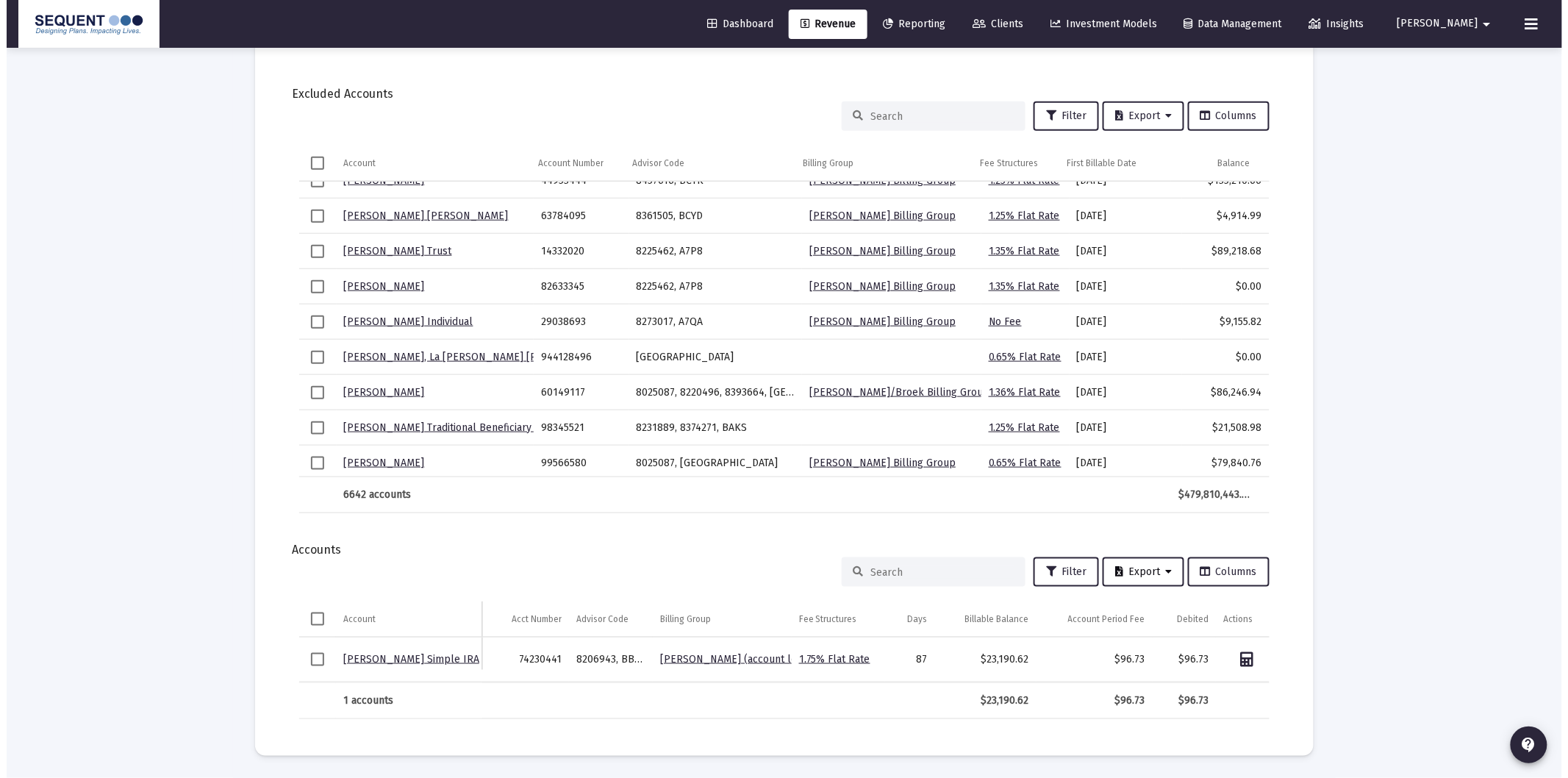
scroll to position [0, 0]
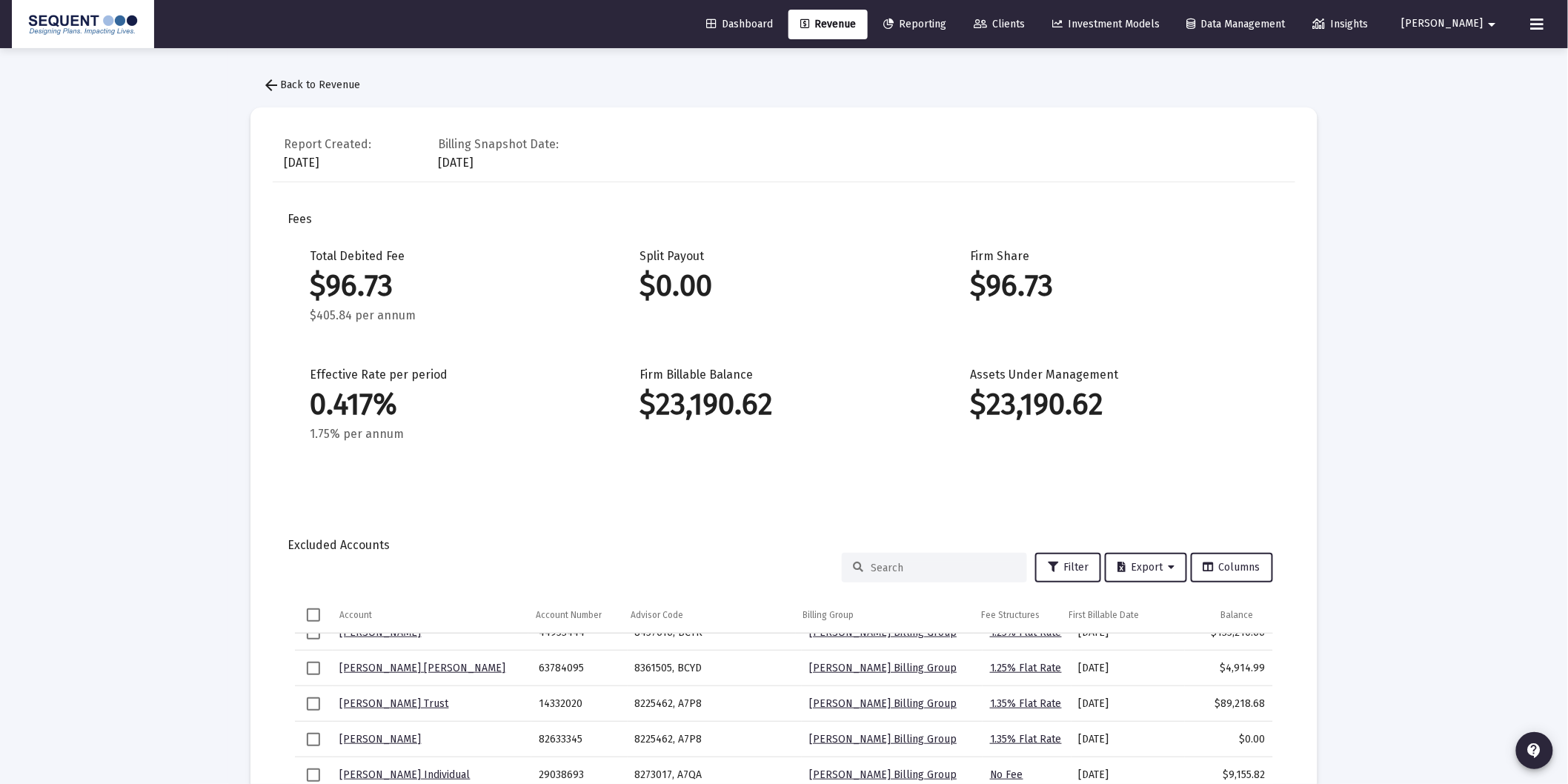
click at [897, 6] on div "Dashboard Revenue Reporting Clients Investment Models Data Management Insights …" at bounding box center [784, 24] width 1544 height 48
click at [855, 40] on div "Dashboard Revenue Reporting Clients Investment Models Data Management Insights …" at bounding box center [784, 24] width 1544 height 48
click at [858, 38] on link "Revenue" at bounding box center [828, 24] width 79 height 29
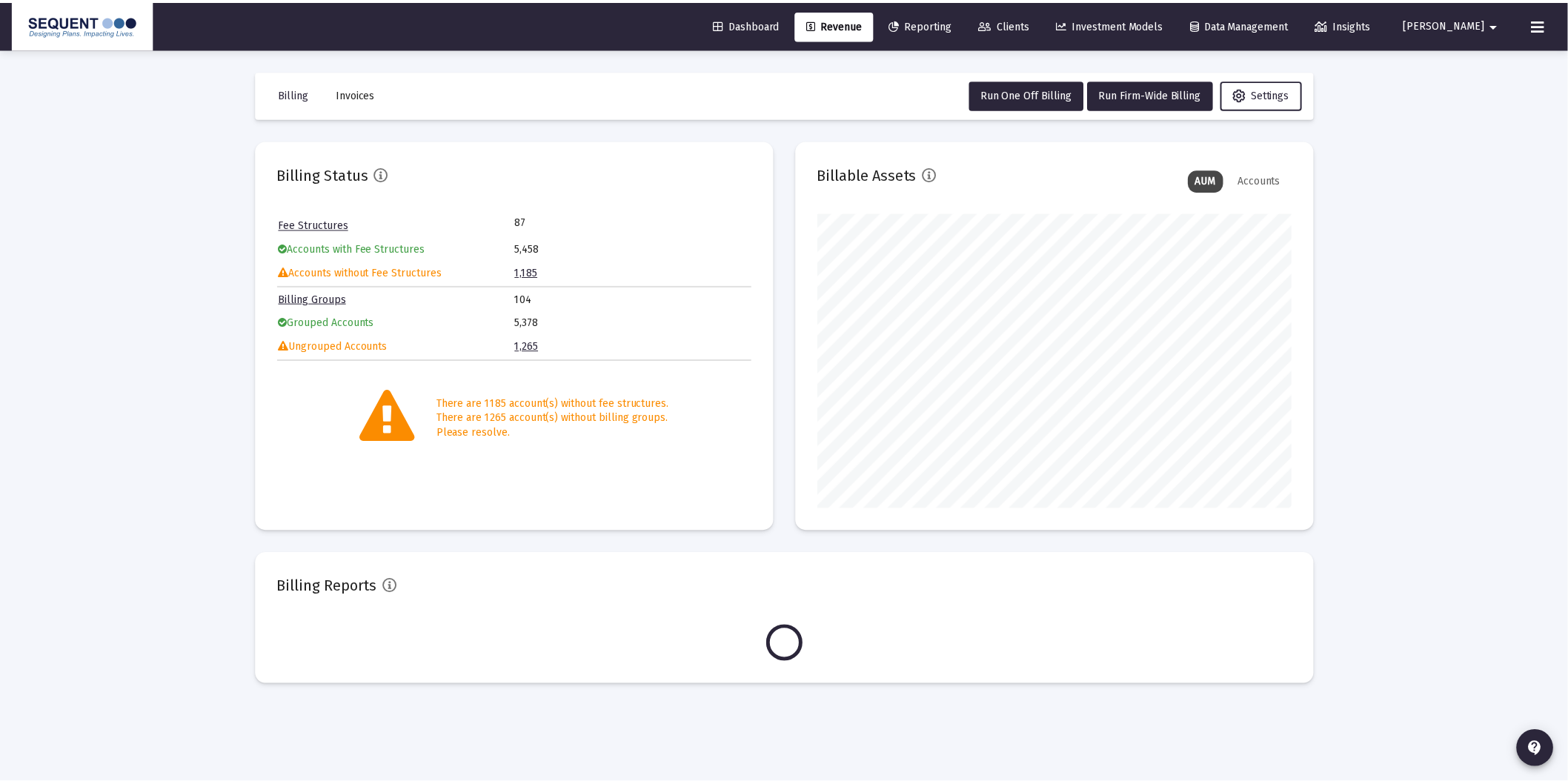
scroll to position [296, 478]
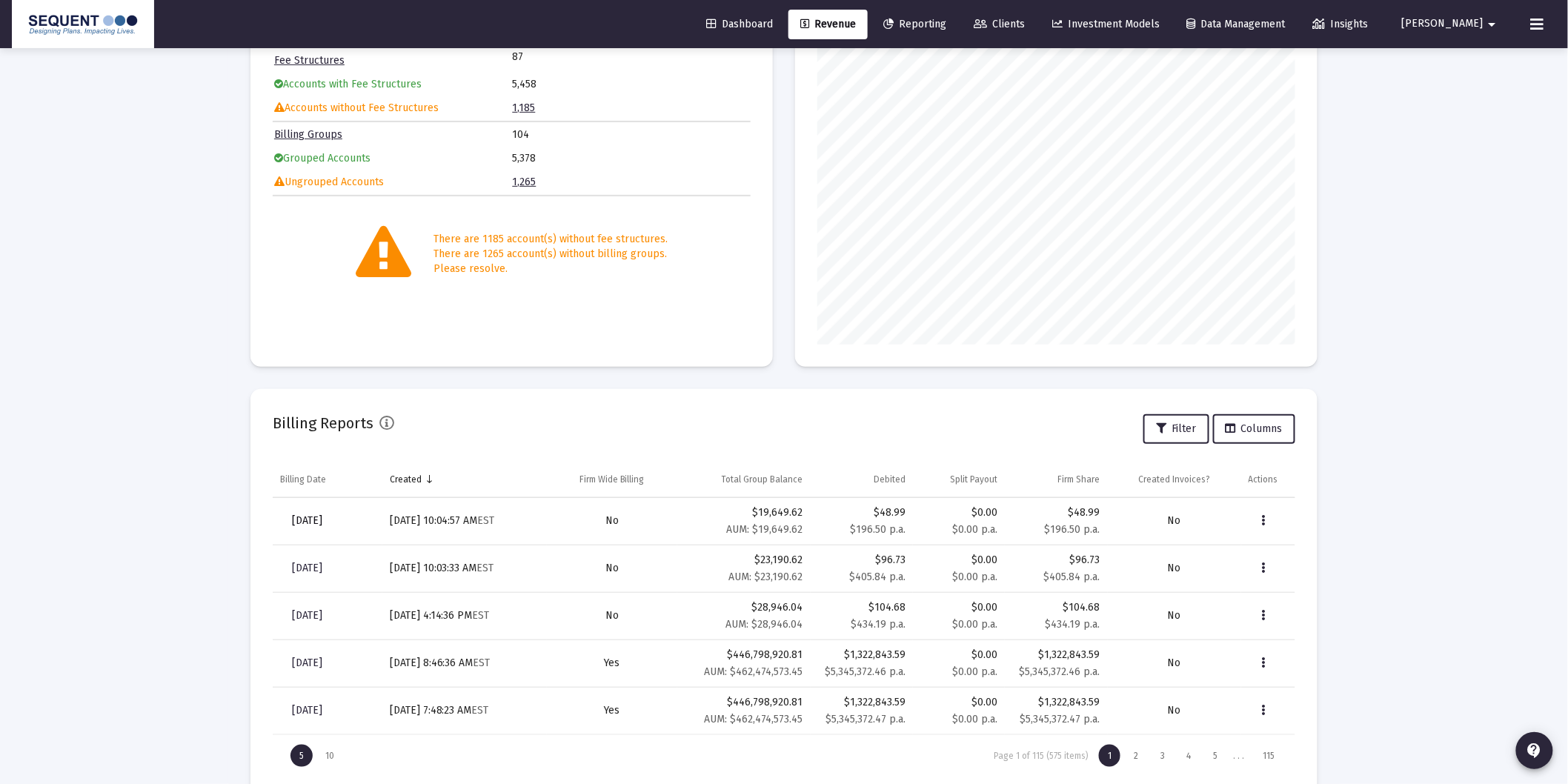
click at [305, 519] on span "[DATE]" at bounding box center [307, 520] width 30 height 13
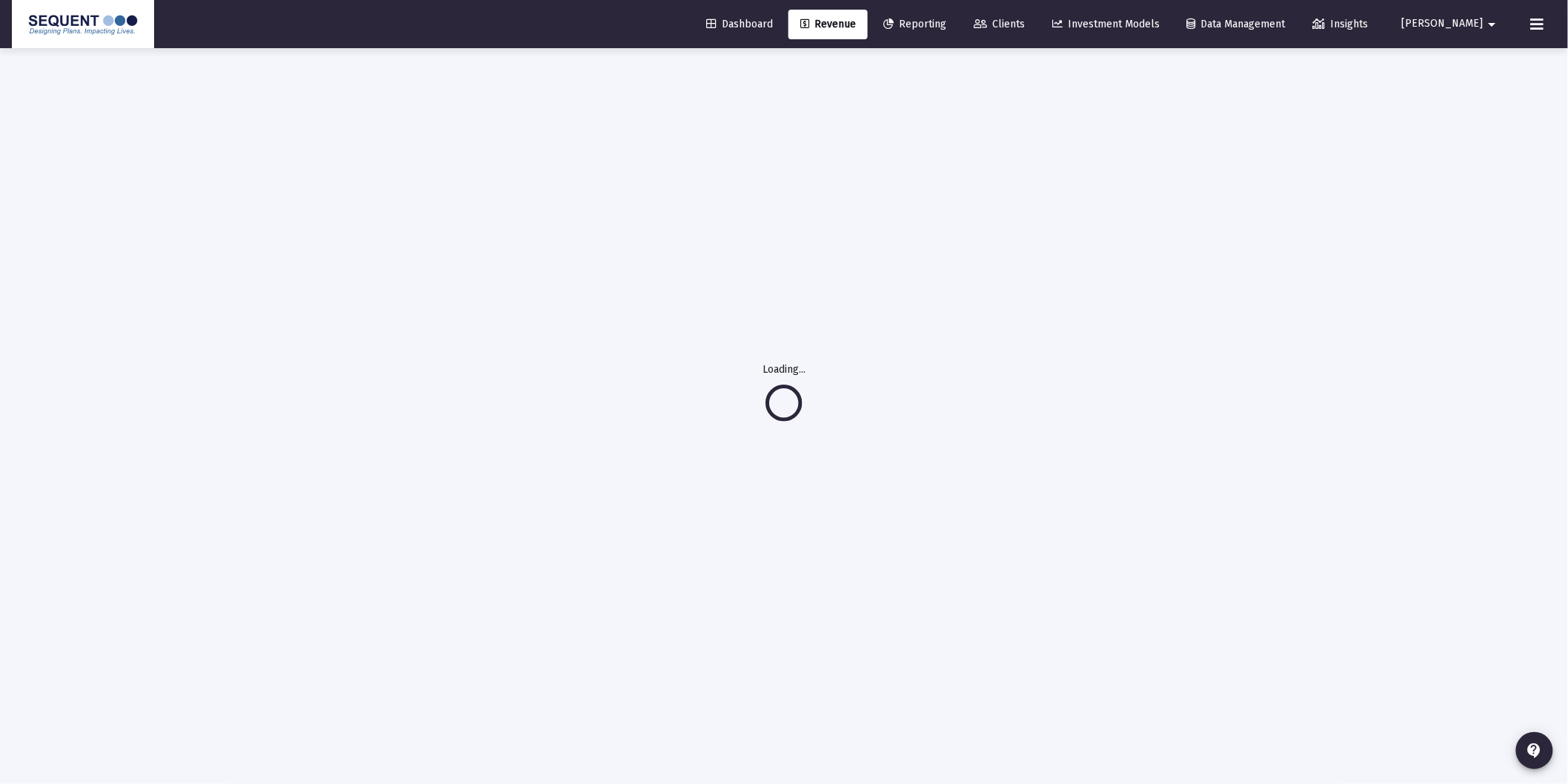
scroll to position [48, 0]
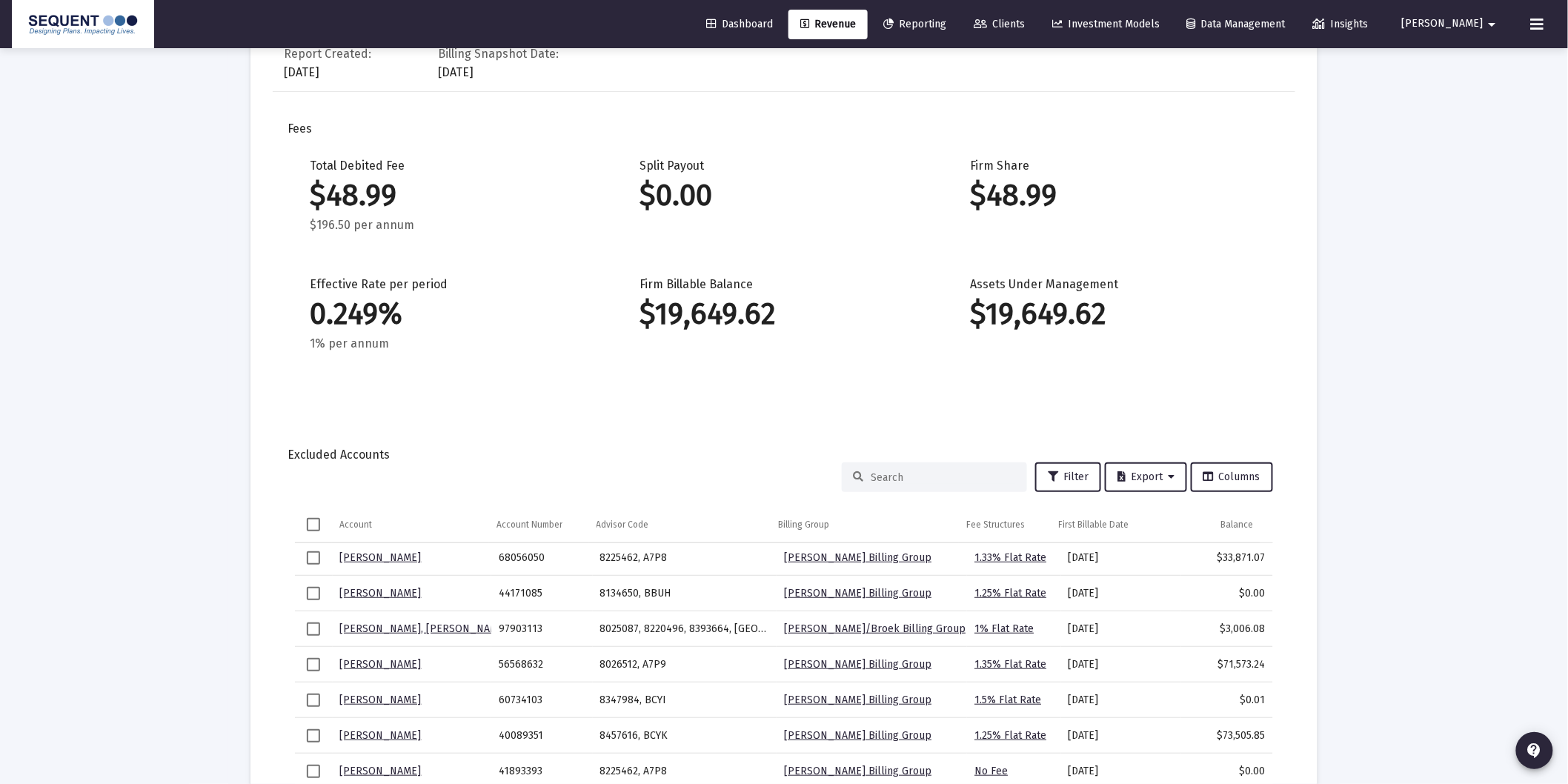
scroll to position [462, 0]
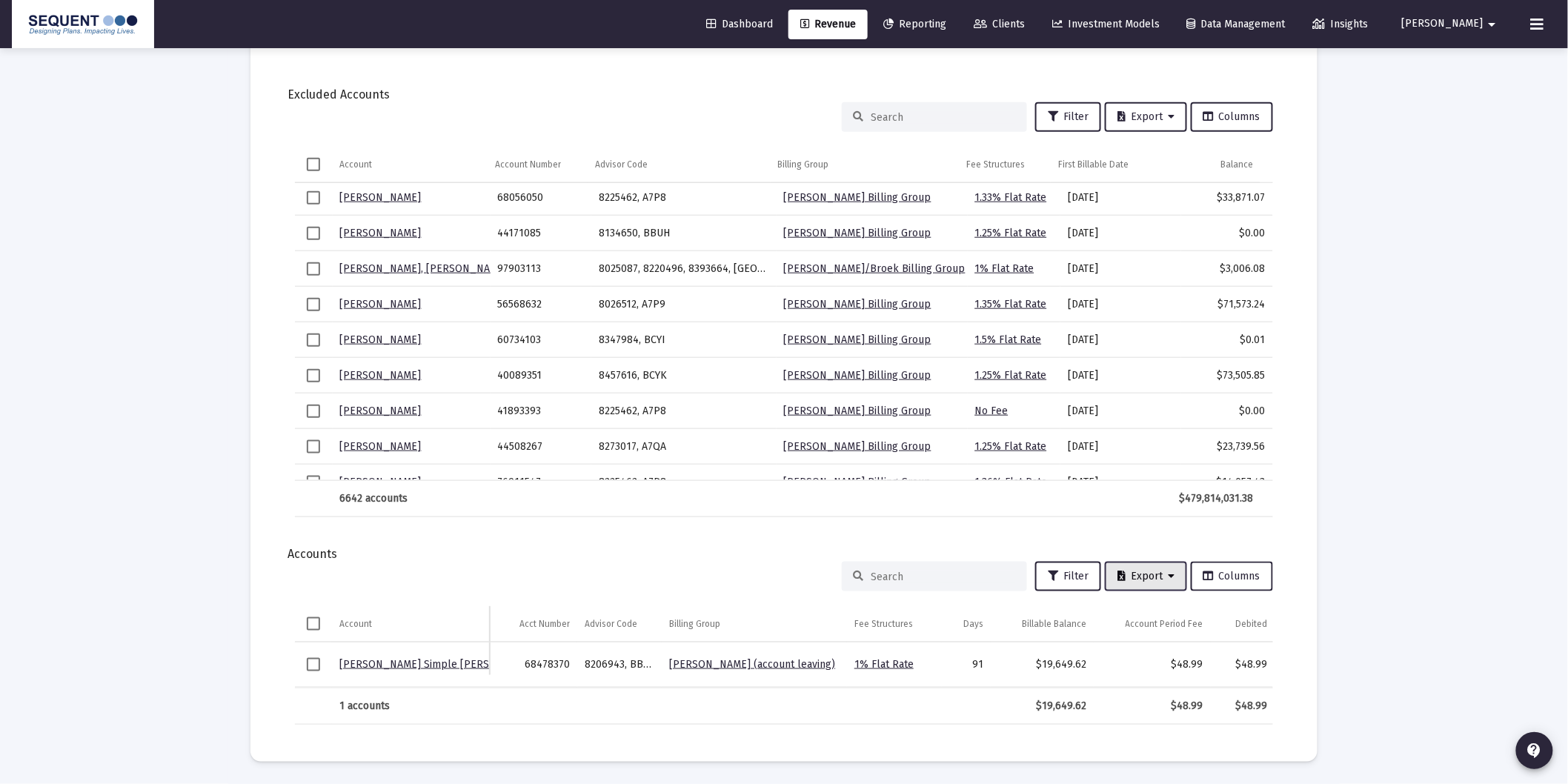
click at [1135, 573] on button "Export" at bounding box center [1146, 576] width 82 height 29
click at [1168, 611] on button "Export All Rows" at bounding box center [1152, 603] width 101 height 36
click at [1343, 633] on div "Loading... arrow_back Back to Revenue Report Created: [DATE] Billing Snapshot D…" at bounding box center [784, 166] width 1568 height 1235
click at [1037, 30] on link "Clients" at bounding box center [999, 24] width 74 height 29
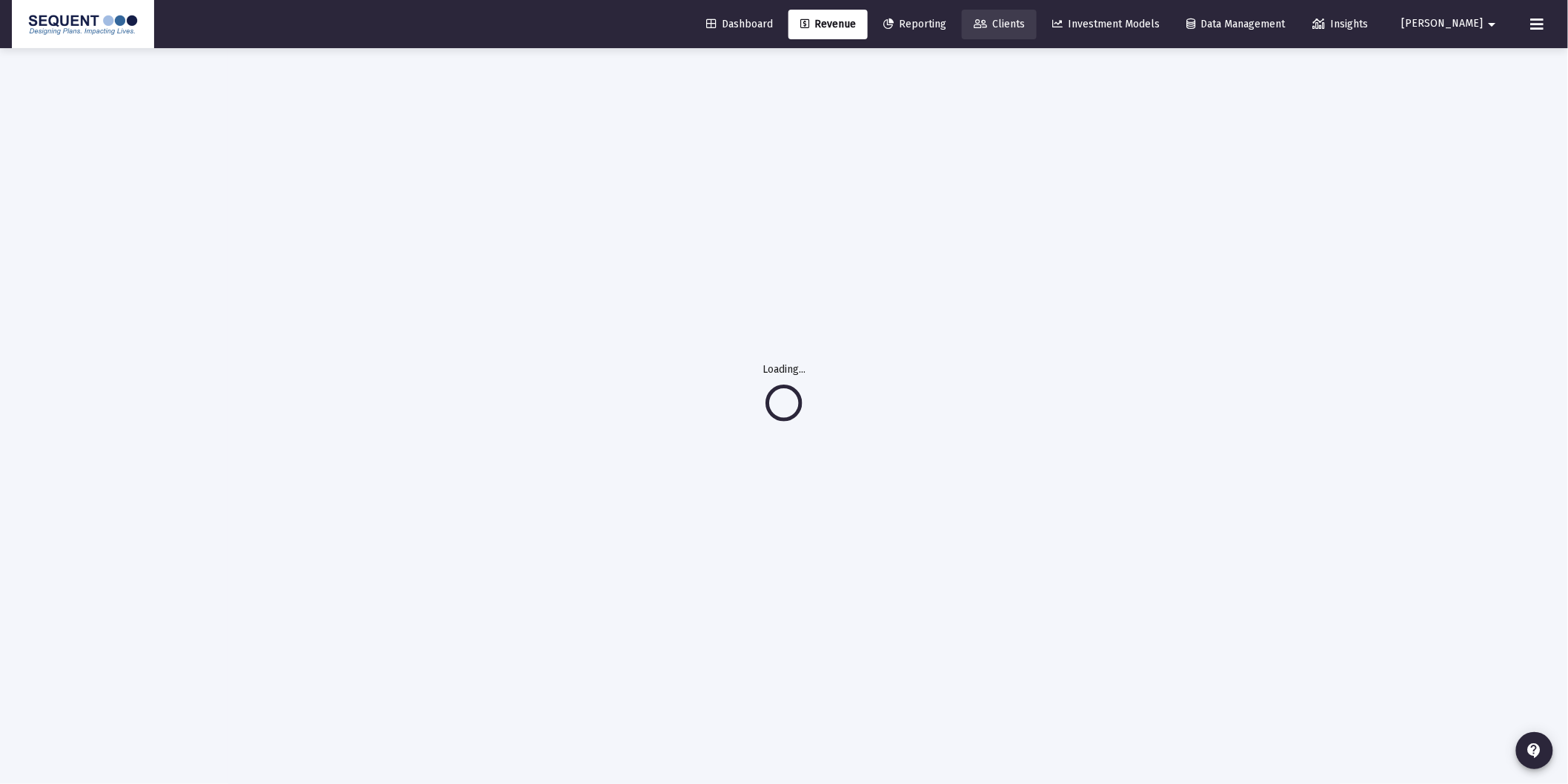
scroll to position [48, 0]
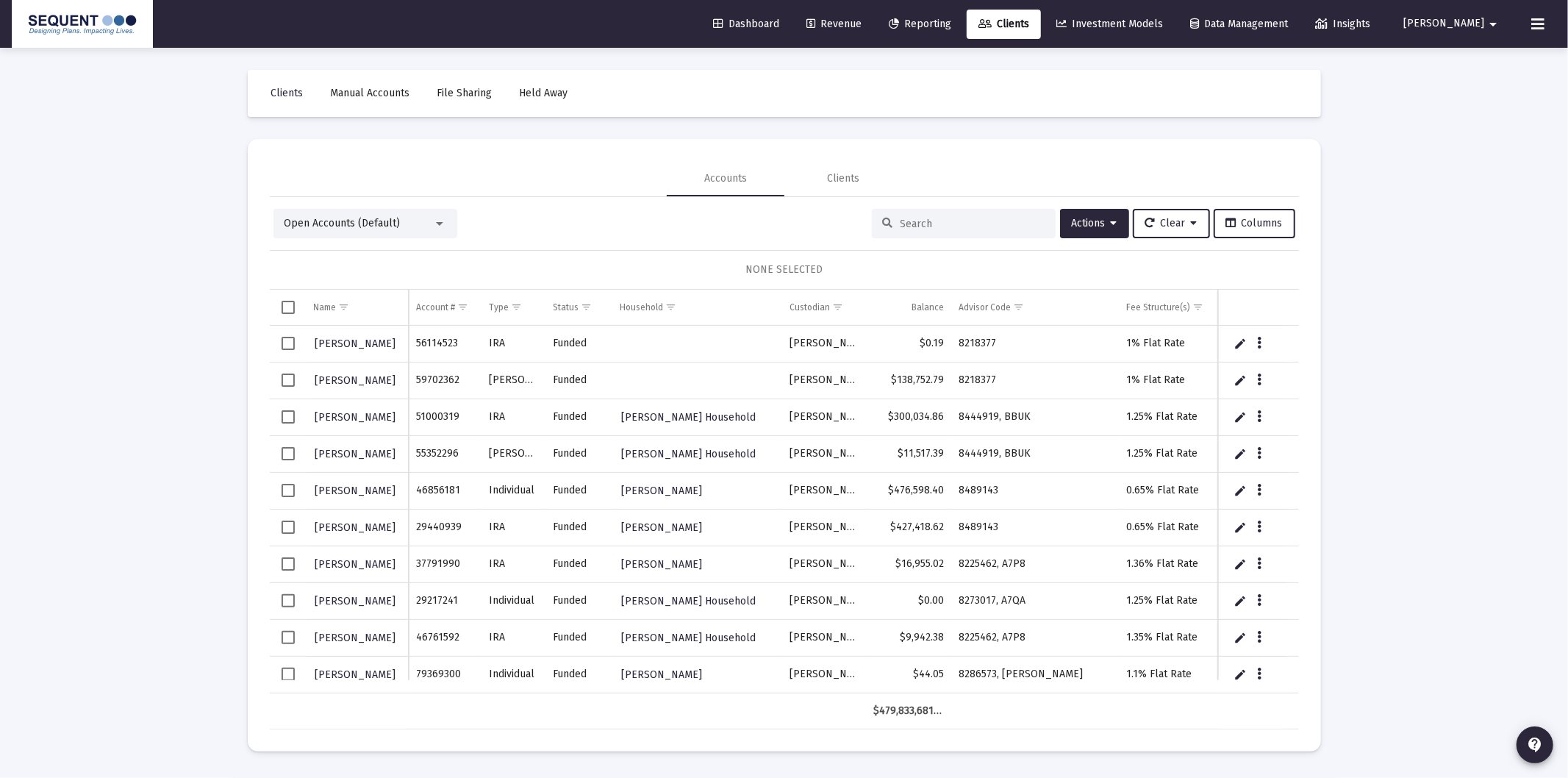
click at [930, 229] on input at bounding box center [972, 224] width 144 height 13
type input "[PERSON_NAME]"
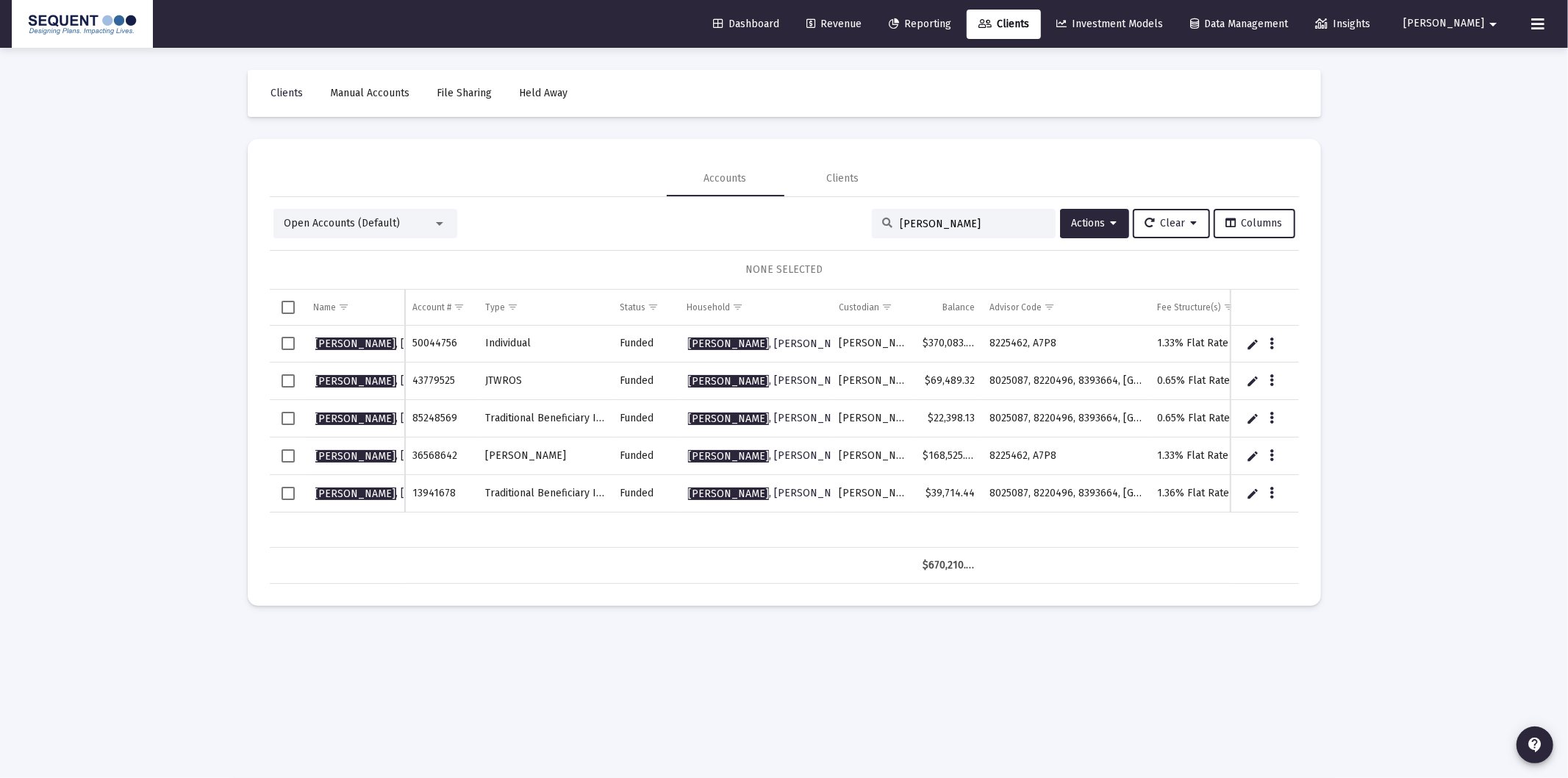
click at [282, 340] on span "Select row" at bounding box center [288, 343] width 13 height 13
click at [1280, 340] on div "Data grid" at bounding box center [1272, 343] width 18 height 13
click at [1101, 218] on span "Actions" at bounding box center [1094, 223] width 46 height 13
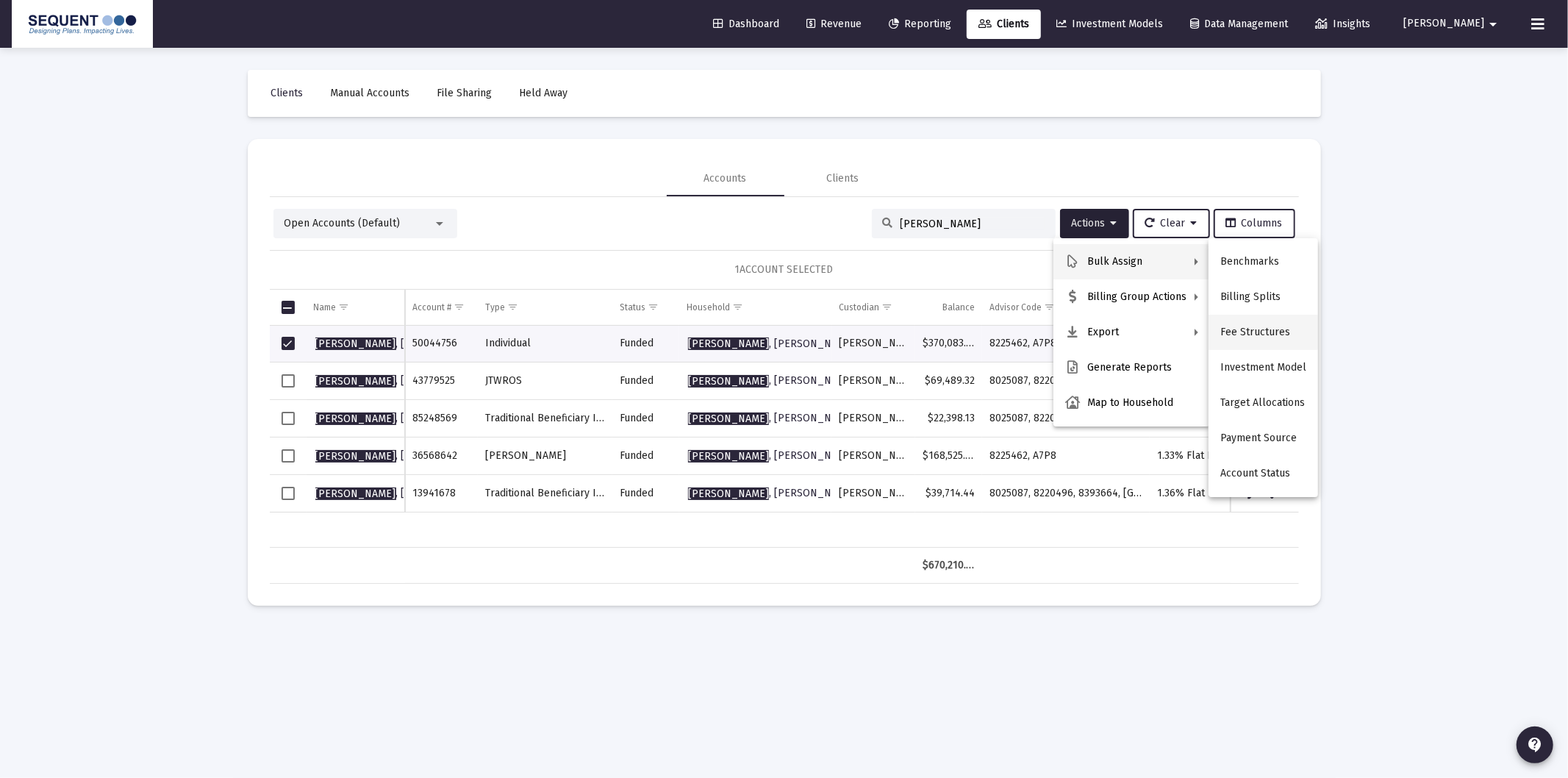
click at [1272, 335] on button "Fee Structures" at bounding box center [1262, 332] width 109 height 35
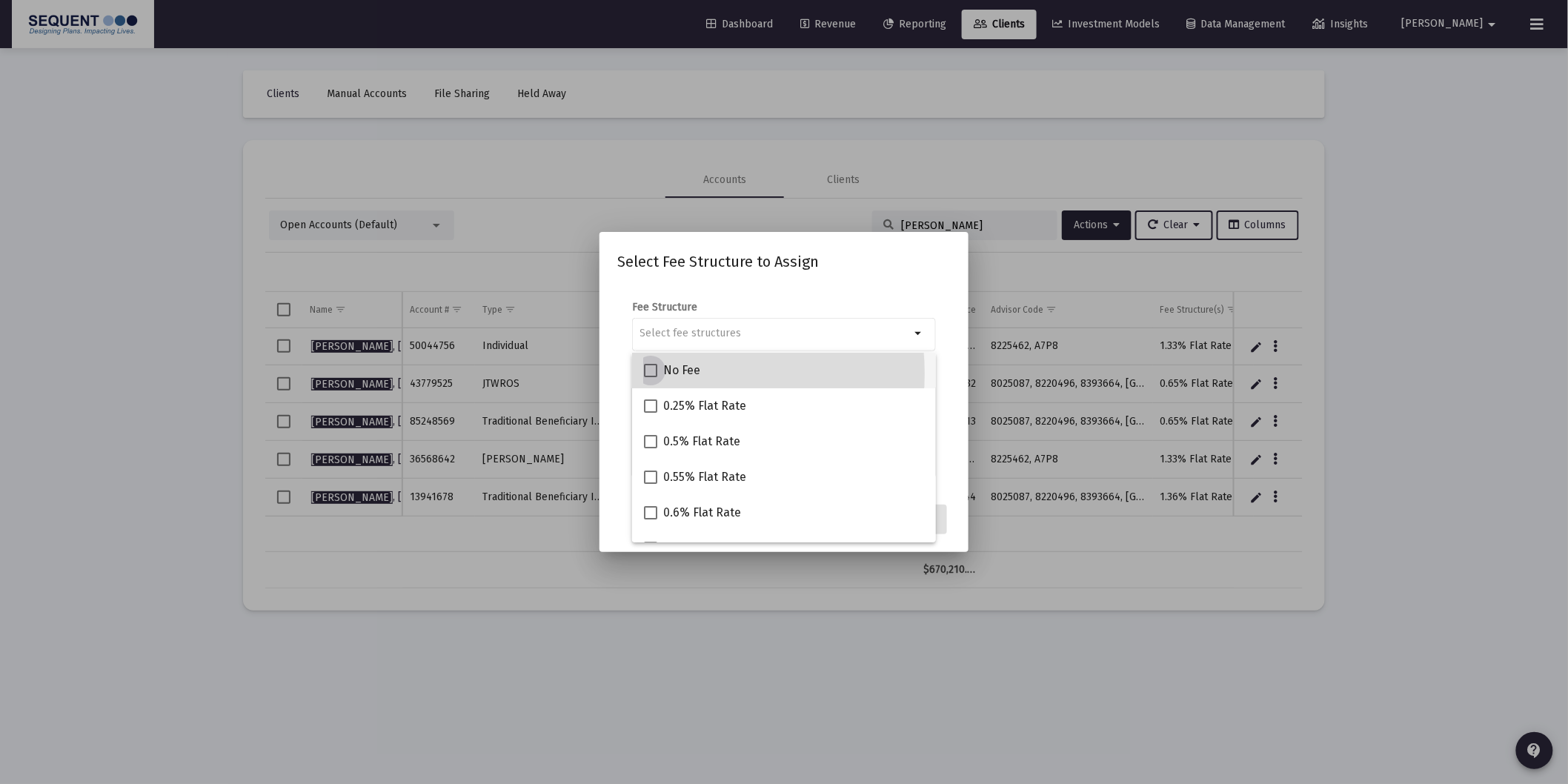
click at [674, 374] on span "No Fee" at bounding box center [681, 371] width 37 height 17
click at [650, 377] on input "No Fee" at bounding box center [650, 377] width 1 height 1
checkbox input "true"
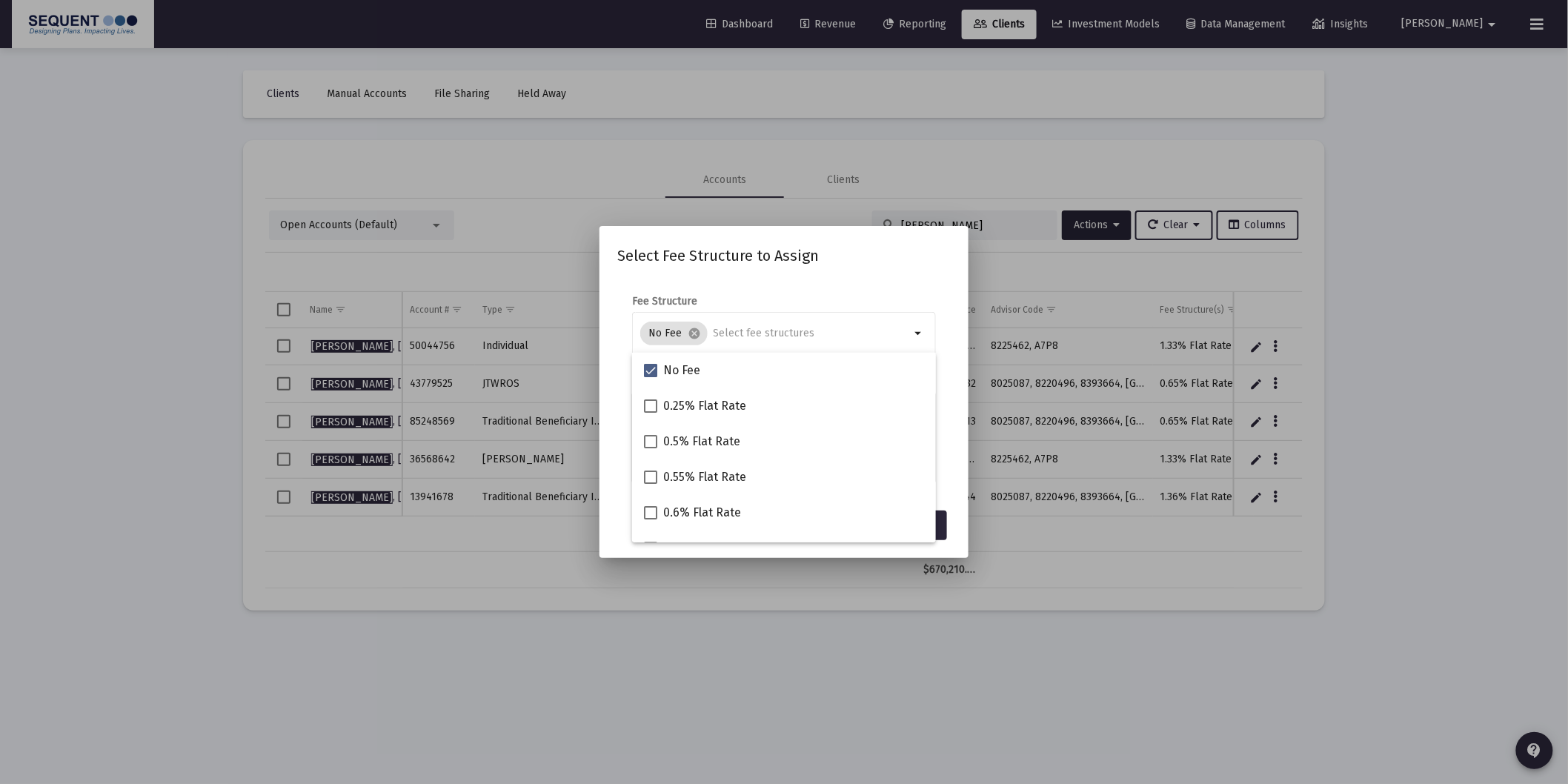
click at [950, 507] on div "Select Fee Structure to Assign Fee Structure No Fee cancel arrow_drop_down Note…" at bounding box center [783, 391] width 333 height 295
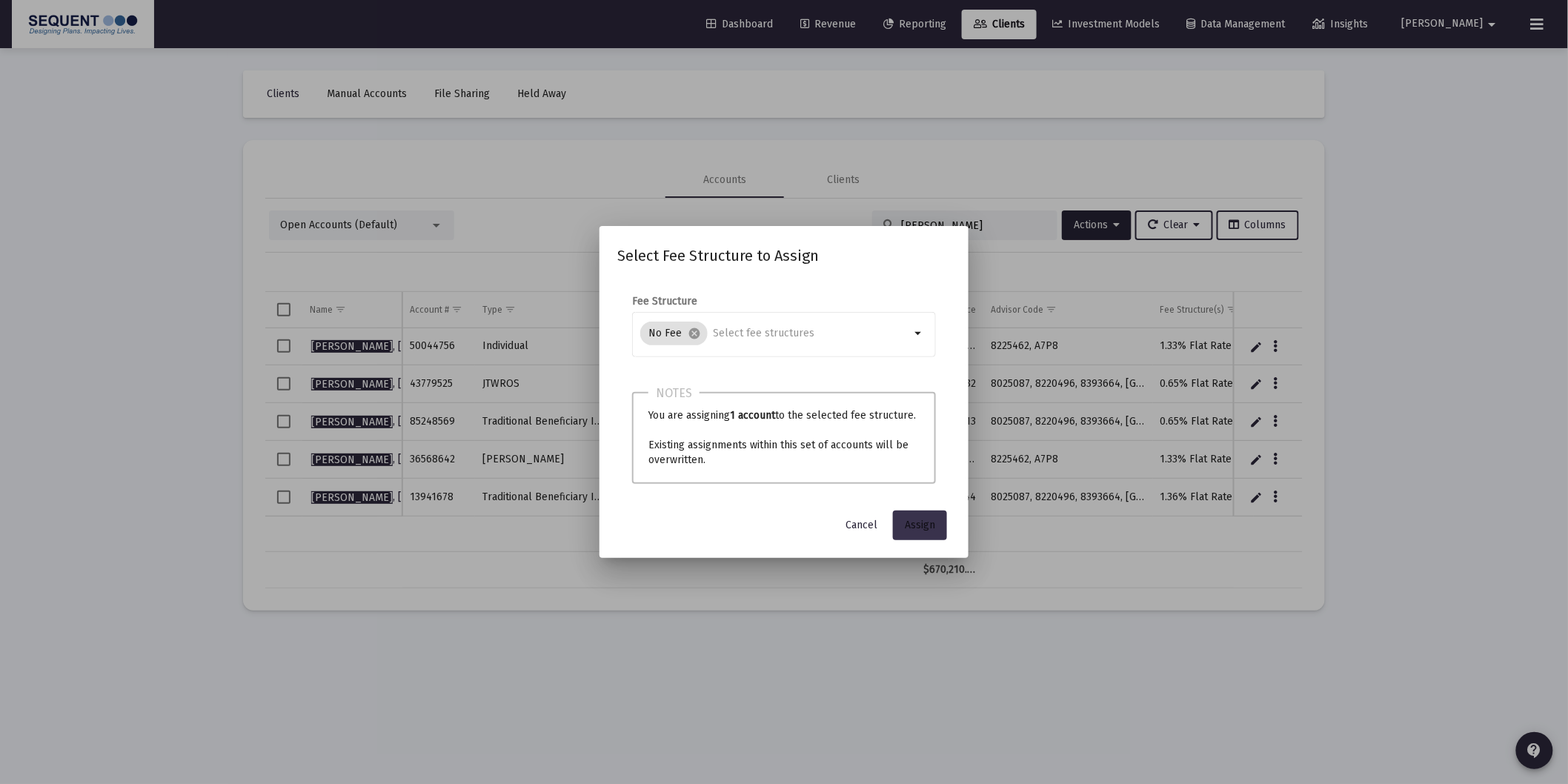
click at [936, 527] on button "Assign" at bounding box center [919, 525] width 54 height 29
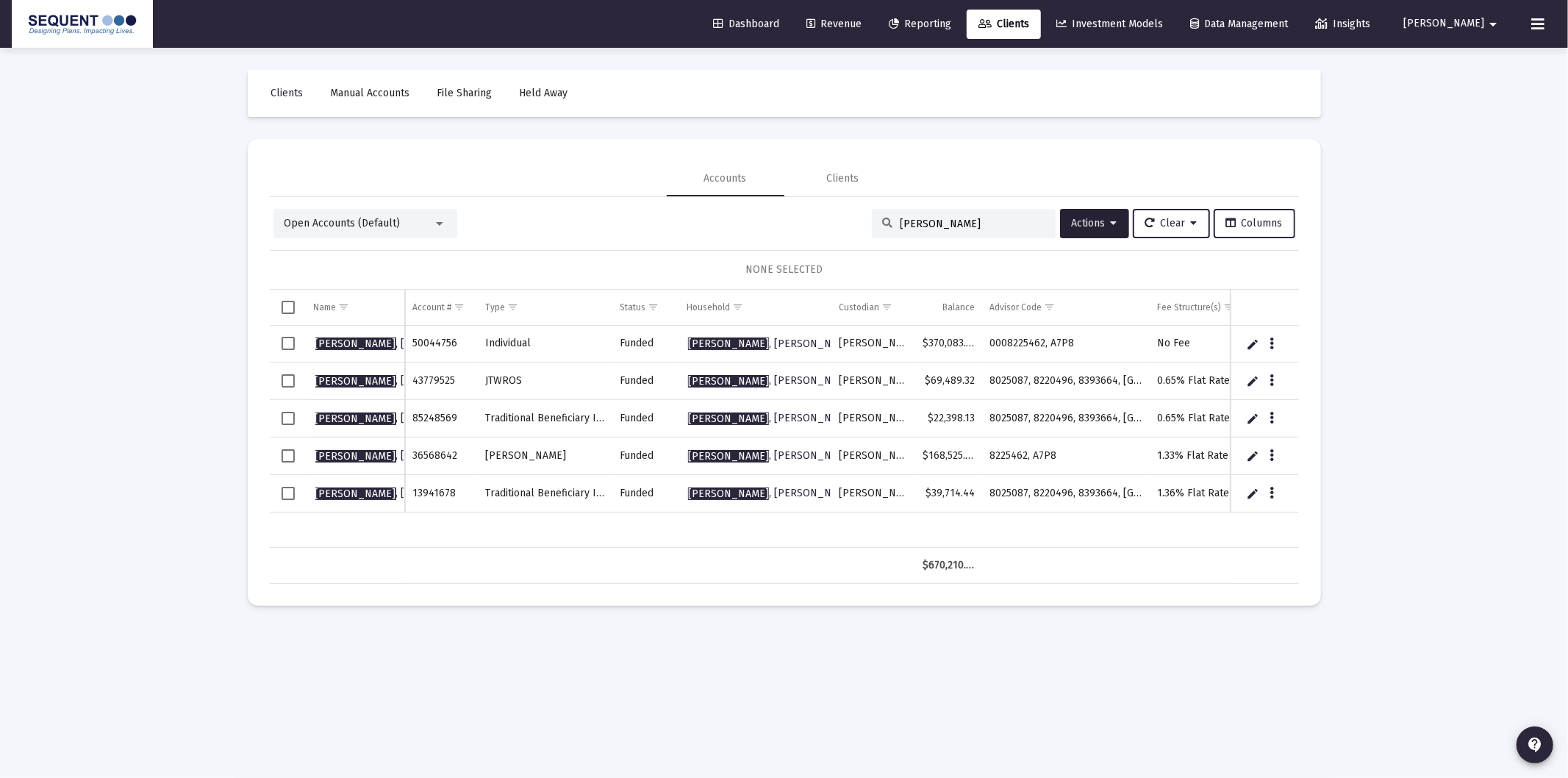
click at [791, 16] on link "Dashboard" at bounding box center [746, 24] width 90 height 29
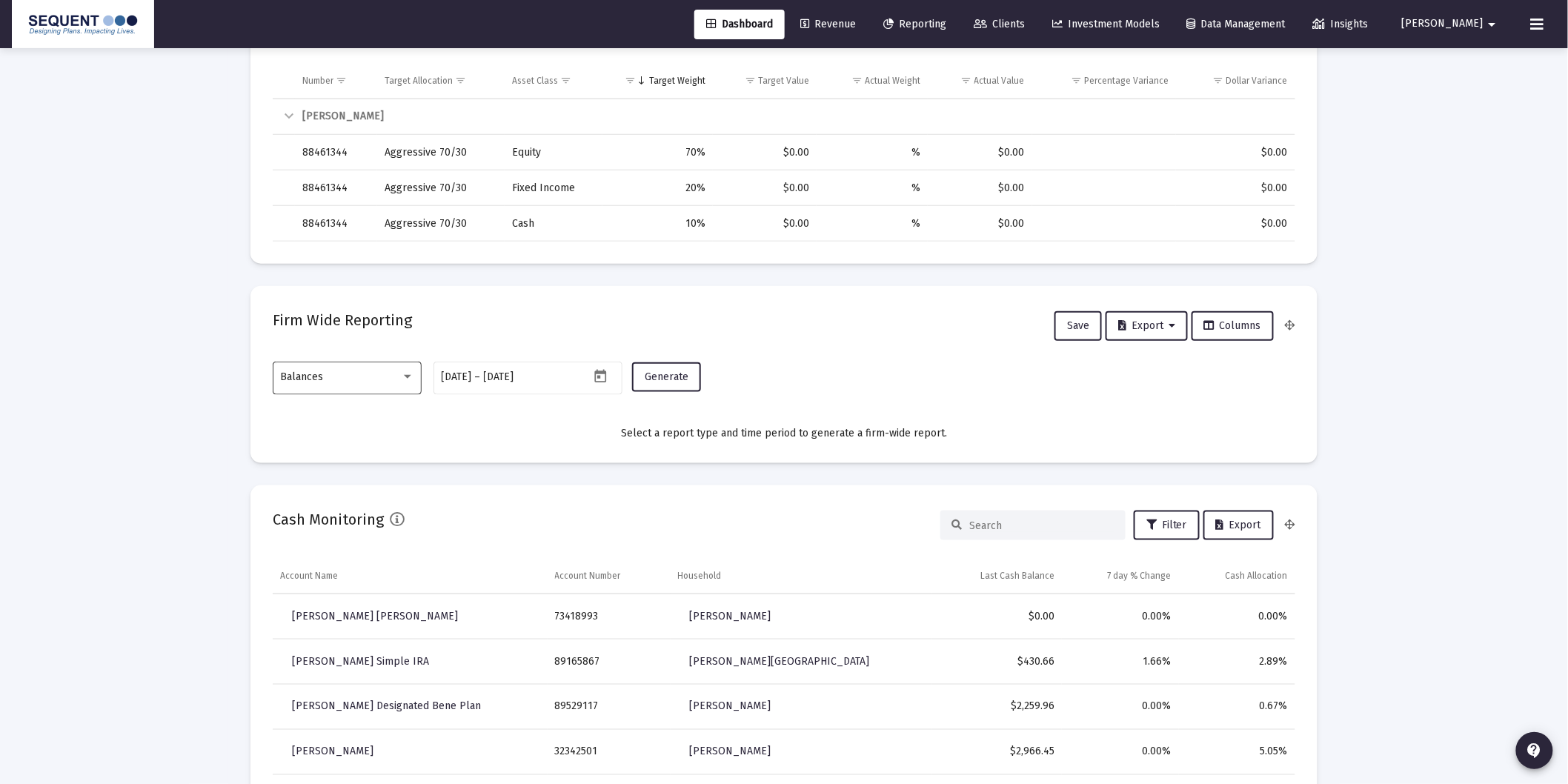
click at [394, 368] on div "Balances" at bounding box center [348, 377] width 133 height 36
click at [313, 287] on span "Transactions" at bounding box center [348, 284] width 133 height 31
click at [657, 382] on span "Generate" at bounding box center [666, 377] width 44 height 13
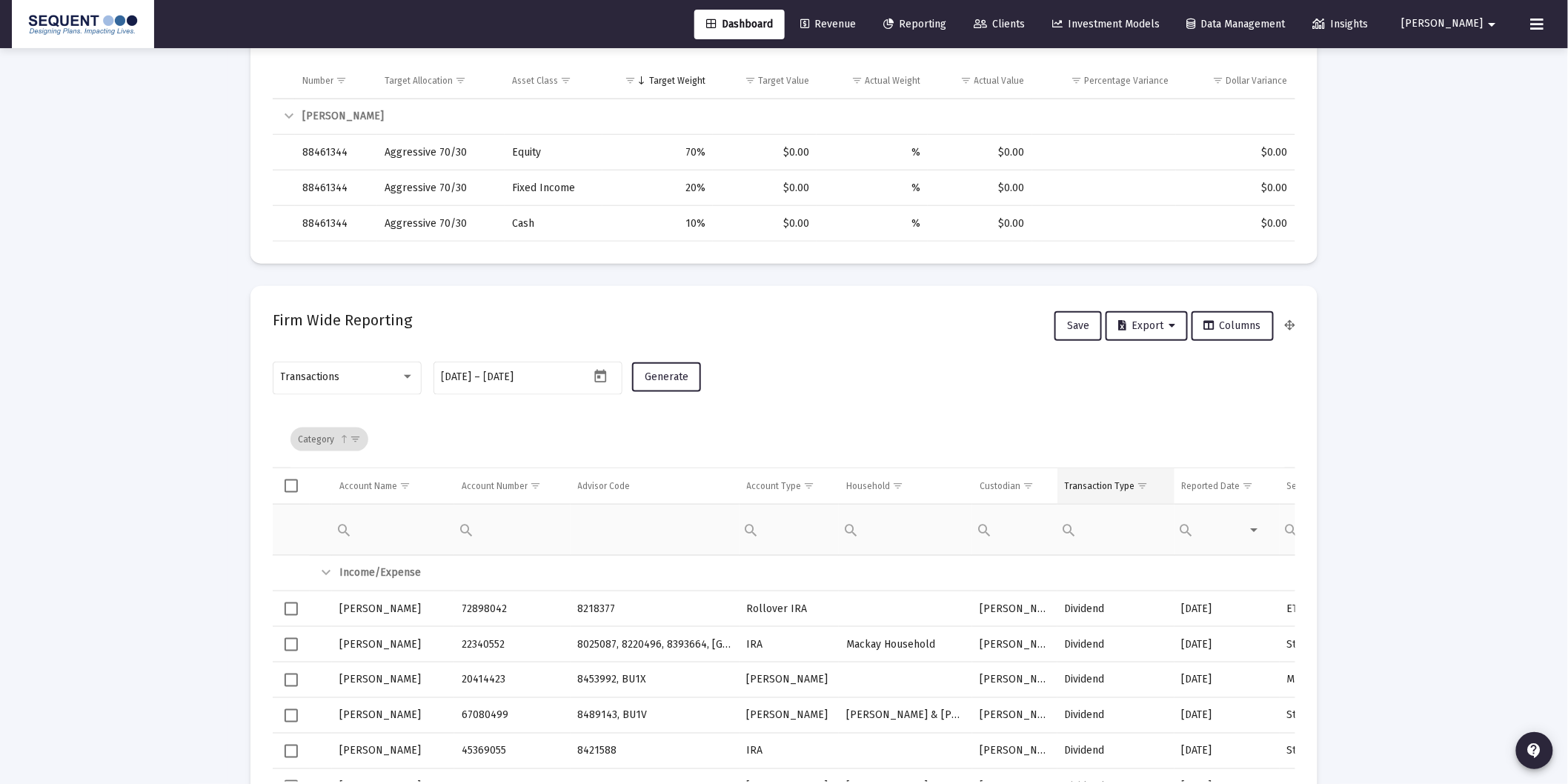
click at [1139, 484] on span "Show filter options for column 'Transaction Type'" at bounding box center [1143, 485] width 11 height 11
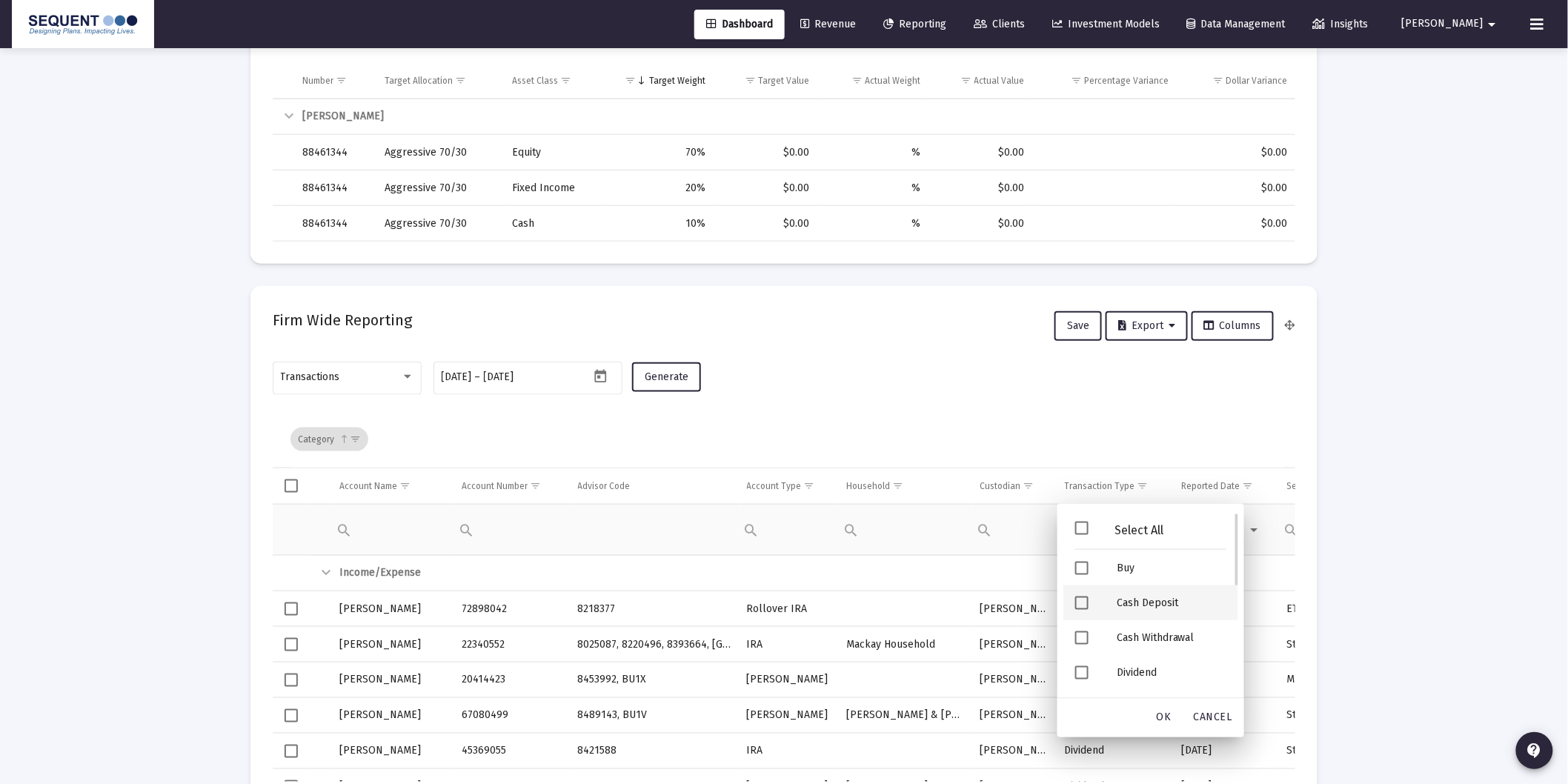
click at [1138, 603] on div "Cash Deposit" at bounding box center [1171, 603] width 133 height 35
click at [1137, 611] on div "Security Deposit" at bounding box center [1171, 606] width 133 height 35
click at [1166, 716] on span "OK" at bounding box center [1164, 717] width 15 height 13
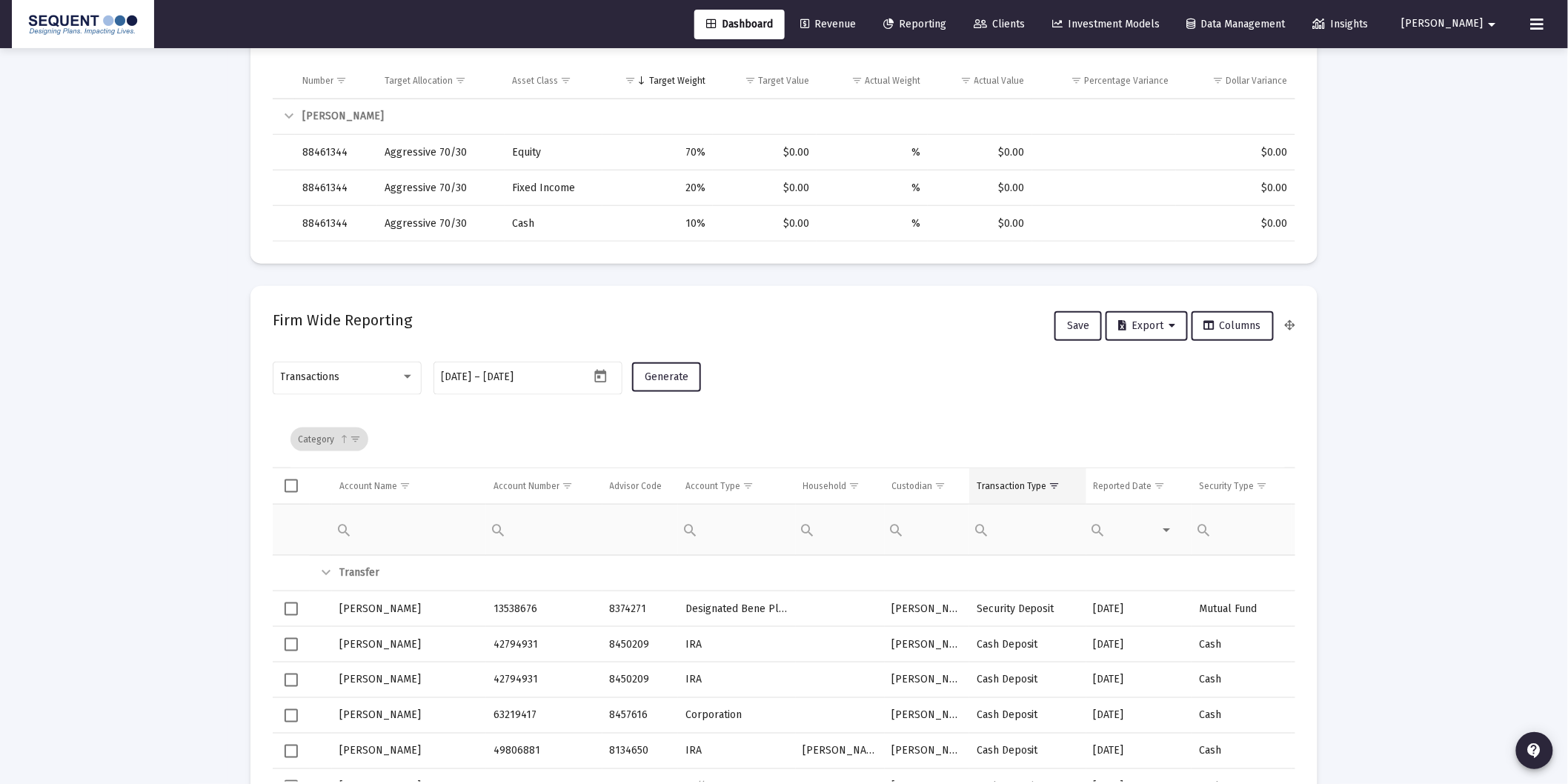
click at [998, 477] on td "Transaction Type" at bounding box center [1028, 485] width 117 height 36
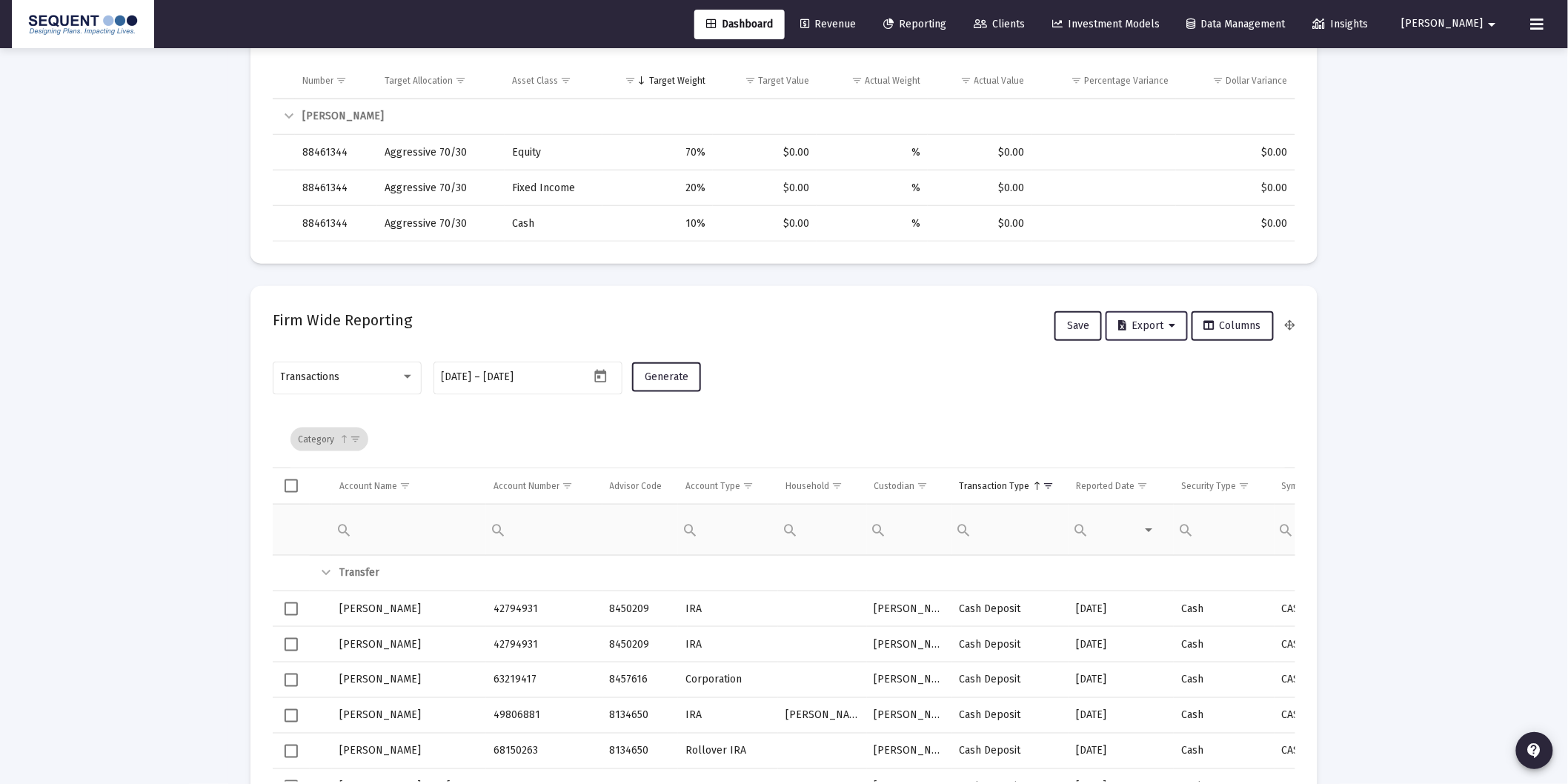
click at [1147, 339] on div "Firm Wide Reporting Save Export Columns" at bounding box center [783, 325] width 1022 height 36
click at [1152, 326] on span "Export" at bounding box center [1147, 325] width 57 height 13
click at [1147, 356] on button "Export All Rows" at bounding box center [1153, 363] width 101 height 36
